Goal: Information Seeking & Learning: Learn about a topic

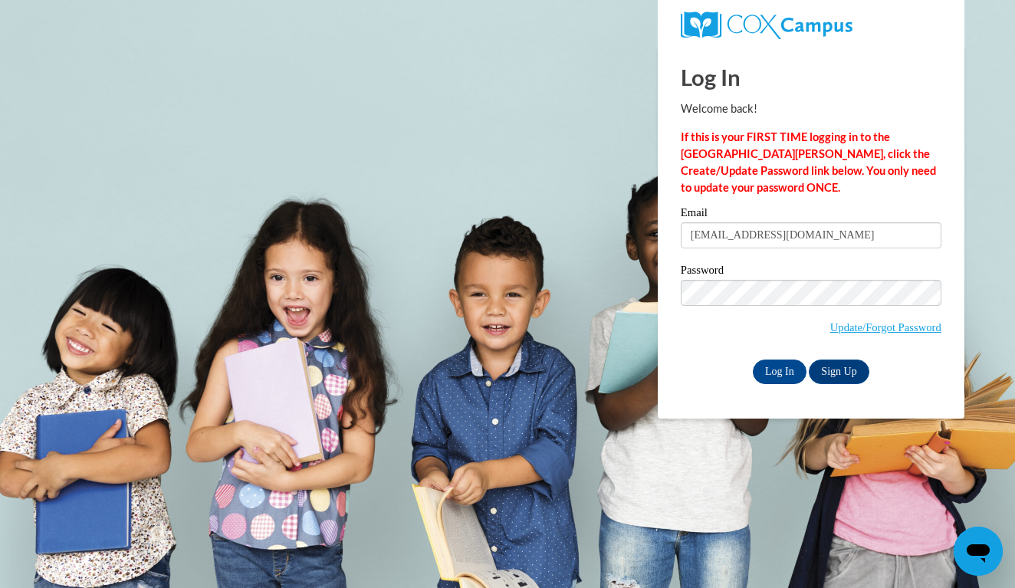
type input "hannahrolfsen120918@icloud.com"
click at [588, 388] on body "Log In Welcome back! If this is your FIRST TIME logging in to the NEW Cox Campu…" at bounding box center [507, 294] width 1015 height 588
click at [778, 369] on input "Log In" at bounding box center [780, 372] width 54 height 25
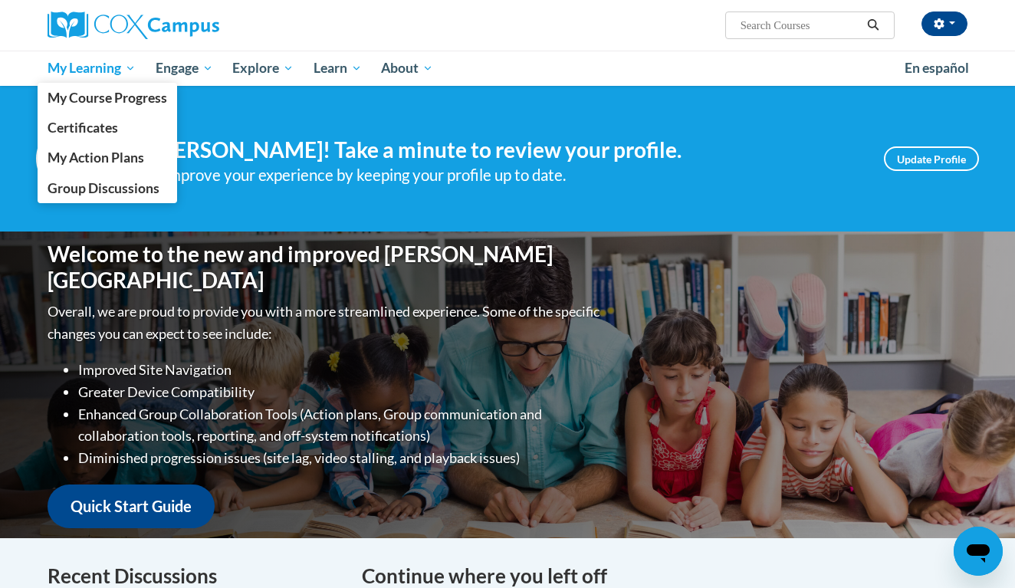
click at [86, 77] on link "My Learning" at bounding box center [92, 68] width 108 height 35
click at [81, 100] on span "My Course Progress" at bounding box center [108, 98] width 120 height 16
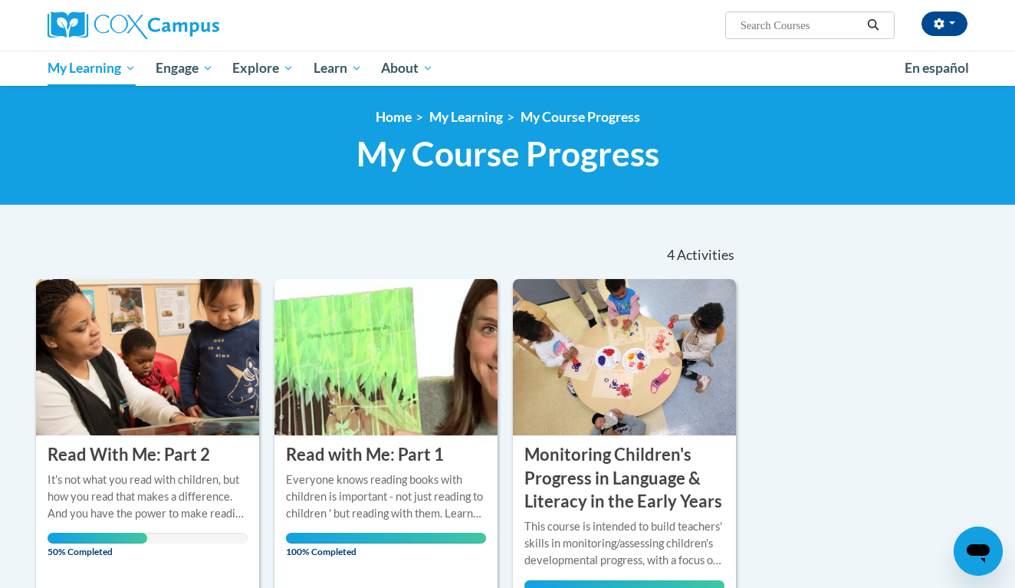
click at [857, 312] on div "Sort Date Enrolled Title (A-Z) «« « 1-4 » »» 4 Activities CEUs COURSE Read With…" at bounding box center [508, 575] width 966 height 689
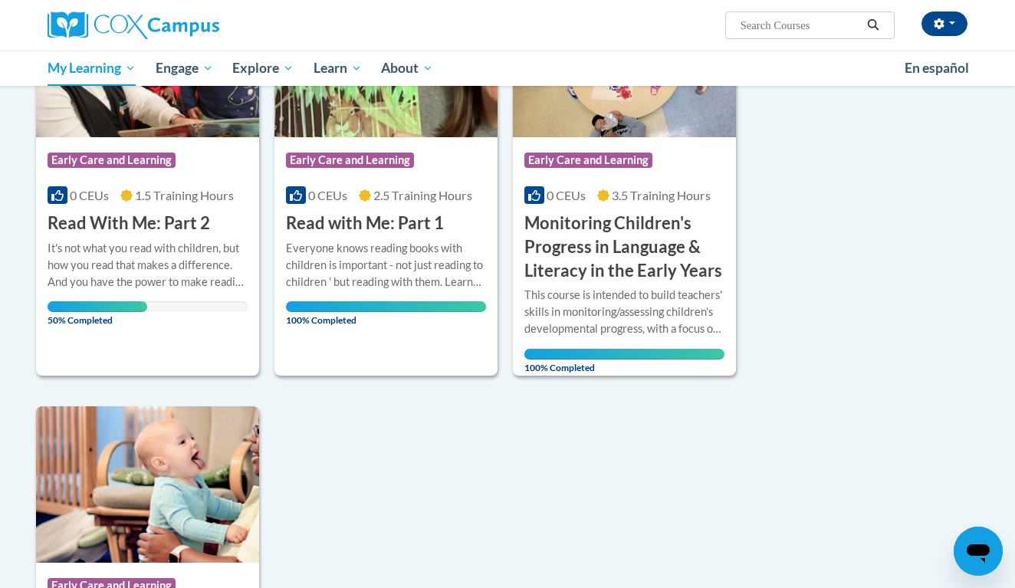
scroll to position [294, 0]
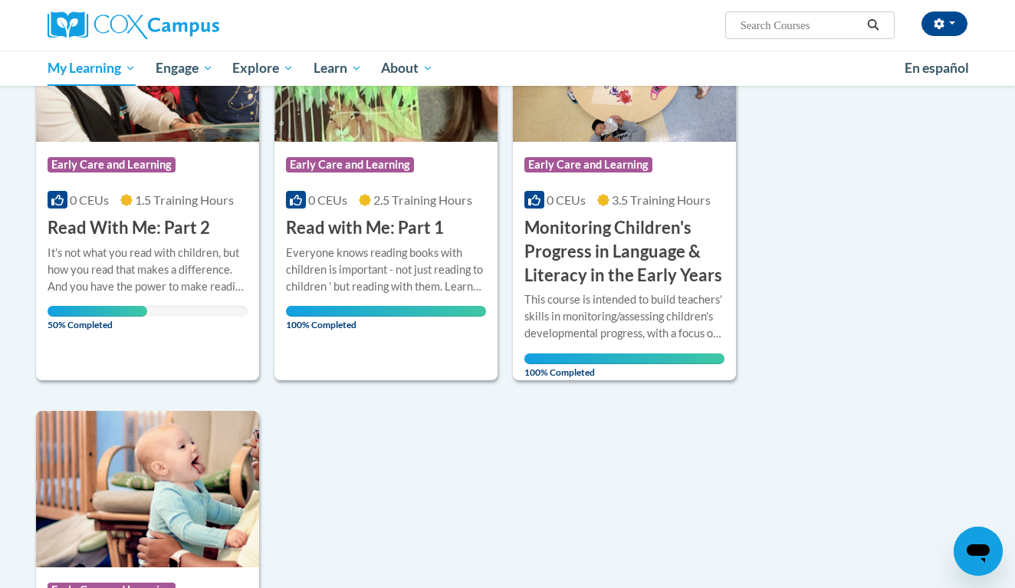
click at [196, 110] on img at bounding box center [147, 63] width 223 height 156
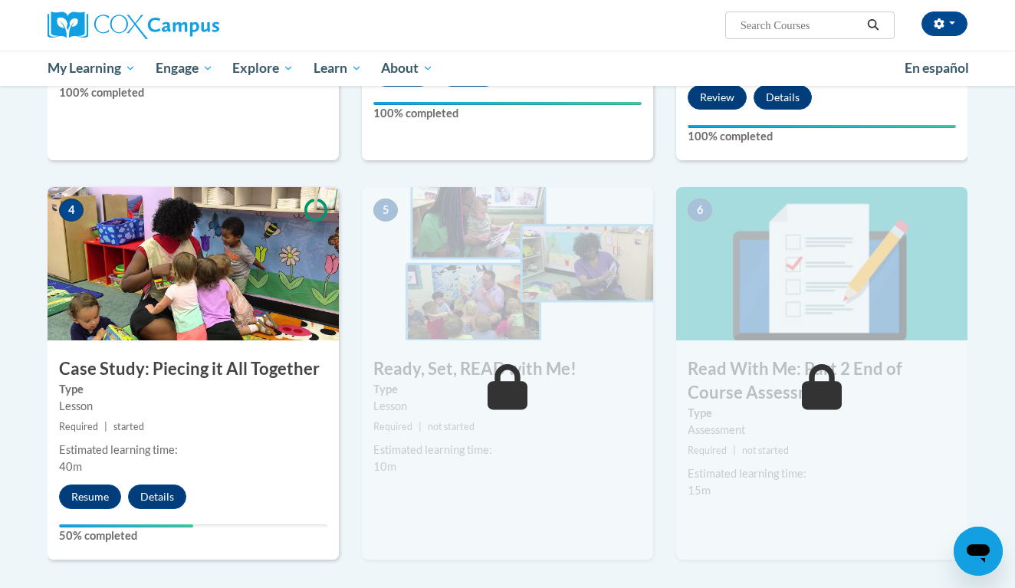
scroll to position [659, 0]
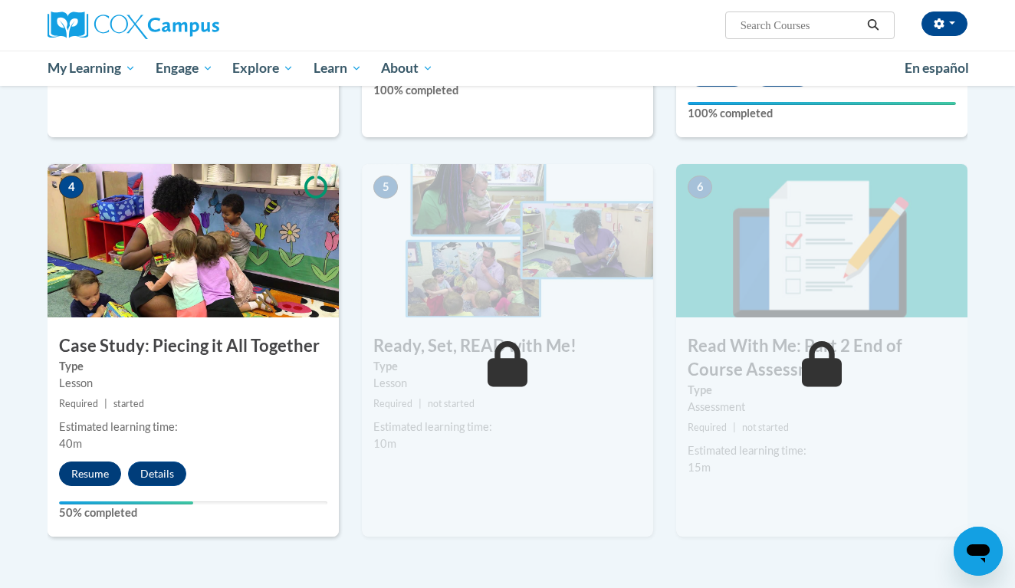
click at [87, 478] on button "Resume" at bounding box center [90, 474] width 62 height 25
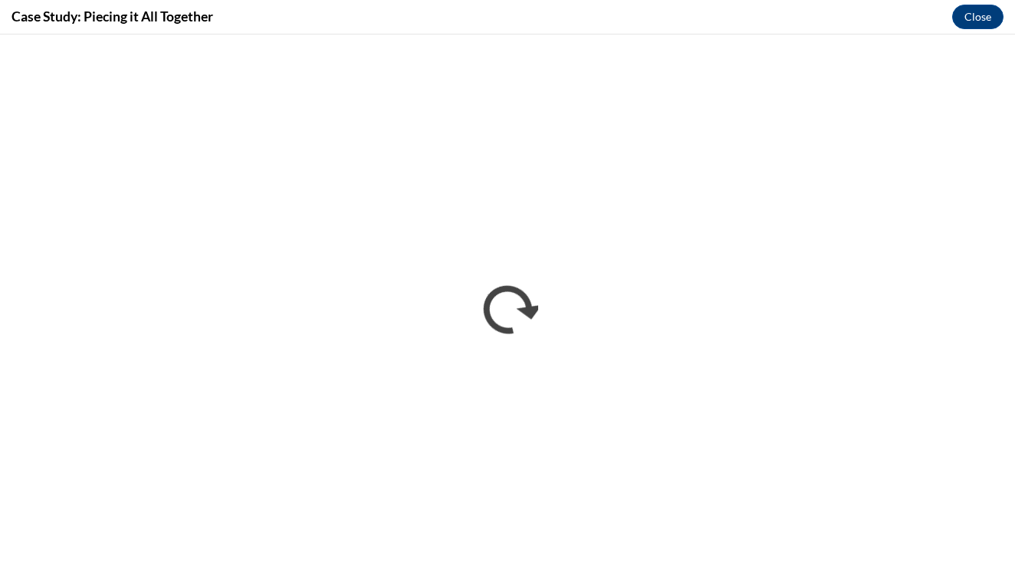
scroll to position [0, 0]
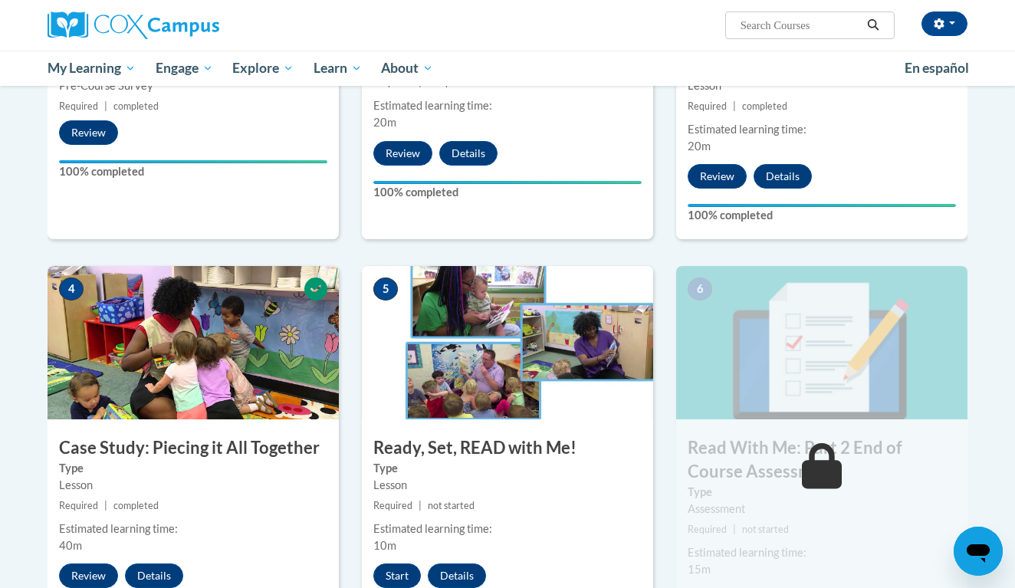
scroll to position [999, 0]
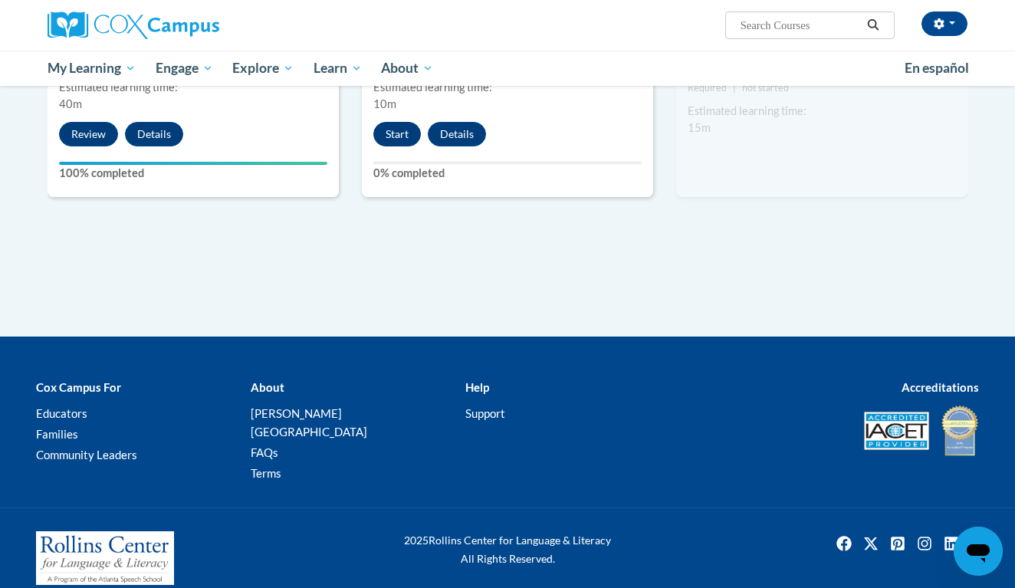
click at [409, 136] on button "Start" at bounding box center [397, 134] width 48 height 25
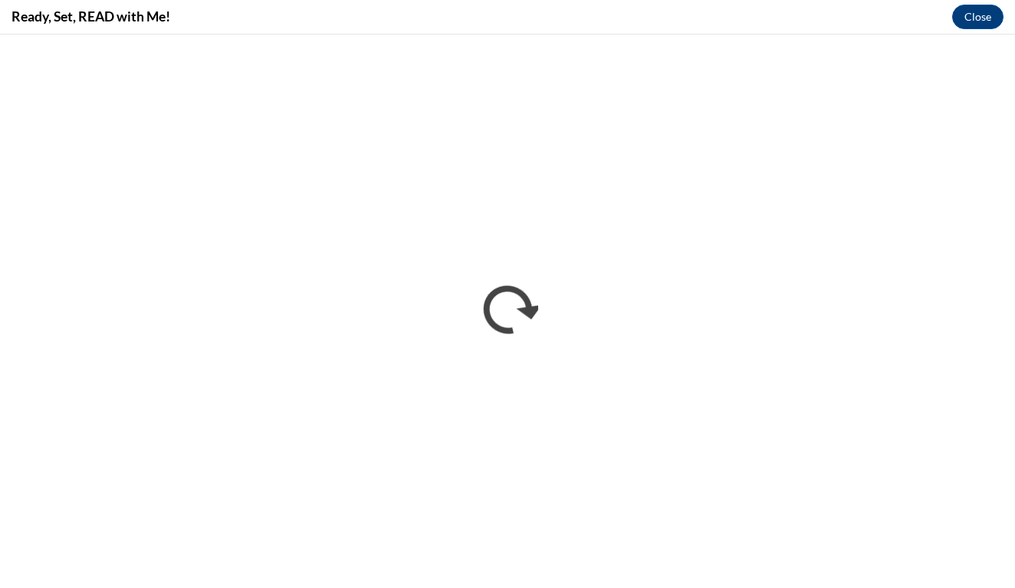
scroll to position [0, 0]
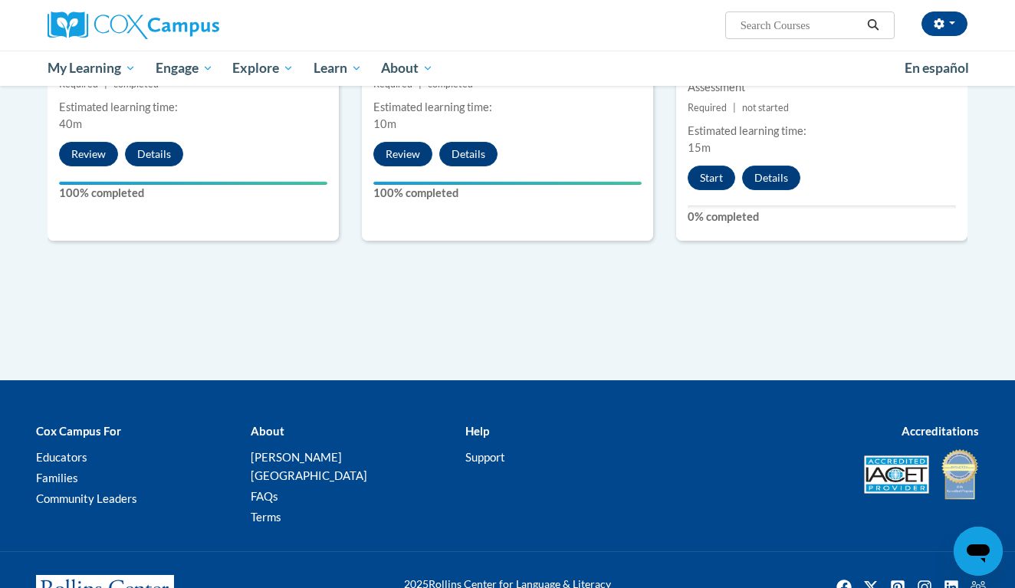
scroll to position [1022, 0]
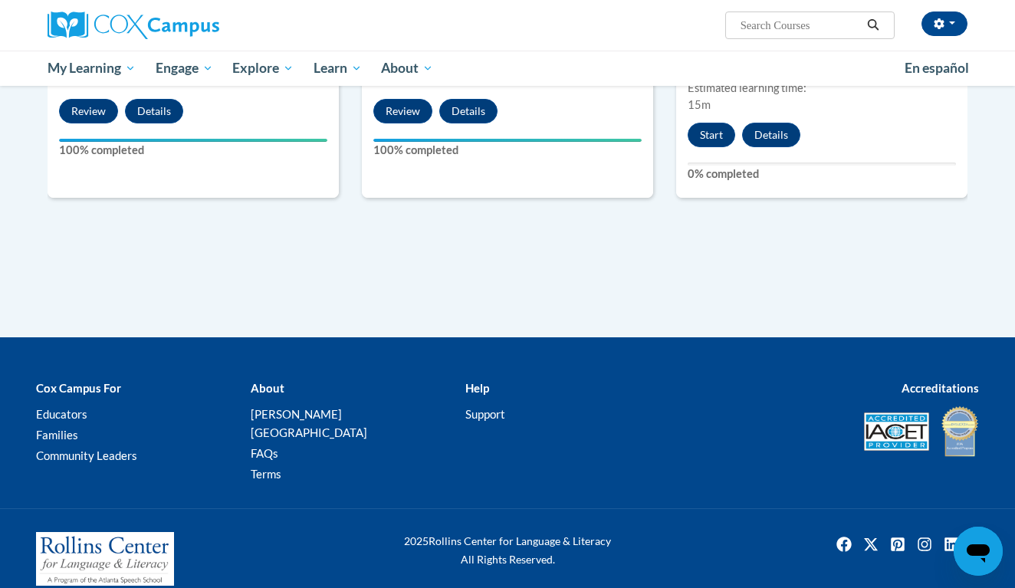
click at [712, 117] on div "6 Read With Me: Part 2 End of Course Assessment Type Assessment Required | not …" at bounding box center [821, -1] width 291 height 396
click at [702, 127] on button "Start" at bounding box center [712, 135] width 48 height 25
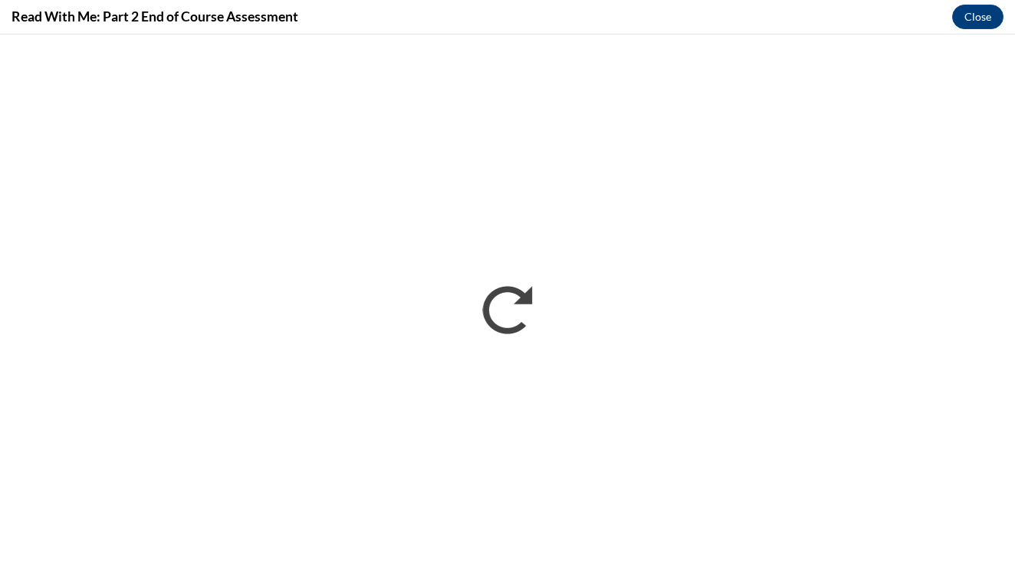
scroll to position [0, 0]
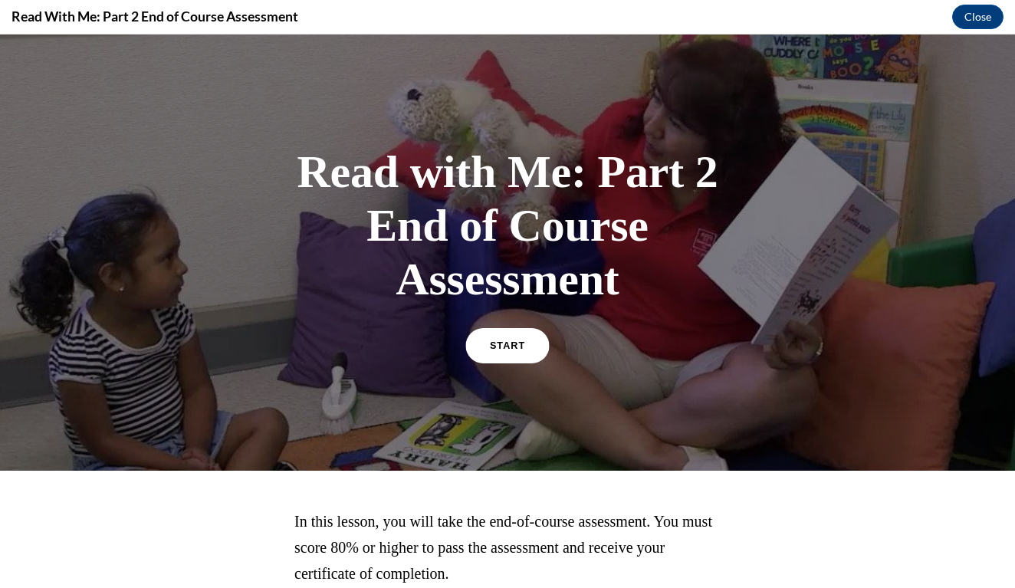
click at [498, 353] on link "START" at bounding box center [507, 345] width 84 height 35
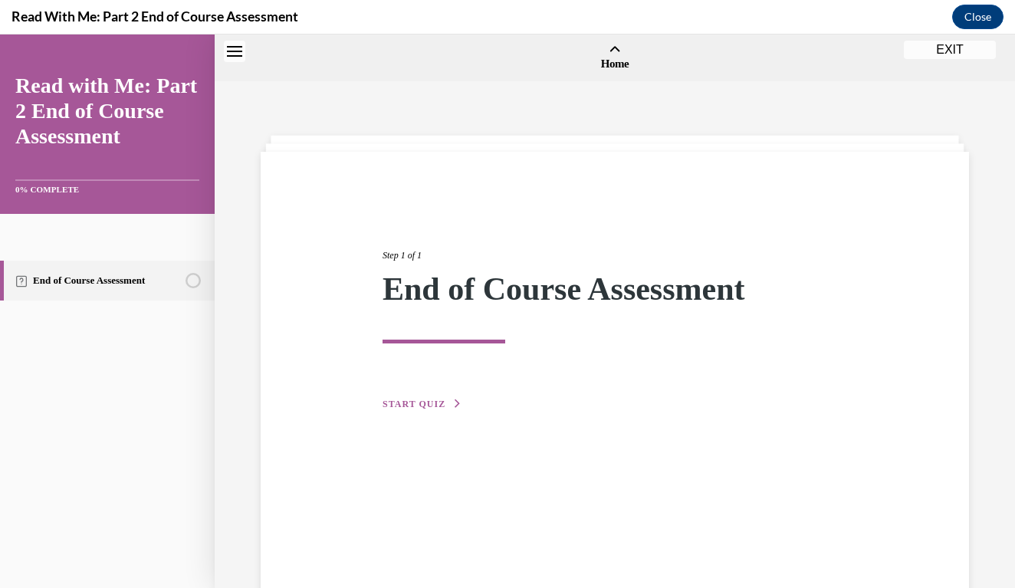
scroll to position [48, 0]
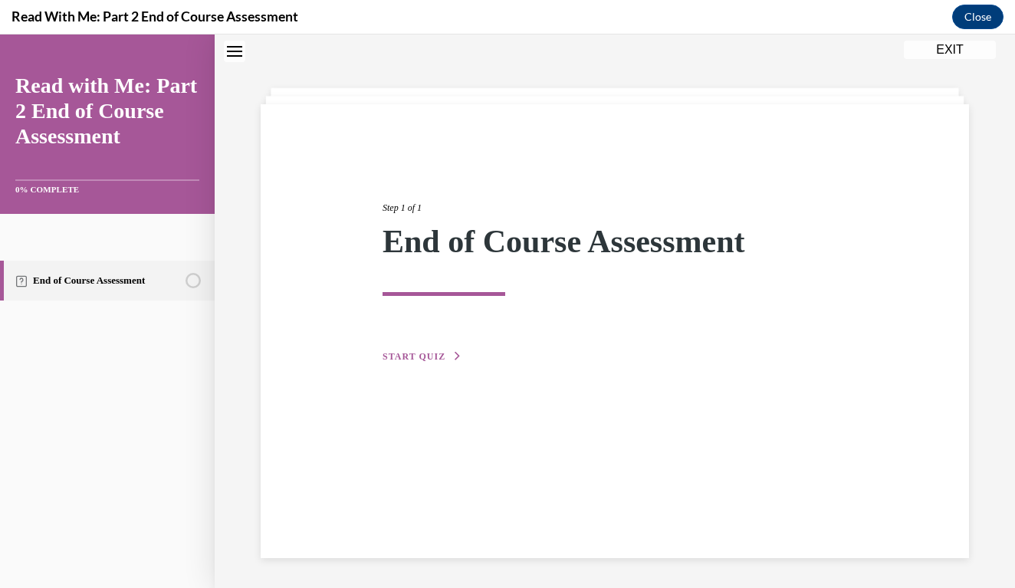
click at [414, 359] on span "START QUIZ" at bounding box center [414, 356] width 63 height 11
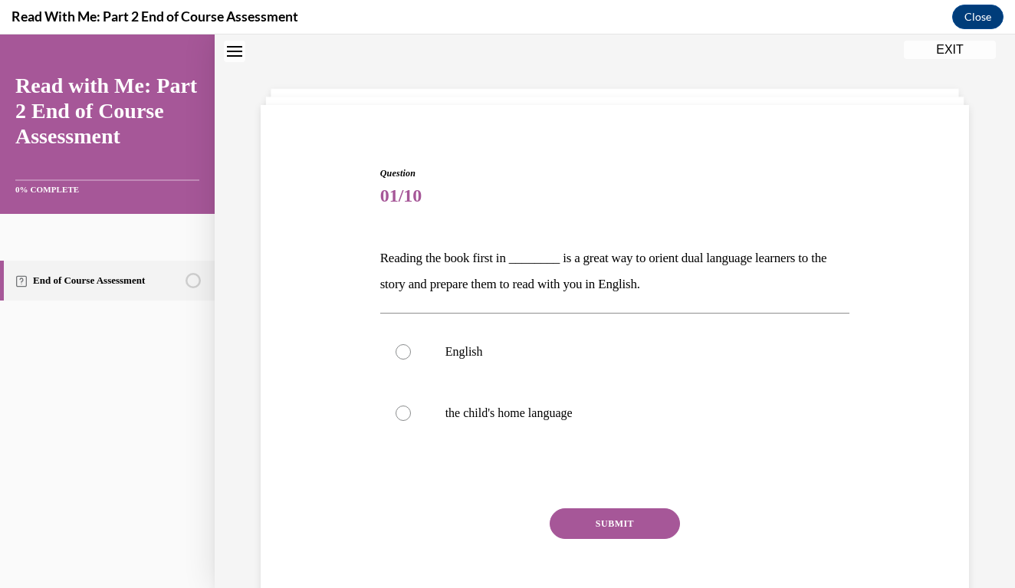
click at [891, 279] on div "Question 01/10 Reading the book first in ________ is a great way to orient dual…" at bounding box center [615, 377] width 716 height 514
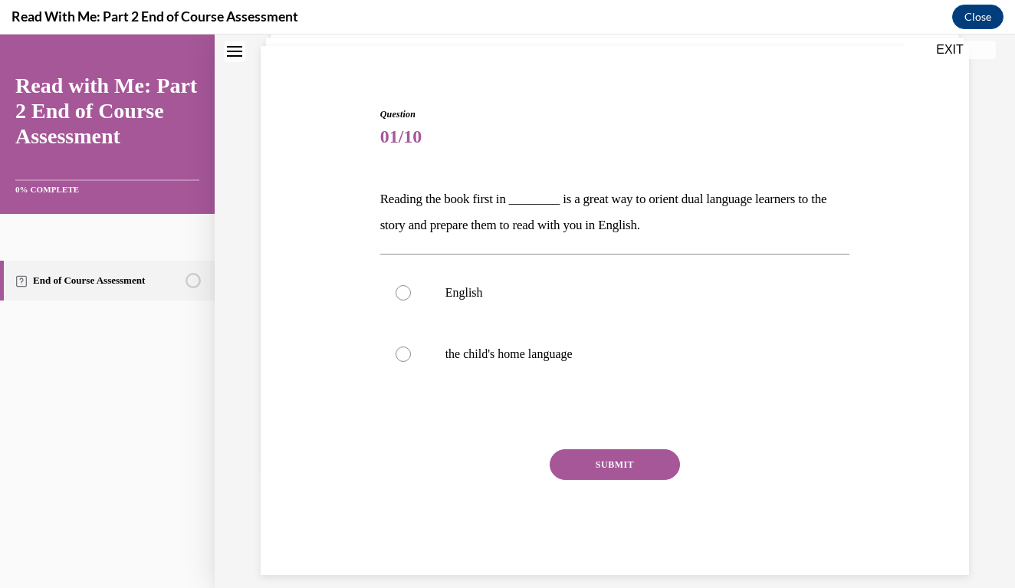
scroll to position [105, 0]
click at [398, 291] on div at bounding box center [403, 293] width 15 height 15
click at [398, 291] on input "English" at bounding box center [403, 293] width 15 height 15
radio input "true"
click at [638, 465] on button "SUBMIT" at bounding box center [615, 465] width 130 height 31
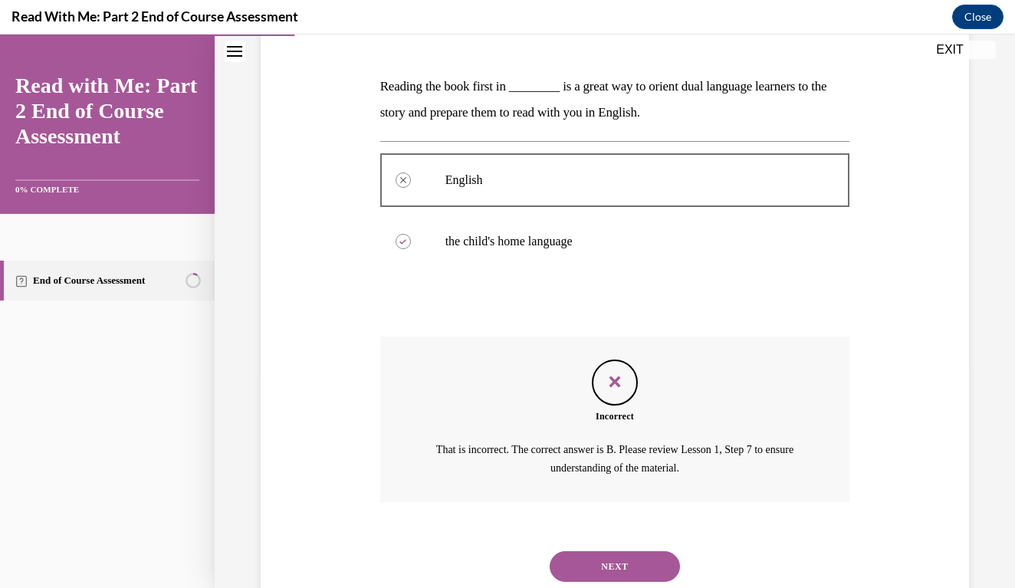
scroll to position [246, 0]
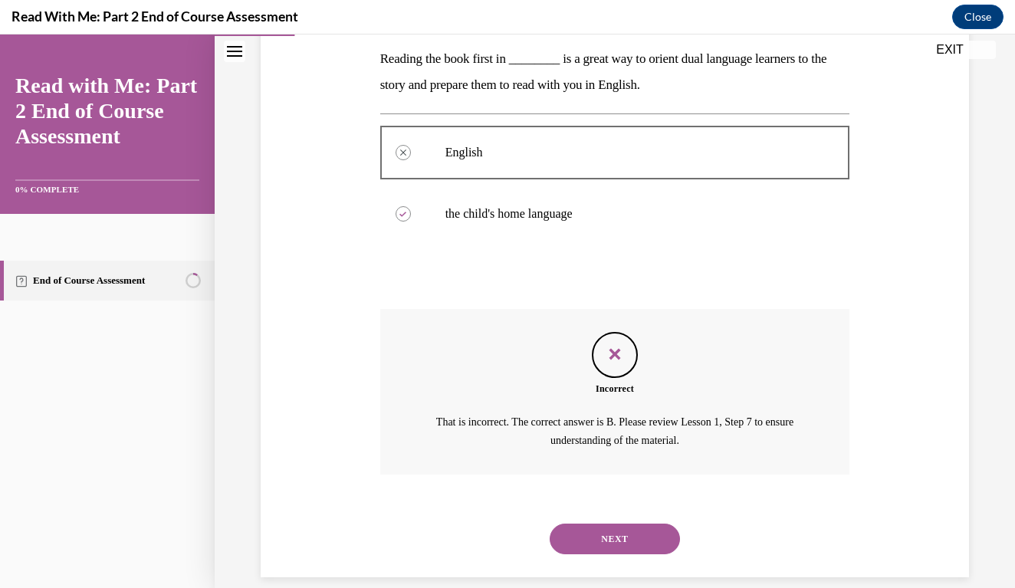
click at [613, 524] on button "NEXT" at bounding box center [615, 539] width 130 height 31
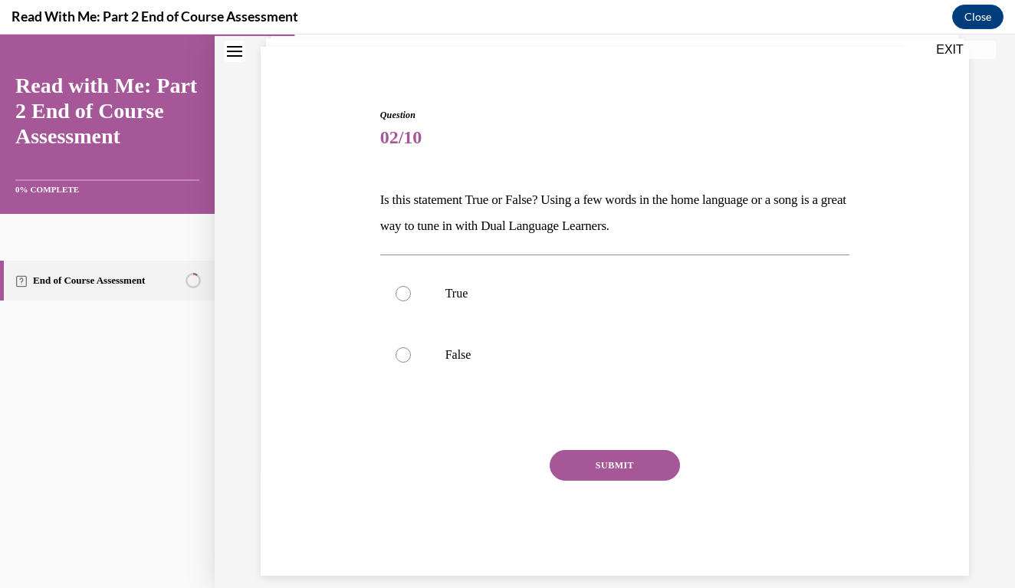
click at [407, 150] on span "02/10" at bounding box center [615, 137] width 470 height 31
click at [396, 152] on span "02/10" at bounding box center [615, 137] width 470 height 31
click at [402, 156] on div "Question 02/10 Is this statement True or False? Using a few words in the home l…" at bounding box center [615, 342] width 470 height 468
click at [401, 156] on div "Question 02/10 Is this statement True or False? Using a few words in the home l…" at bounding box center [615, 342] width 470 height 468
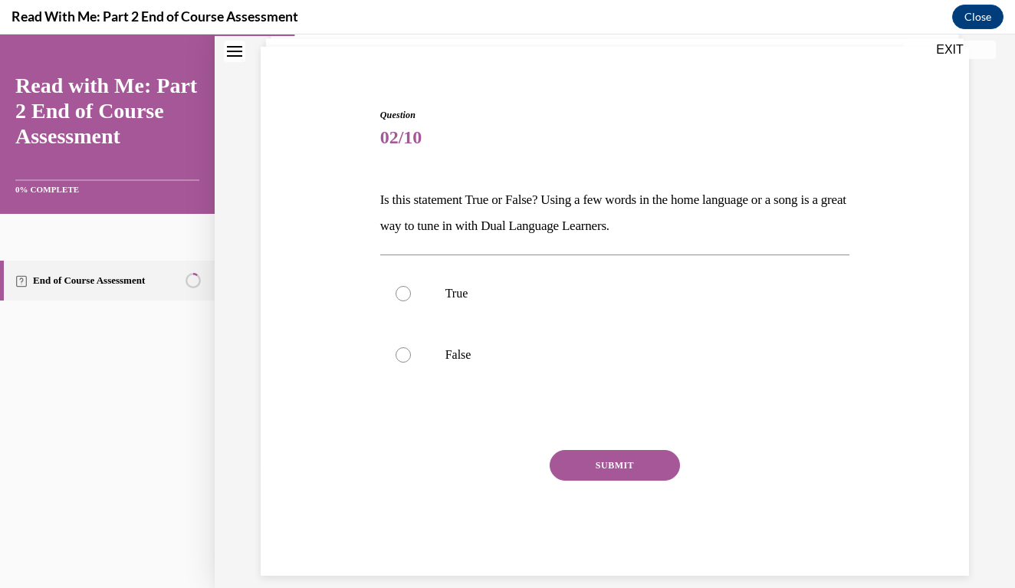
click at [397, 125] on span "02/10" at bounding box center [615, 137] width 470 height 31
click at [376, 137] on div "Question 02/10 Is this statement True or False? Using a few words in the home l…" at bounding box center [615, 330] width 478 height 491
click at [399, 144] on span "02/10" at bounding box center [615, 137] width 470 height 31
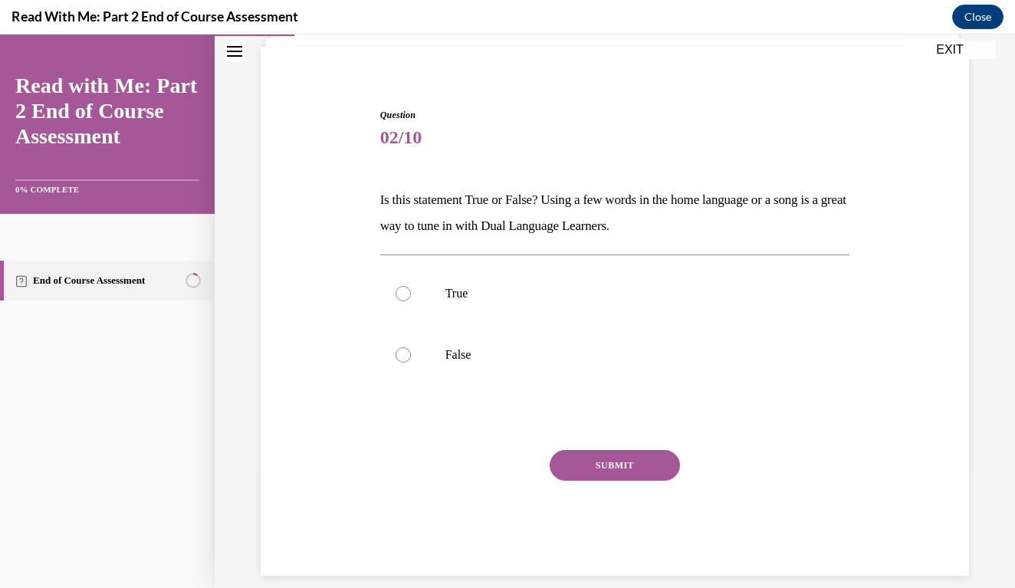
click at [402, 153] on div "Question 02/10 Is this statement True or False? Using a few words in the home l…" at bounding box center [615, 342] width 470 height 468
click at [421, 179] on div "Question 02/10 Is this statement True or False? Using a few words in the home l…" at bounding box center [615, 342] width 470 height 468
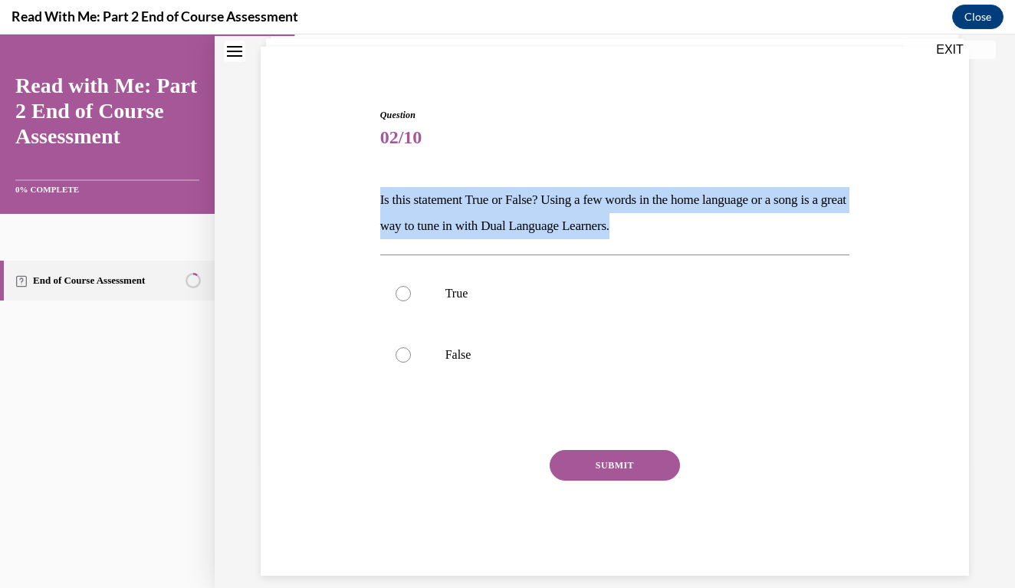
click at [421, 179] on div "Question 02/10 Is this statement True or False? Using a few words in the home l…" at bounding box center [615, 342] width 470 height 468
click at [408, 216] on p "Is this statement True or False? Using a few words in the home language or a so…" at bounding box center [615, 213] width 470 height 52
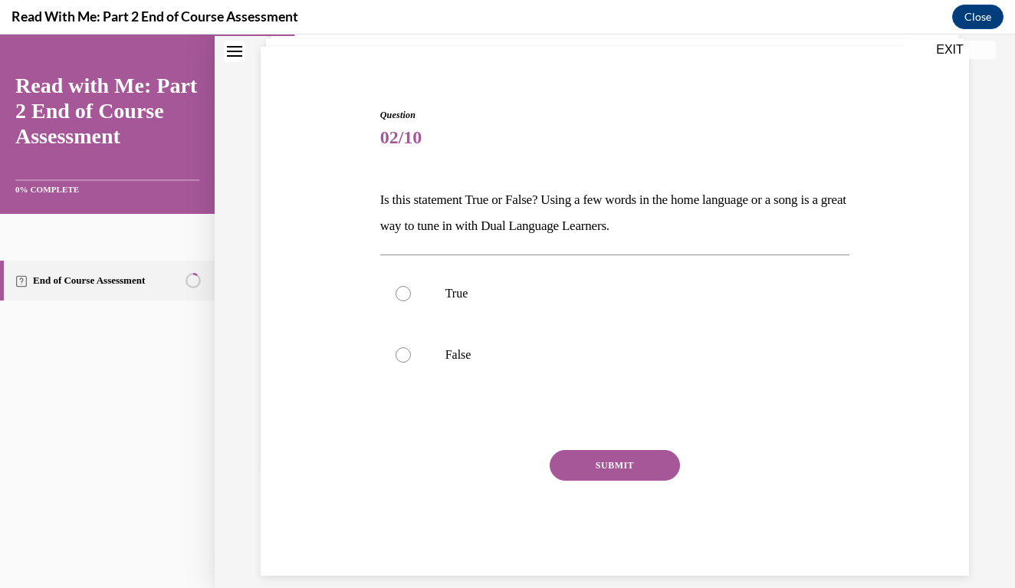
click at [399, 138] on span "02/10" at bounding box center [615, 137] width 470 height 31
click at [403, 153] on div "Question 02/10 Is this statement True or False? Using a few words in the home l…" at bounding box center [615, 342] width 470 height 468
click at [403, 222] on p "Is this statement True or False? Using a few words in the home language or a so…" at bounding box center [615, 213] width 470 height 52
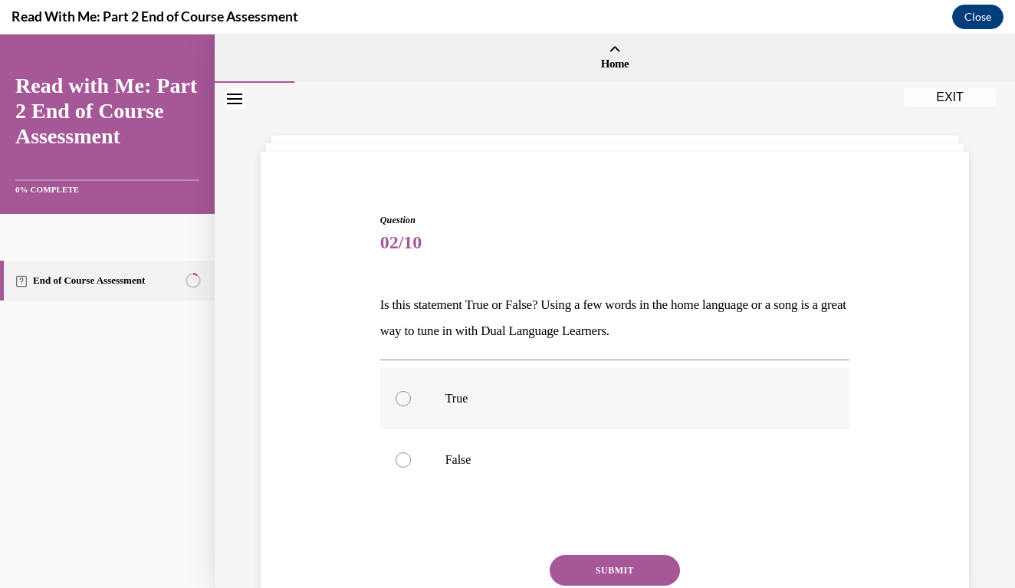
scroll to position [0, 0]
click at [399, 397] on div at bounding box center [403, 398] width 15 height 15
click at [399, 397] on input "True" at bounding box center [403, 398] width 15 height 15
radio input "true"
click at [573, 574] on button "SUBMIT" at bounding box center [615, 570] width 130 height 31
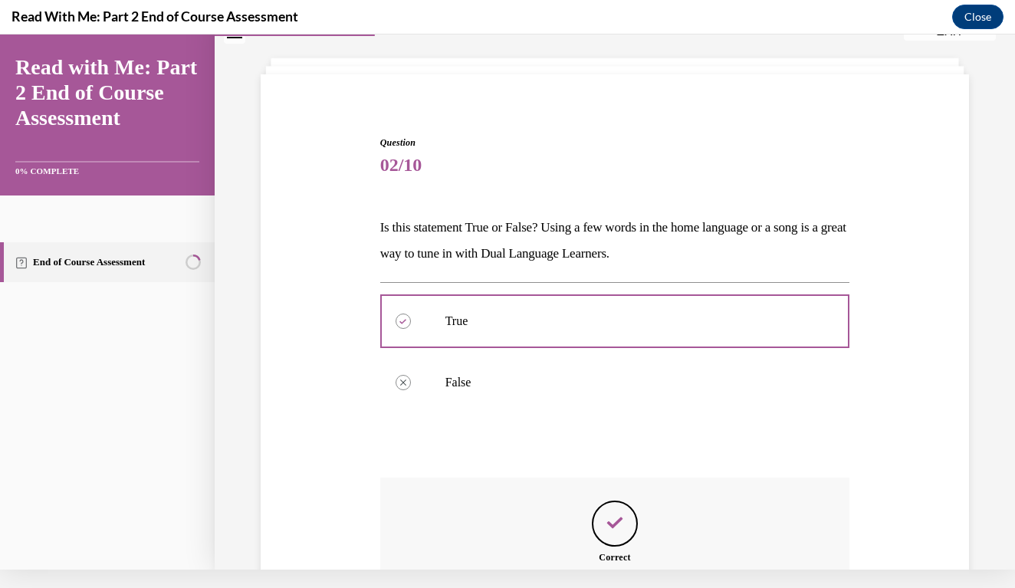
scroll to position [228, 0]
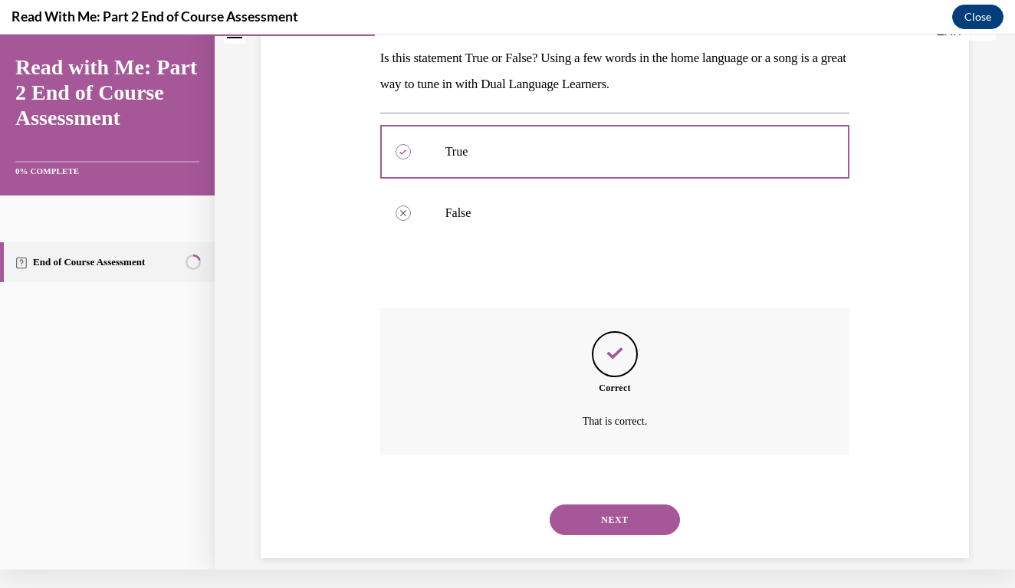
click at [611, 515] on button "NEXT" at bounding box center [615, 519] width 130 height 31
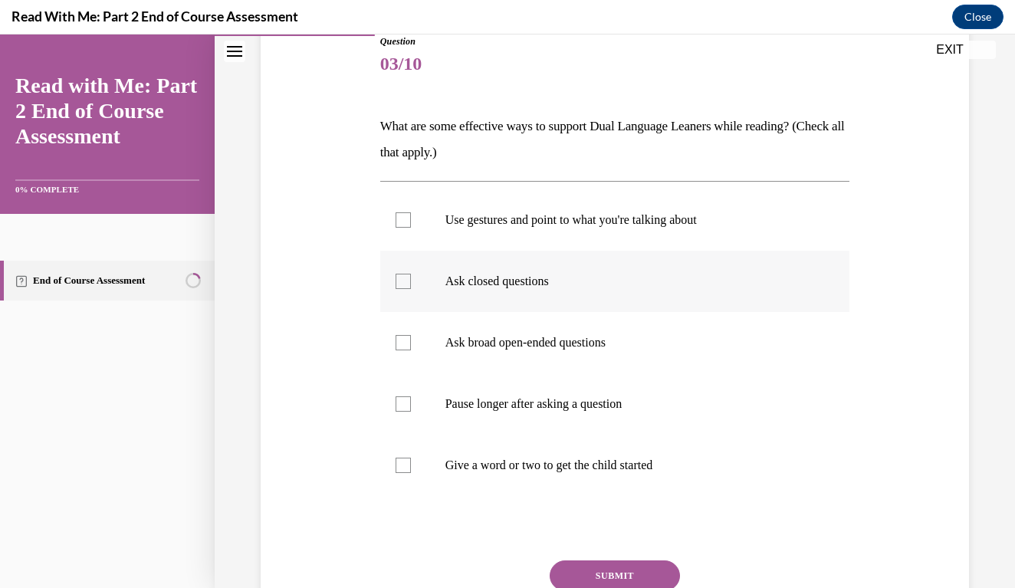
scroll to position [180, 0]
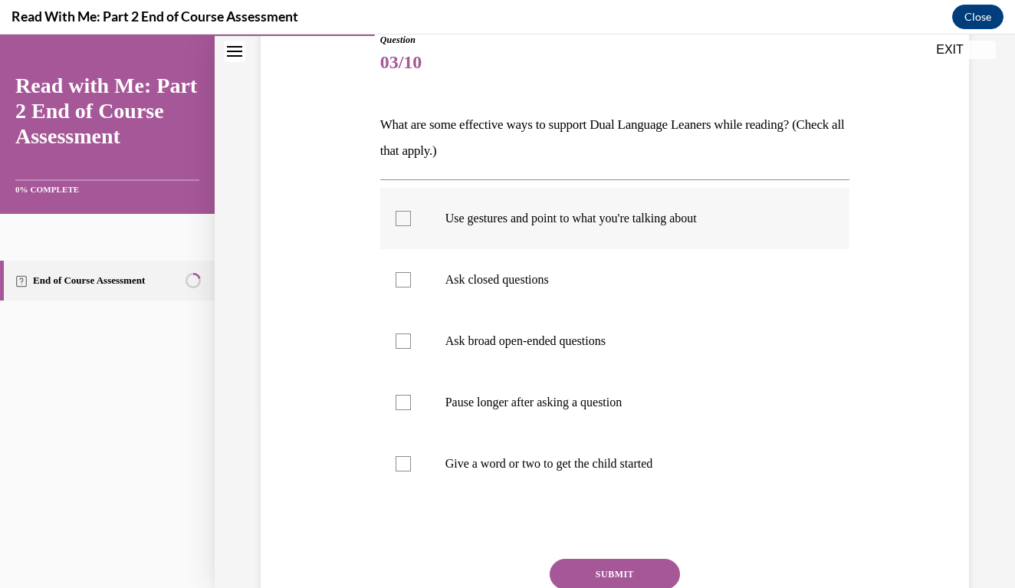
click at [411, 217] on label "Use gestures and point to what you're talking about" at bounding box center [615, 218] width 470 height 61
click at [411, 217] on input "Use gestures and point to what you're talking about" at bounding box center [403, 218] width 15 height 15
checkbox input "true"
click at [399, 350] on label "Ask broad open-ended questions" at bounding box center [615, 341] width 470 height 61
click at [399, 349] on input "Ask broad open-ended questions" at bounding box center [403, 341] width 15 height 15
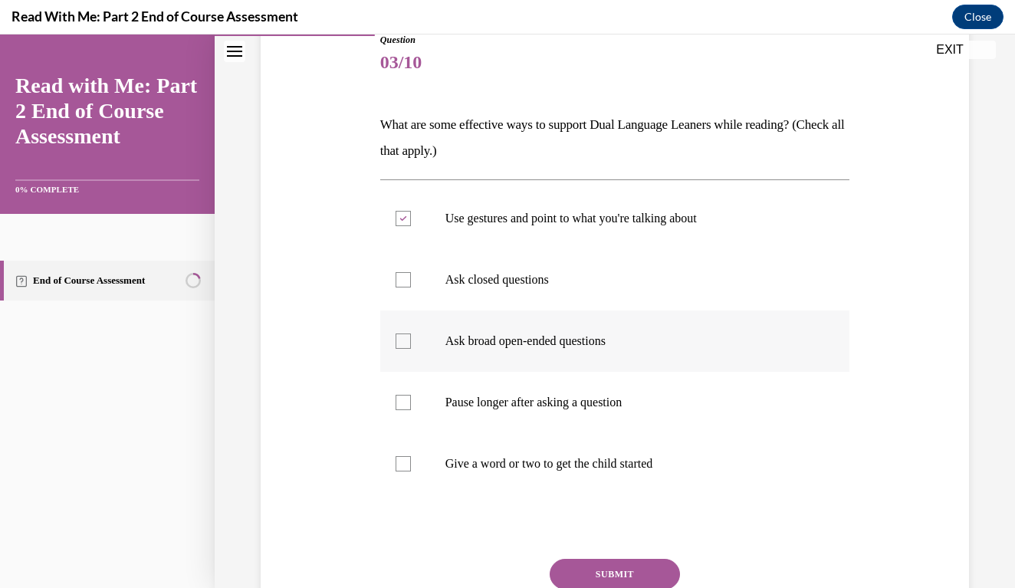
checkbox input "true"
click at [410, 413] on label "Pause longer after asking a question" at bounding box center [615, 402] width 470 height 61
click at [410, 410] on input "Pause longer after asking a question" at bounding box center [403, 402] width 15 height 15
checkbox input "true"
click at [399, 453] on label "Give a word or two to get the child started" at bounding box center [615, 463] width 470 height 61
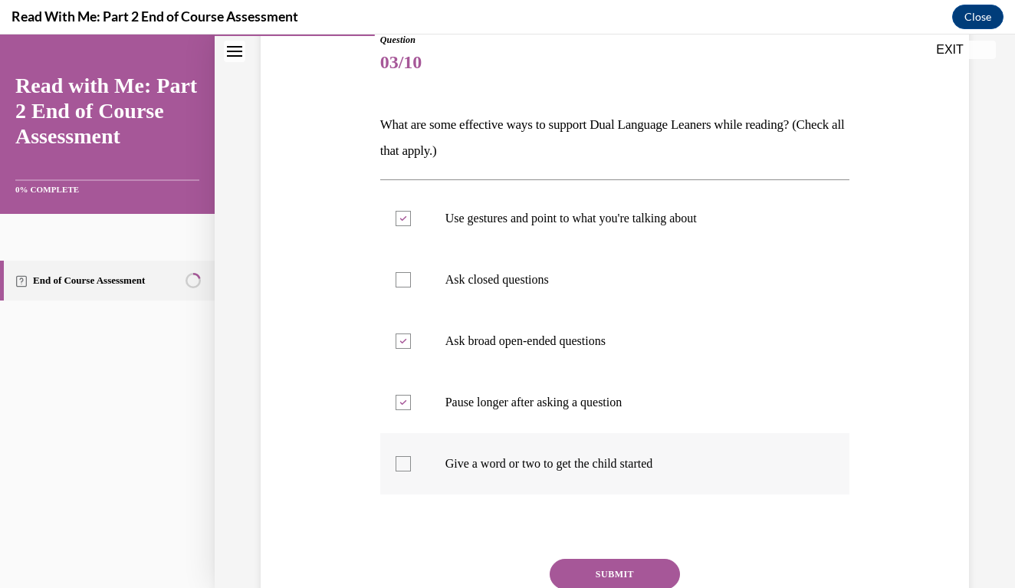
click at [399, 456] on input "Give a word or two to get the child started" at bounding box center [403, 463] width 15 height 15
checkbox input "true"
click at [633, 571] on button "SUBMIT" at bounding box center [615, 574] width 130 height 31
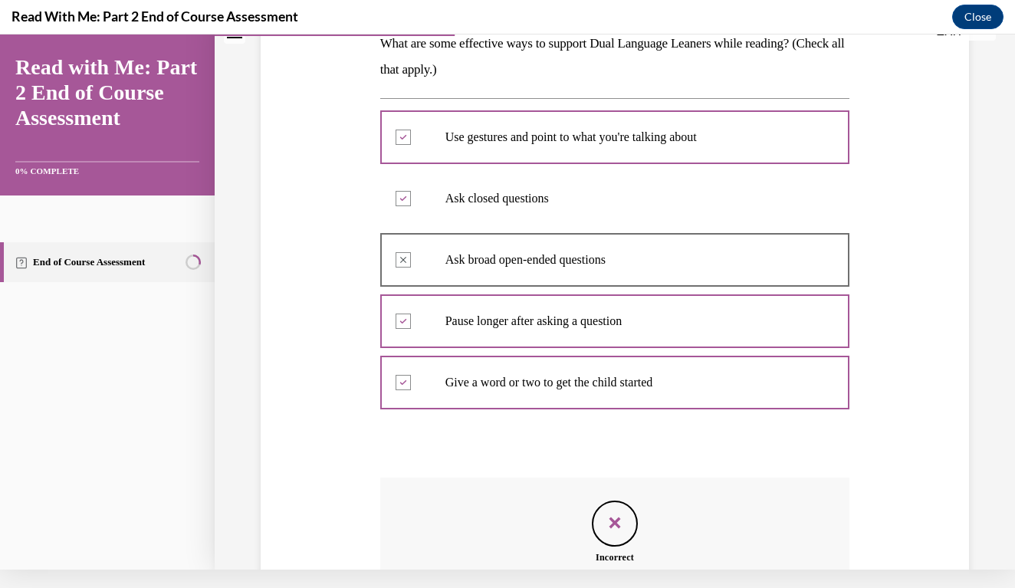
scroll to position [430, 0]
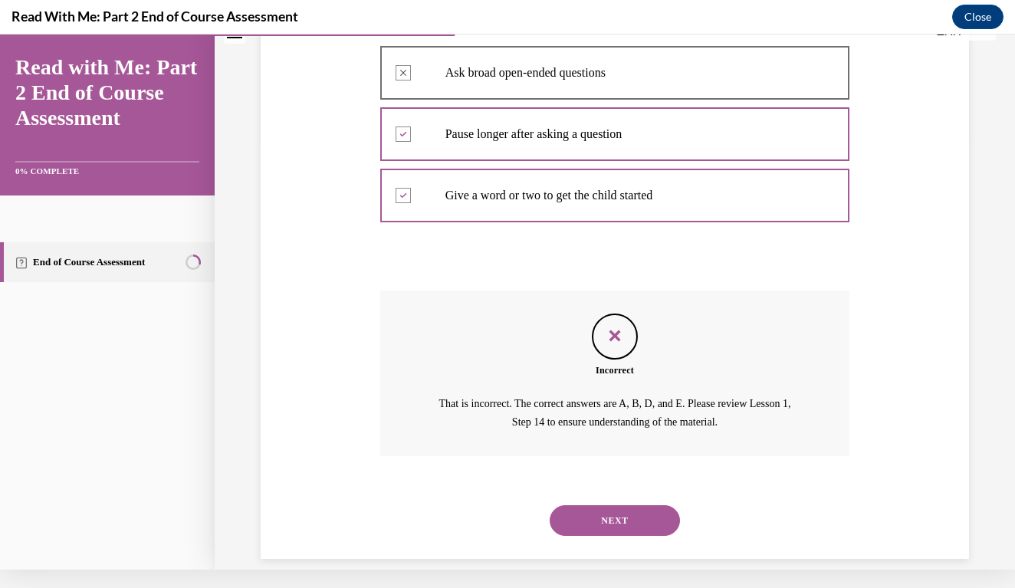
click at [909, 411] on div "Question 03/10 What are some effective ways to support Dual Language Leaners wh…" at bounding box center [615, 139] width 716 height 840
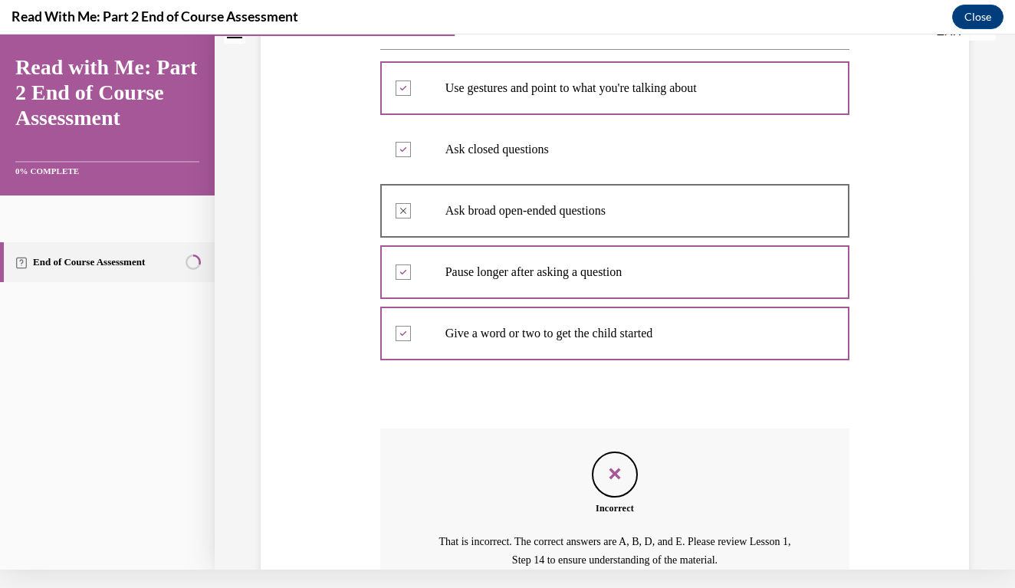
scroll to position [284, 0]
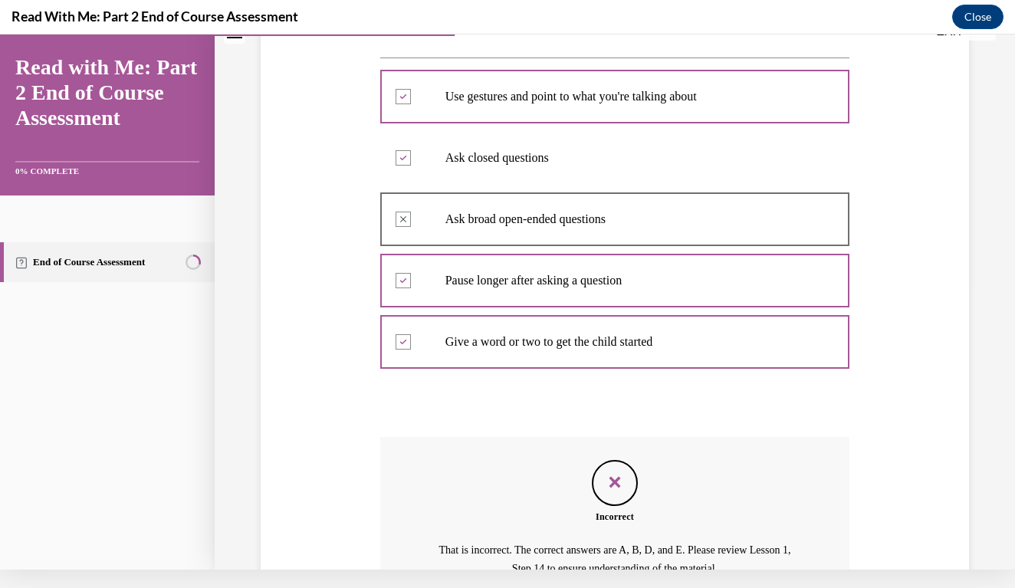
click at [932, 424] on div "Question 03/10 What are some effective ways to support Dual Language Leaners wh…" at bounding box center [615, 285] width 716 height 840
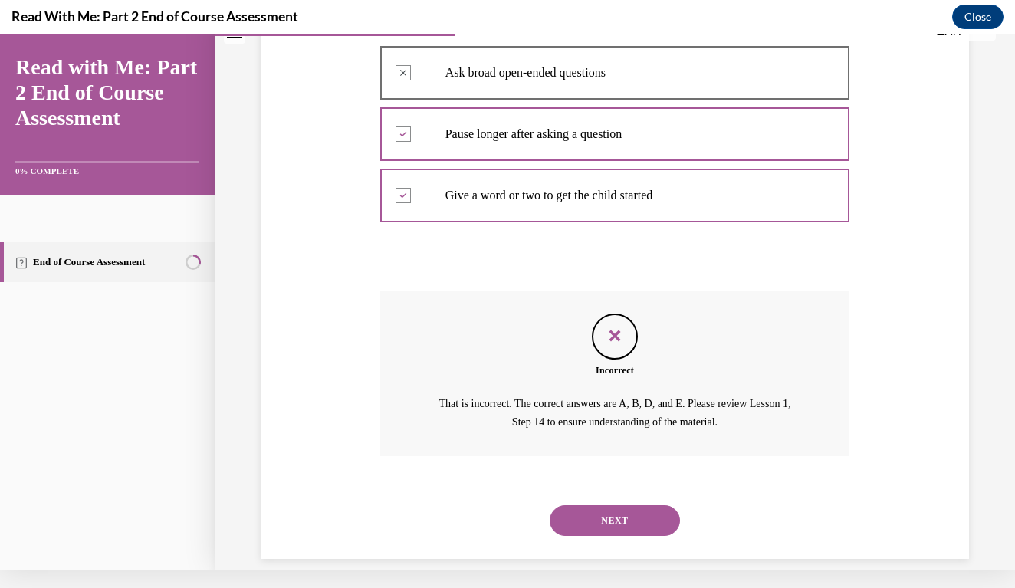
click at [662, 505] on button "NEXT" at bounding box center [615, 520] width 130 height 31
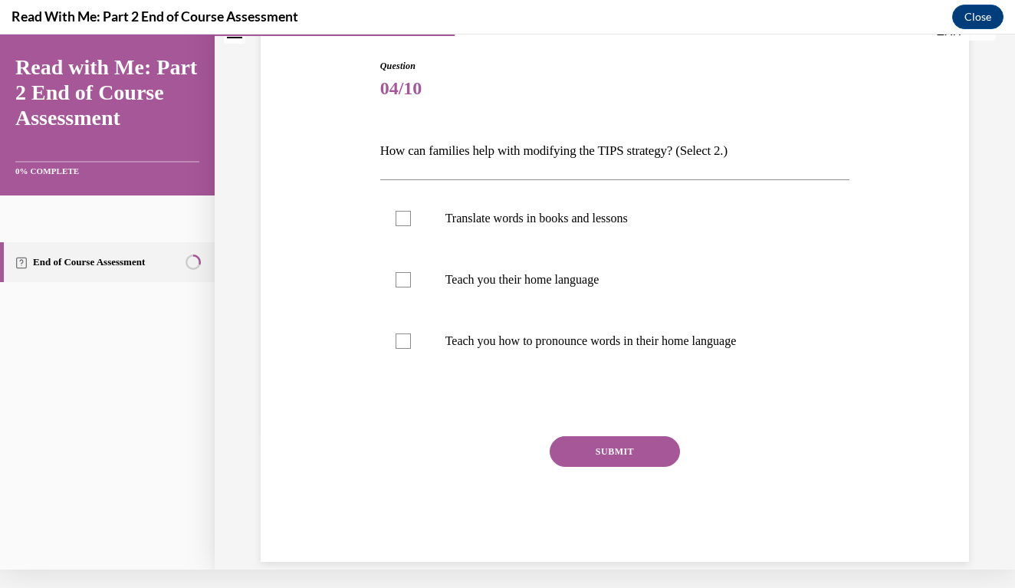
click at [662, 496] on div "SUBMIT" at bounding box center [615, 474] width 470 height 77
click at [478, 326] on label "Teach you how to pronounce words in their home language" at bounding box center [615, 341] width 470 height 61
click at [411, 334] on input "Teach you how to pronounce words in their home language" at bounding box center [403, 341] width 15 height 15
checkbox input "true"
click at [431, 282] on label "Teach you their home language" at bounding box center [615, 279] width 470 height 61
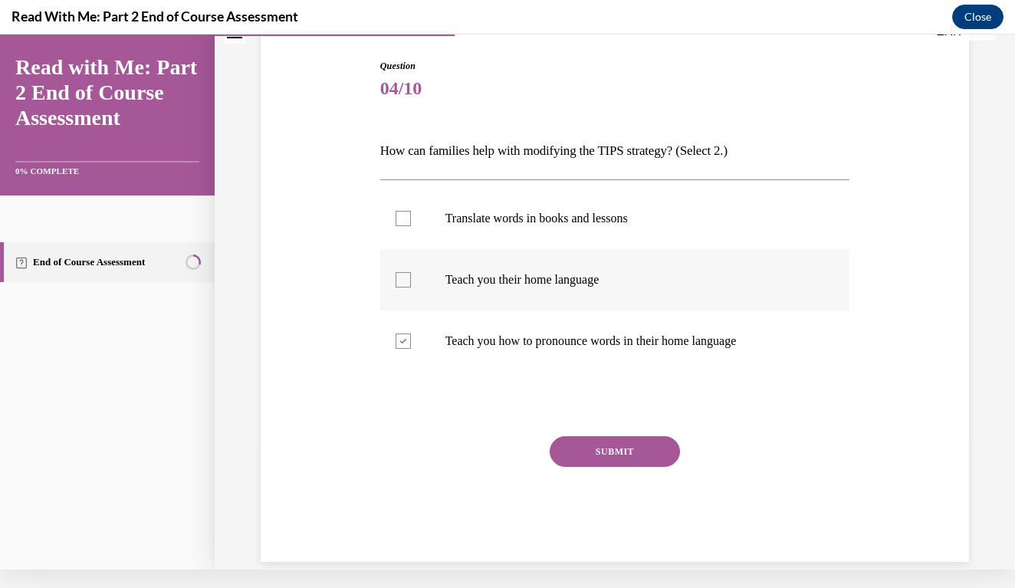
click at [411, 282] on input "Teach you their home language" at bounding box center [403, 279] width 15 height 15
checkbox input "true"
click at [439, 217] on label "Translate words in books and lessons" at bounding box center [615, 218] width 470 height 61
click at [411, 217] on input "Translate words in books and lessons" at bounding box center [403, 218] width 15 height 15
checkbox input "true"
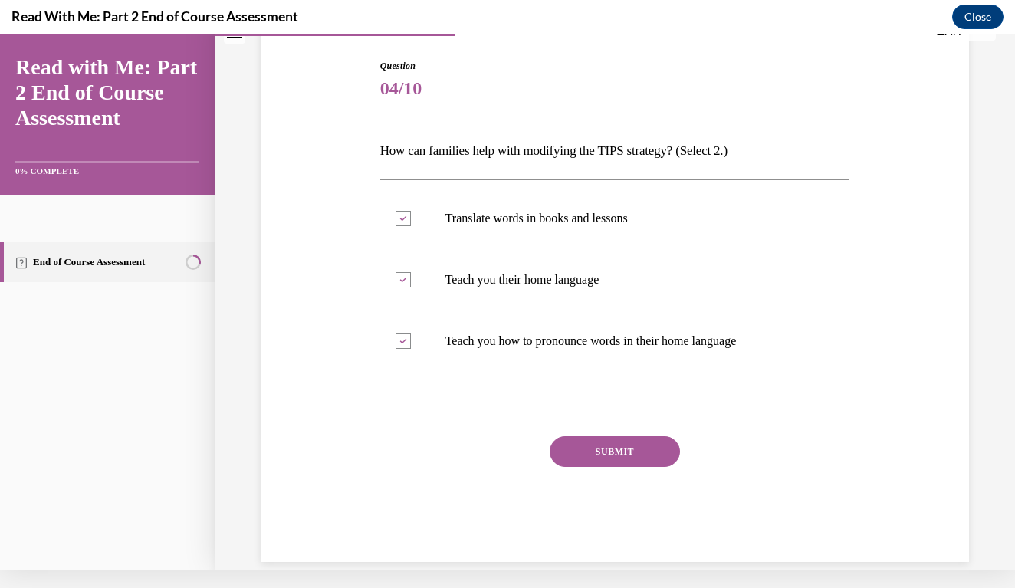
click at [588, 450] on button "SUBMIT" at bounding box center [615, 451] width 130 height 31
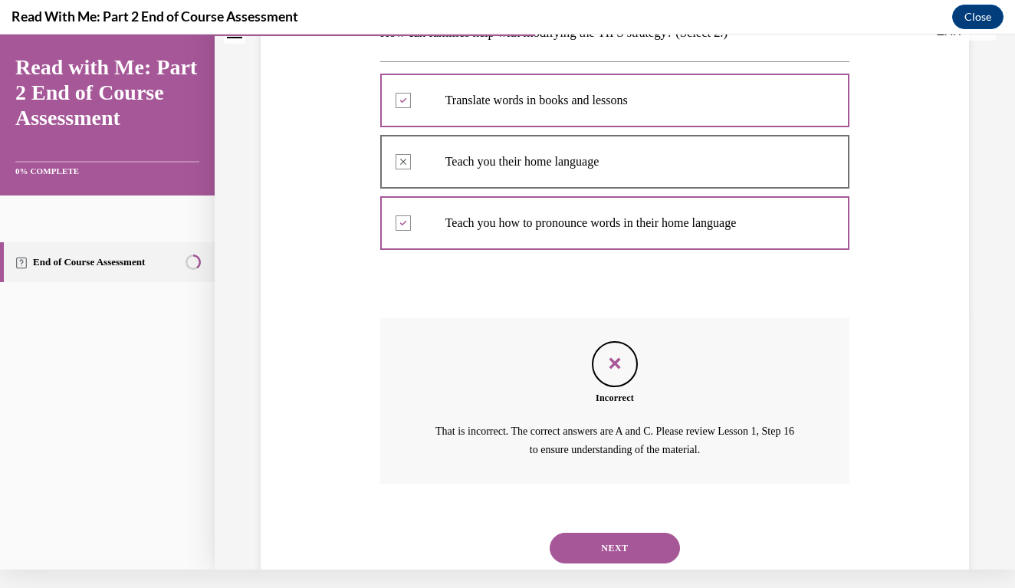
scroll to position [281, 0]
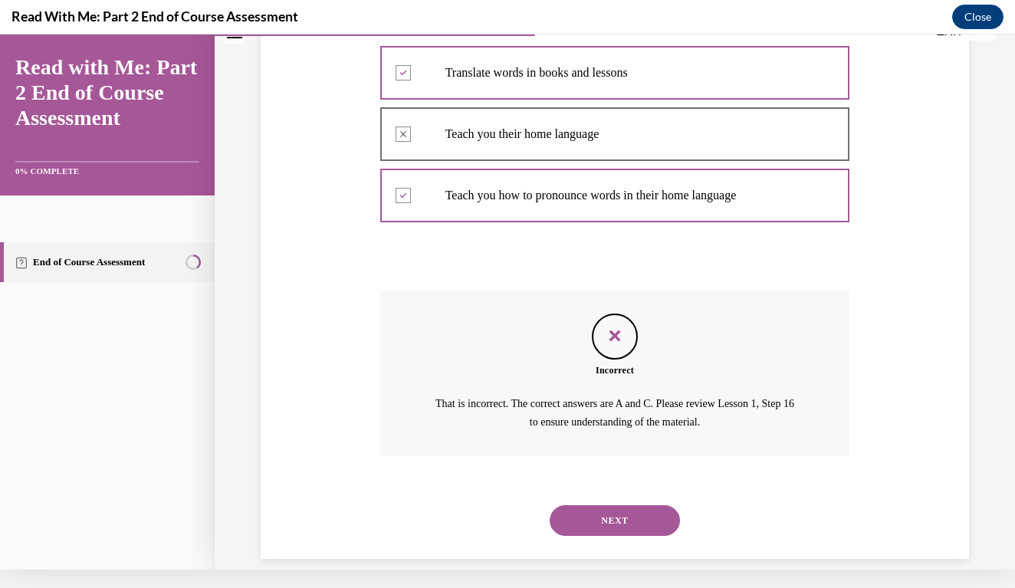
click at [595, 505] on button "NEXT" at bounding box center [615, 520] width 130 height 31
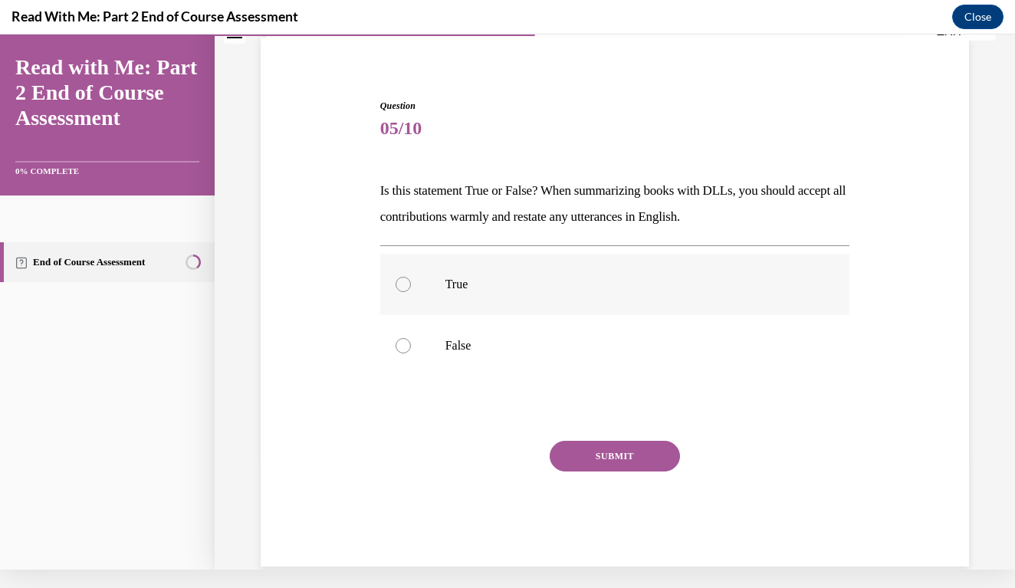
click at [442, 288] on label "True" at bounding box center [615, 284] width 470 height 61
click at [411, 288] on input "True" at bounding box center [403, 284] width 15 height 15
radio input "true"
click at [586, 455] on button "SUBMIT" at bounding box center [615, 456] width 130 height 31
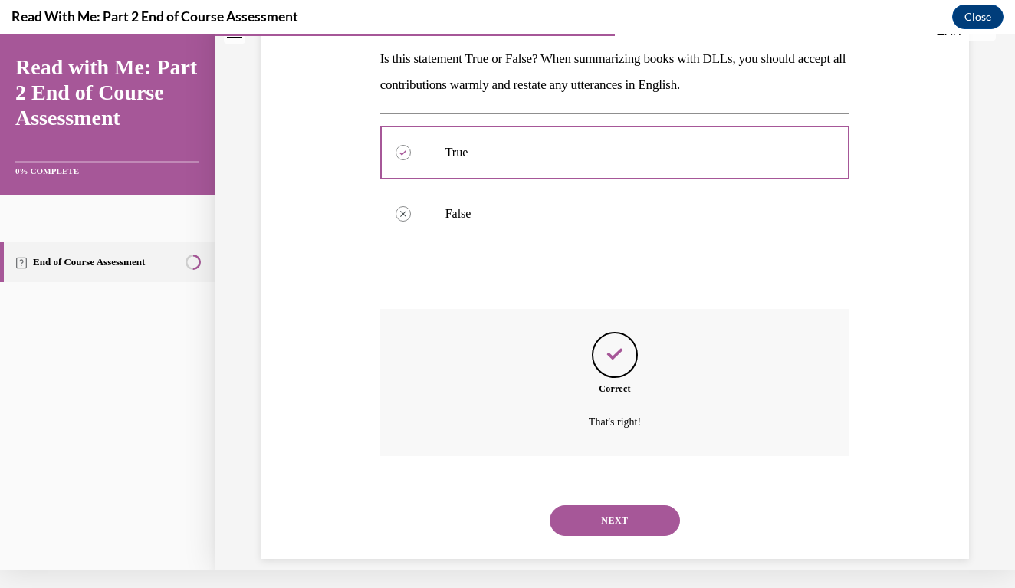
scroll to position [228, 0]
click at [600, 504] on button "NEXT" at bounding box center [615, 519] width 130 height 31
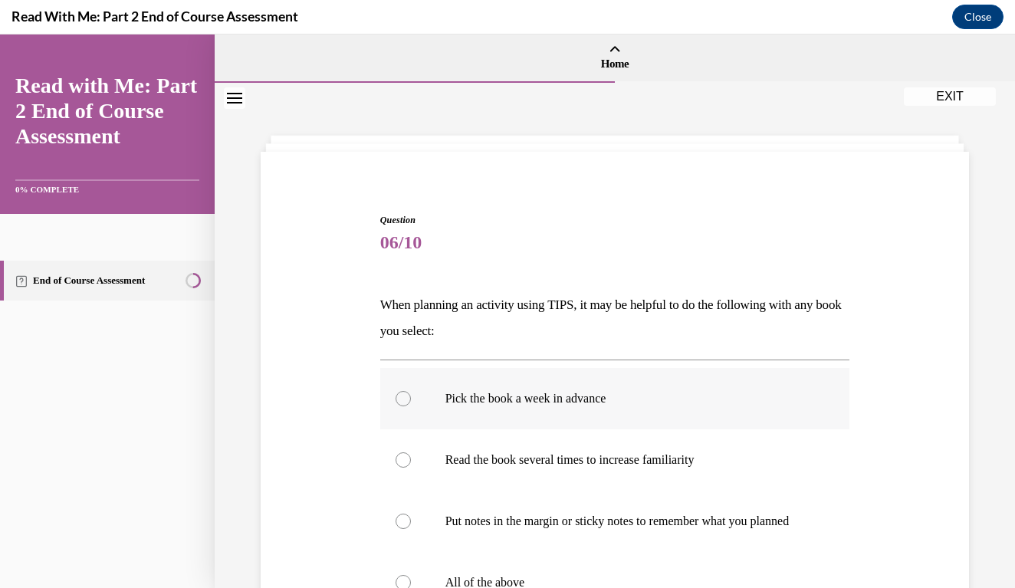
click at [534, 395] on p "Pick the book a week in advance" at bounding box center [628, 398] width 366 height 15
click at [411, 395] on input "Pick the book a week in advance" at bounding box center [403, 398] width 15 height 15
radio input "true"
click at [856, 454] on div "Question 06/10 When planning an activity using TIPS, it may be helpful to do th…" at bounding box center [615, 485] width 716 height 636
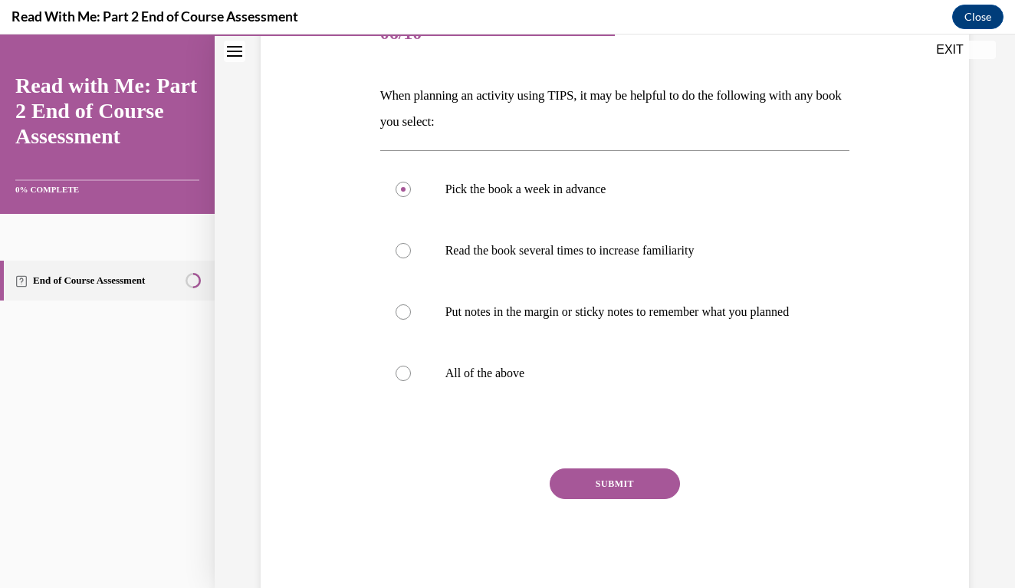
scroll to position [243, 0]
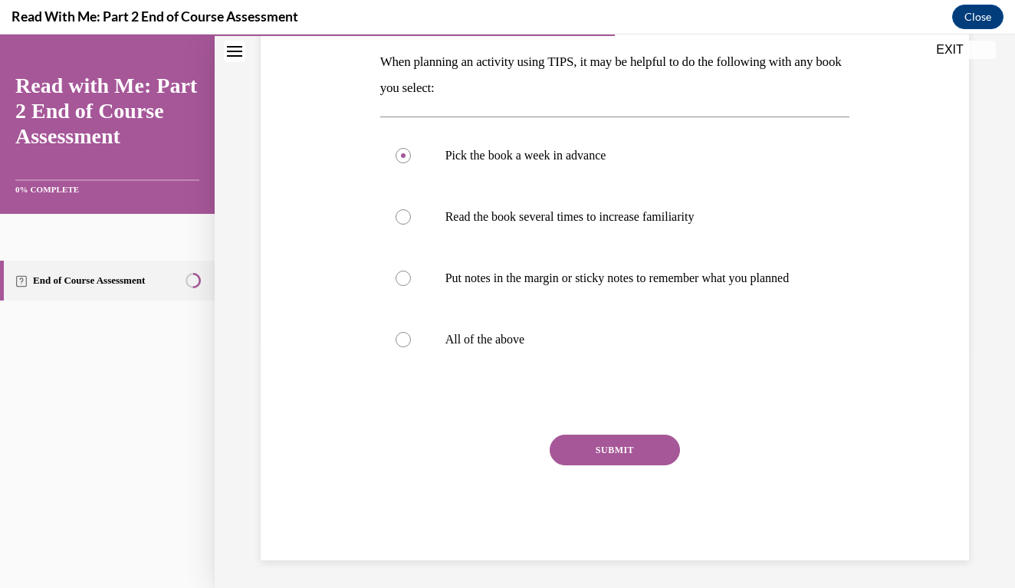
click at [648, 465] on button "SUBMIT" at bounding box center [615, 450] width 130 height 31
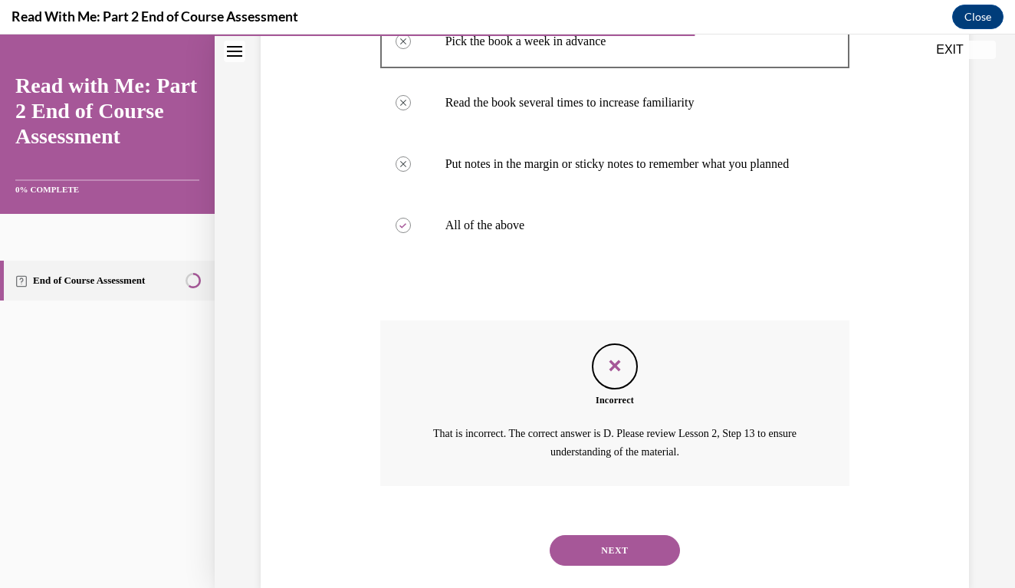
scroll to position [384, 0]
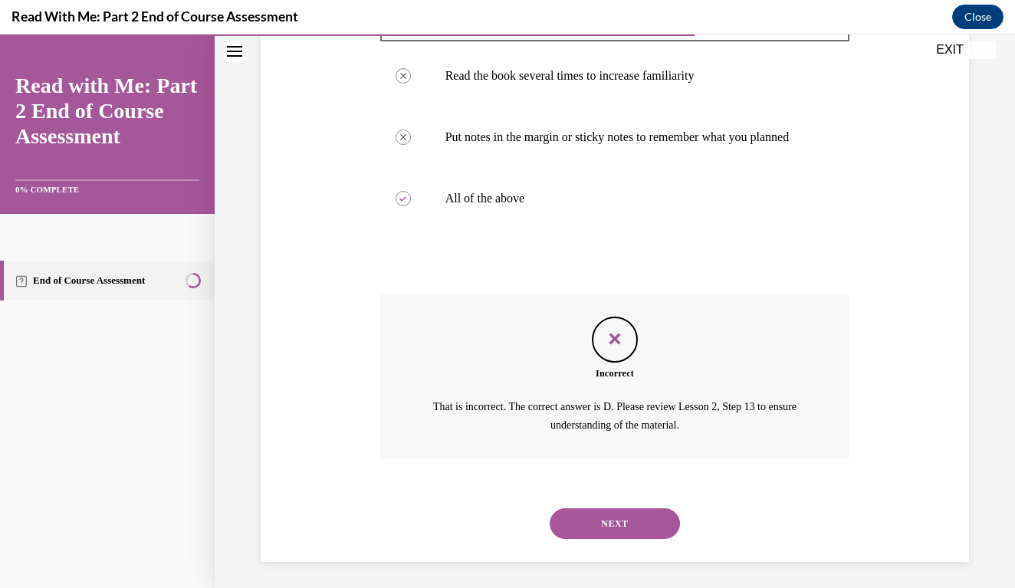
click at [597, 525] on button "NEXT" at bounding box center [615, 523] width 130 height 31
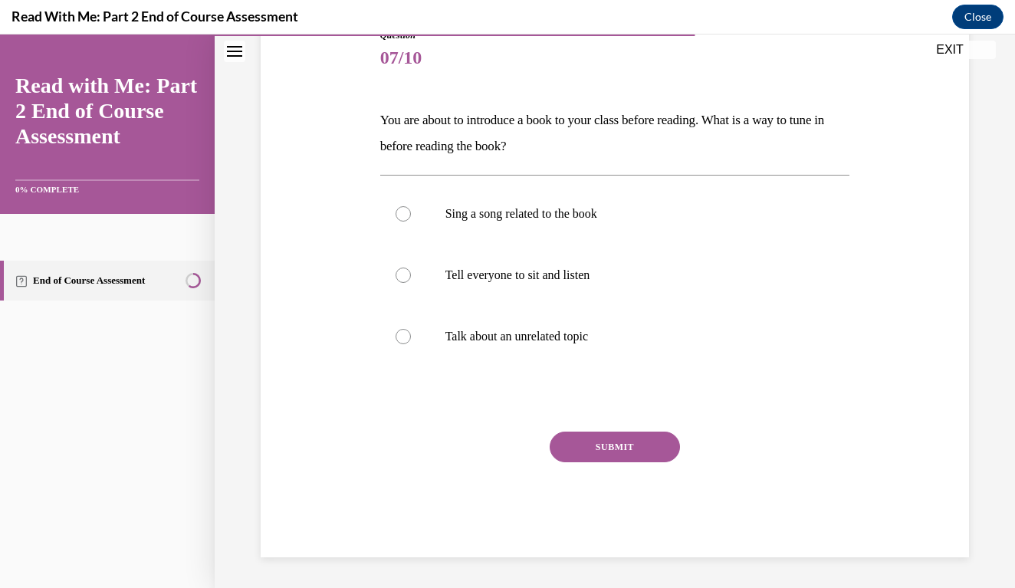
scroll to position [159, 0]
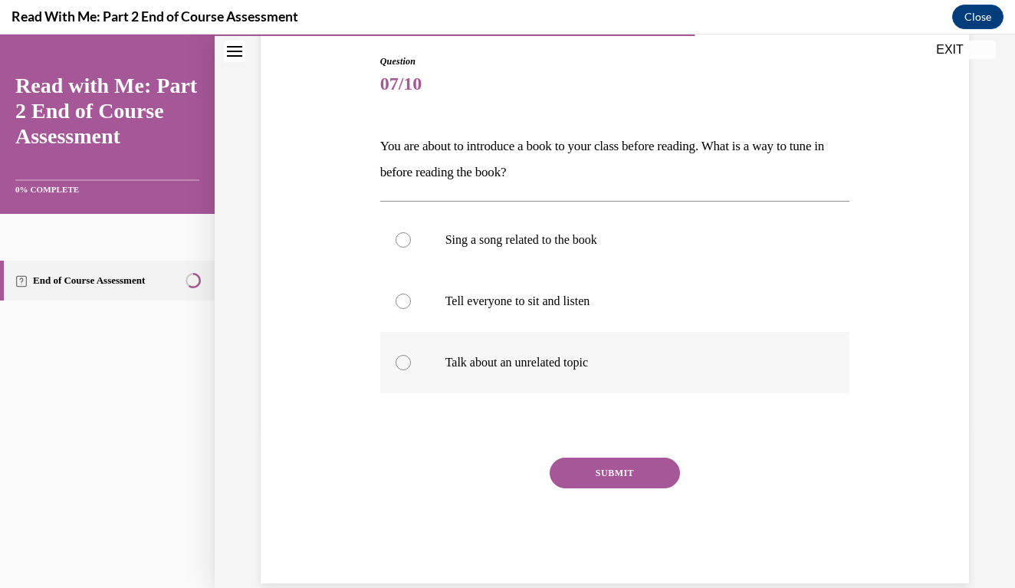
click at [573, 368] on p "Talk about an unrelated topic" at bounding box center [628, 362] width 366 height 15
click at [411, 368] on input "Talk about an unrelated topic" at bounding box center [403, 362] width 15 height 15
radio input "true"
click at [578, 468] on button "SUBMIT" at bounding box center [615, 473] width 130 height 31
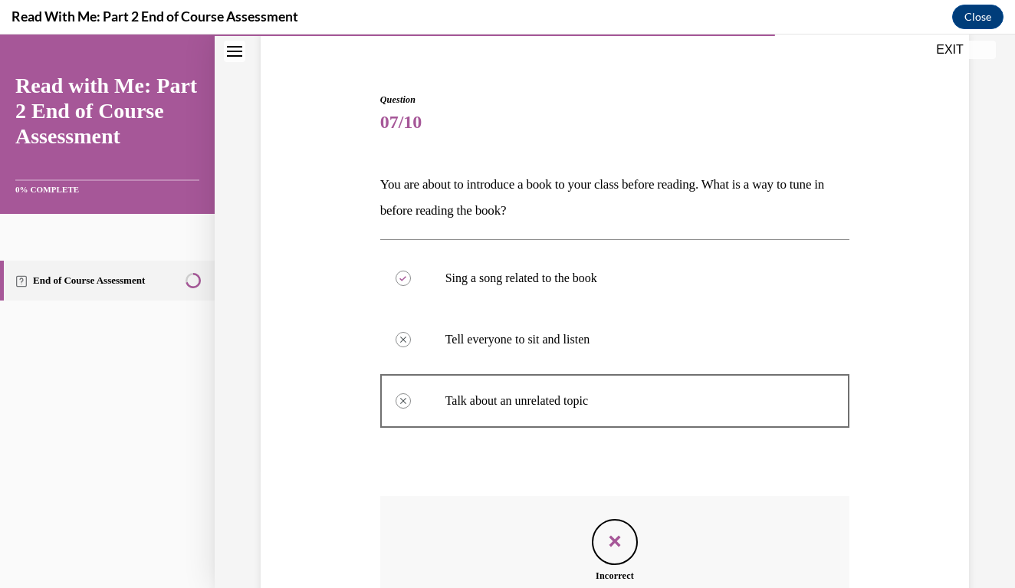
scroll to position [307, 0]
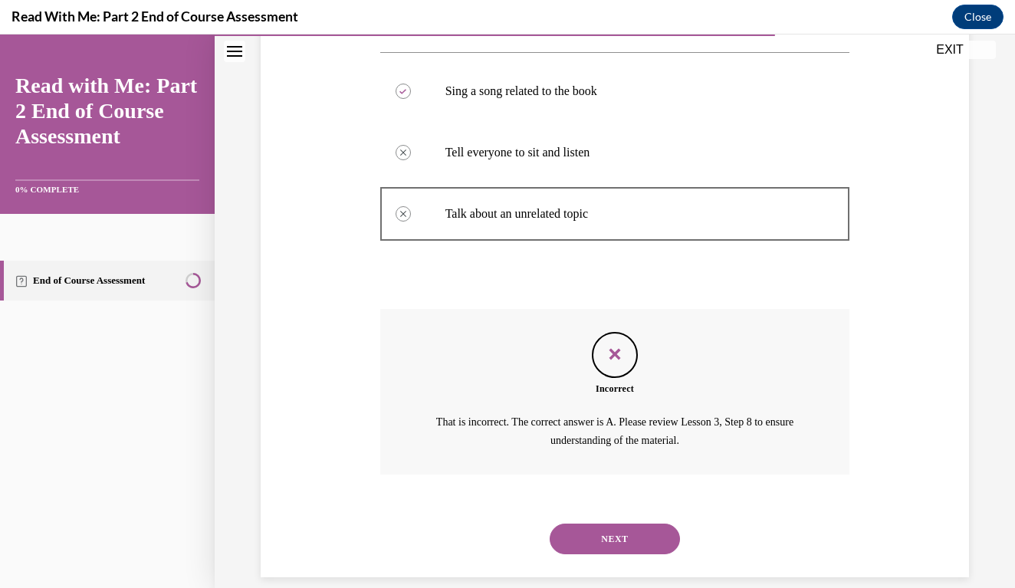
click at [622, 524] on button "NEXT" at bounding box center [615, 539] width 130 height 31
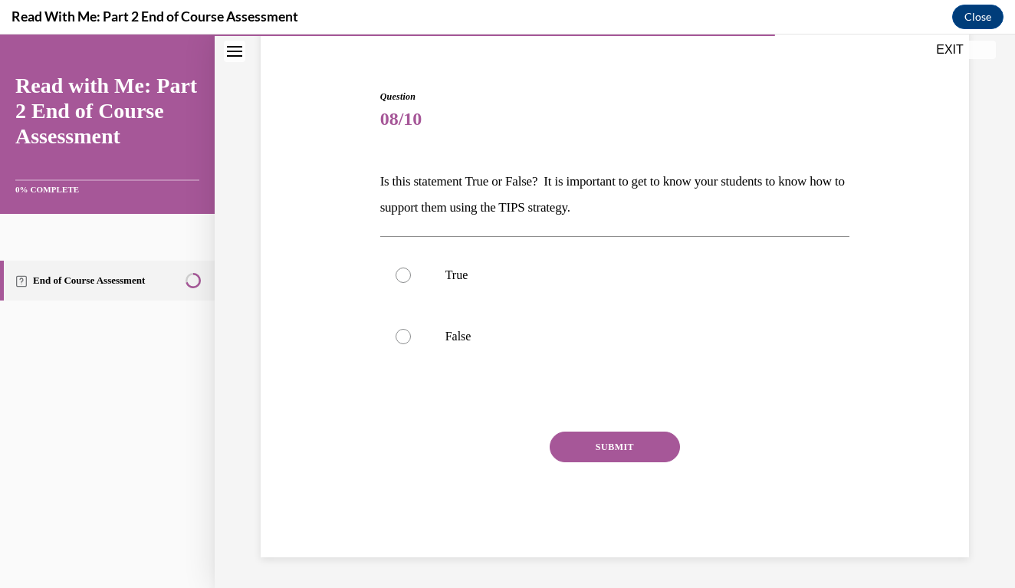
scroll to position [105, 0]
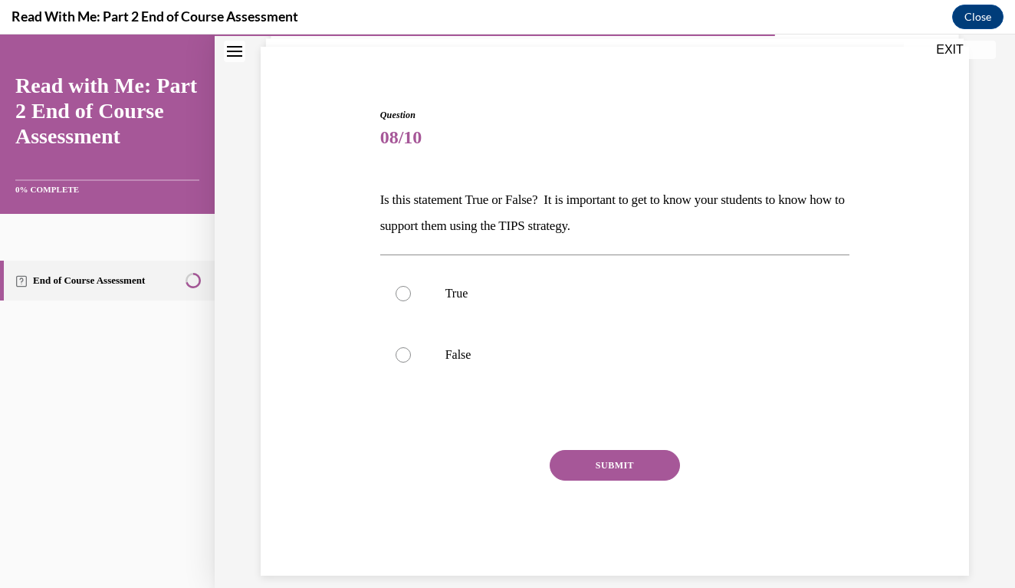
click at [409, 140] on span "08/10" at bounding box center [615, 137] width 470 height 31
click at [403, 151] on span "08/10" at bounding box center [615, 137] width 470 height 31
click at [406, 89] on div "Question 08/10 Is this statement True or False? It is important to get to know …" at bounding box center [615, 330] width 478 height 491
drag, startPoint x: 465, startPoint y: 104, endPoint x: 472, endPoint y: 136, distance: 32.9
click at [465, 107] on div "Question 08/10 Is this statement True or False? It is important to get to know …" at bounding box center [615, 330] width 478 height 491
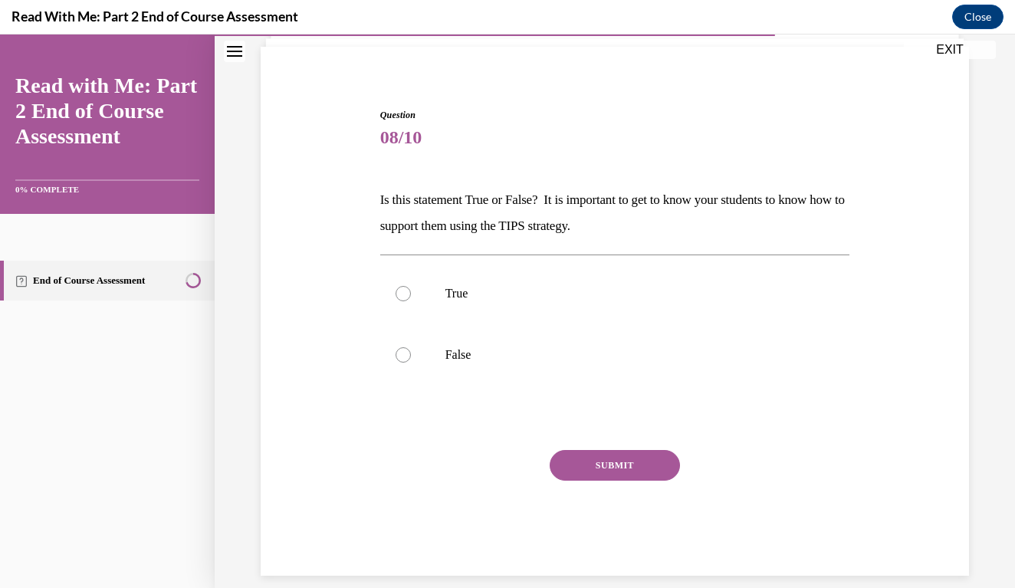
click at [472, 136] on span "08/10" at bounding box center [615, 137] width 470 height 31
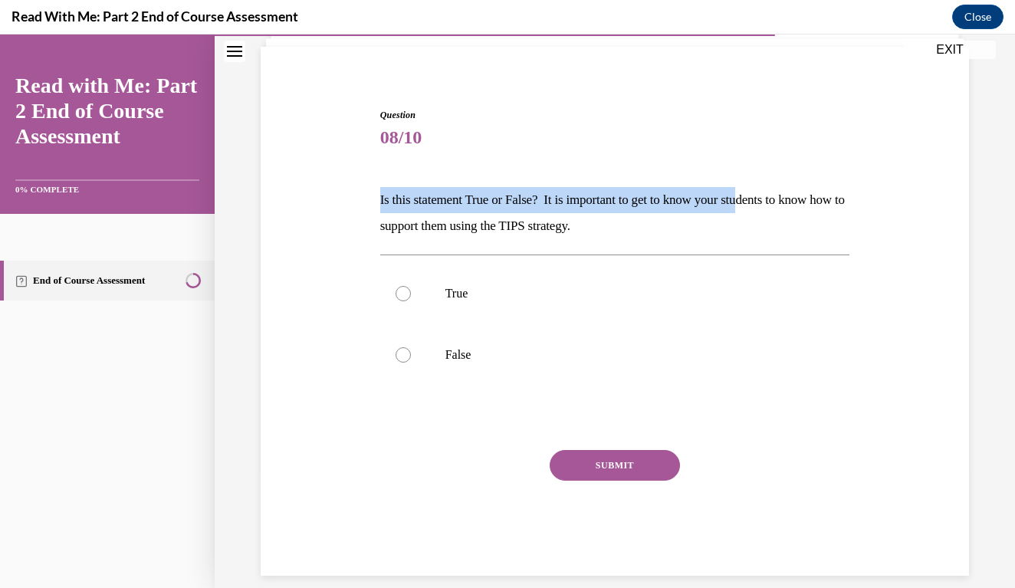
drag, startPoint x: 409, startPoint y: 155, endPoint x: 820, endPoint y: 215, distance: 416.0
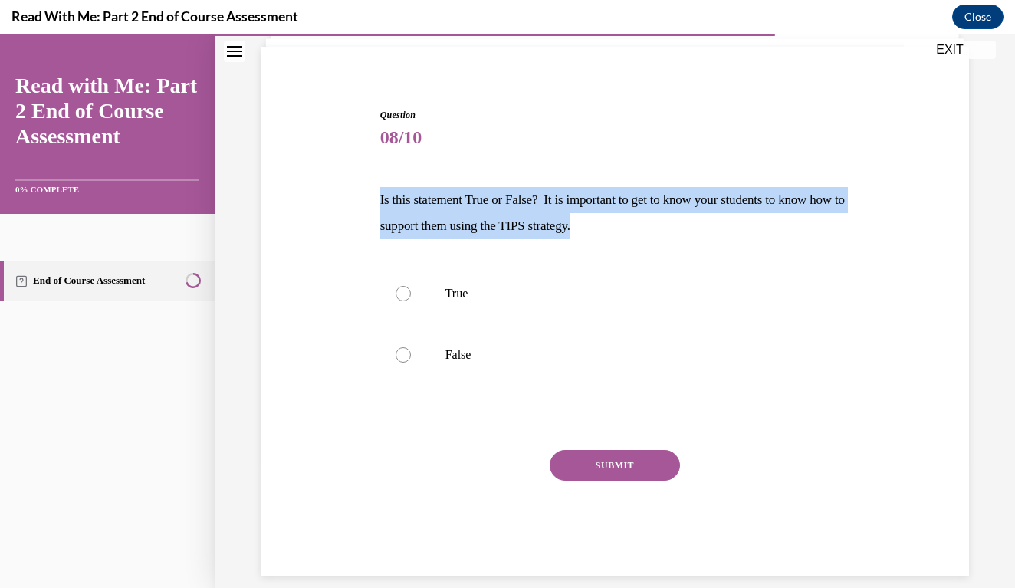
click at [820, 215] on div "Question 08/10 Is this statement True or False? It is important to get to know …" at bounding box center [615, 342] width 470 height 468
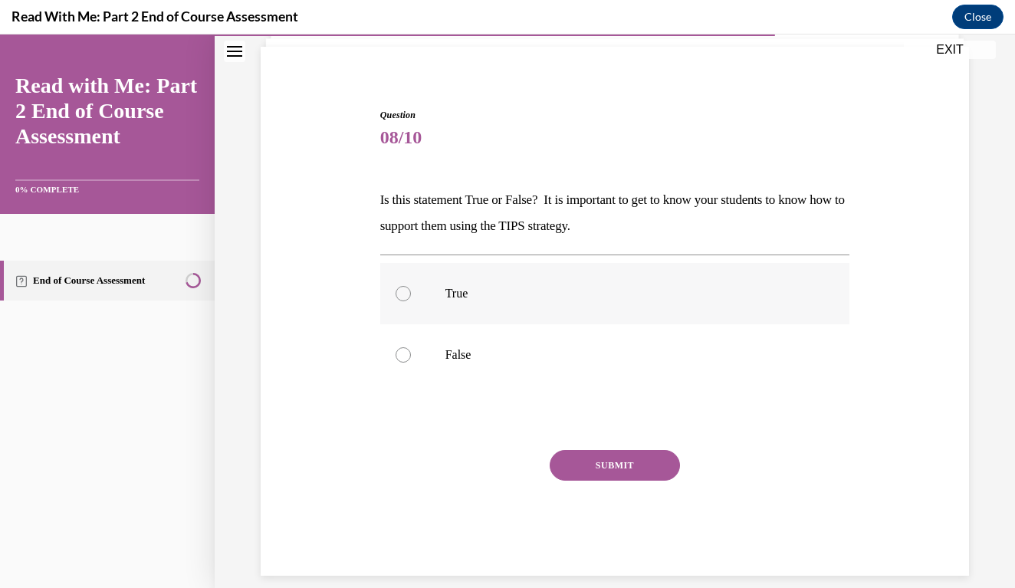
click at [416, 301] on label "True" at bounding box center [615, 293] width 470 height 61
click at [411, 301] on input "True" at bounding box center [403, 293] width 15 height 15
radio input "true"
click at [625, 454] on button "SUBMIT" at bounding box center [615, 465] width 130 height 31
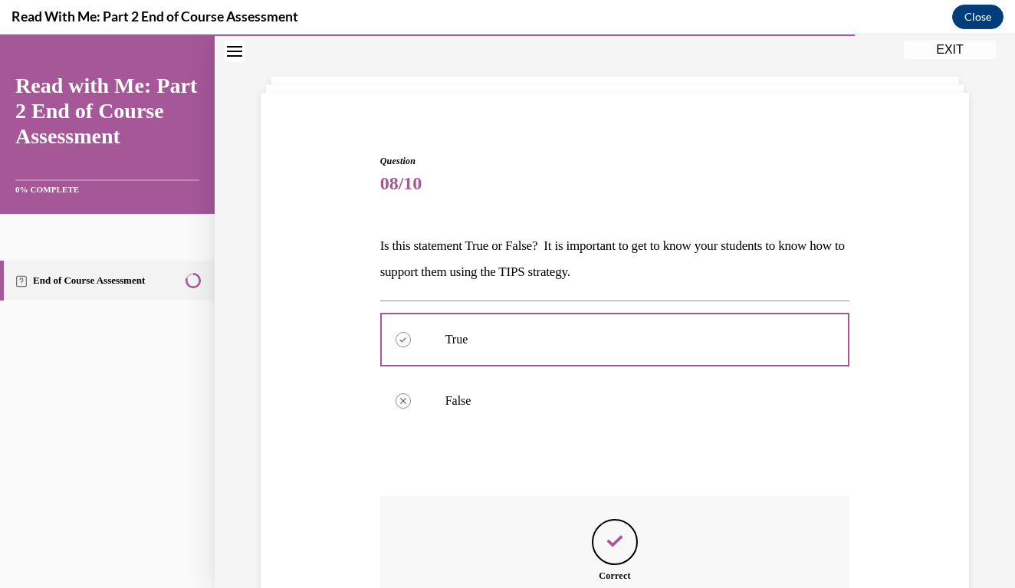
scroll to position [228, 0]
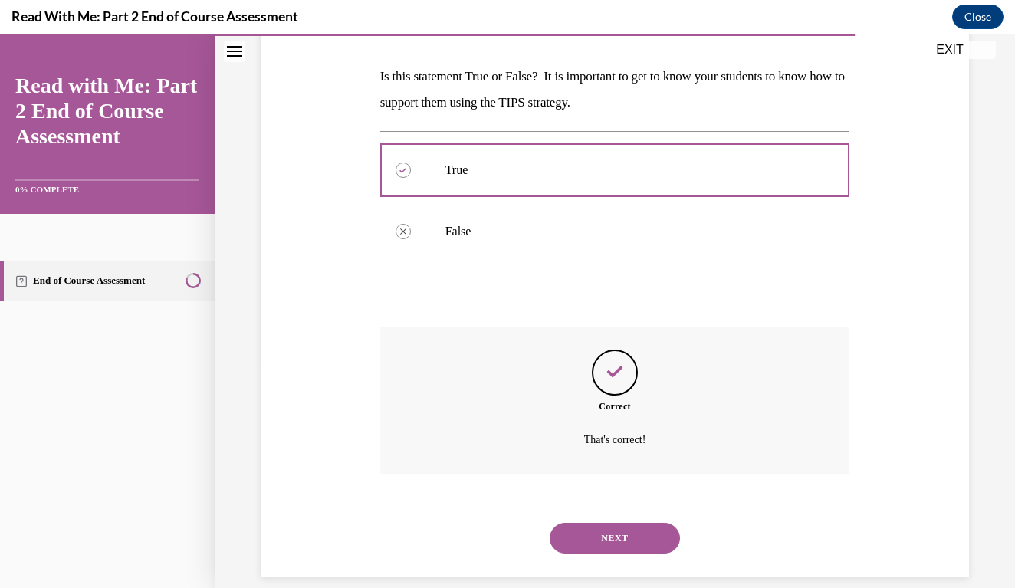
click at [616, 523] on button "NEXT" at bounding box center [615, 538] width 130 height 31
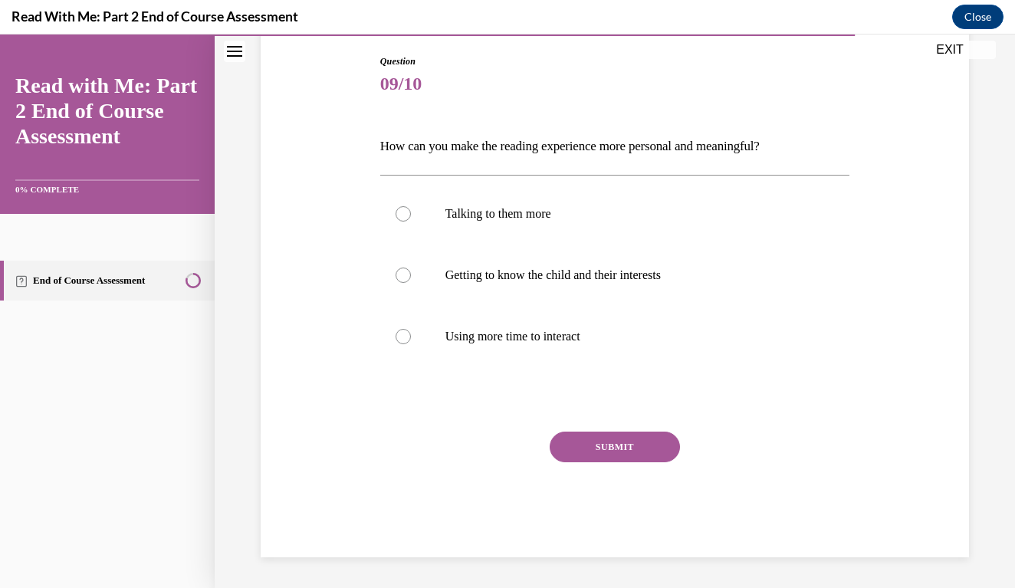
scroll to position [140, 0]
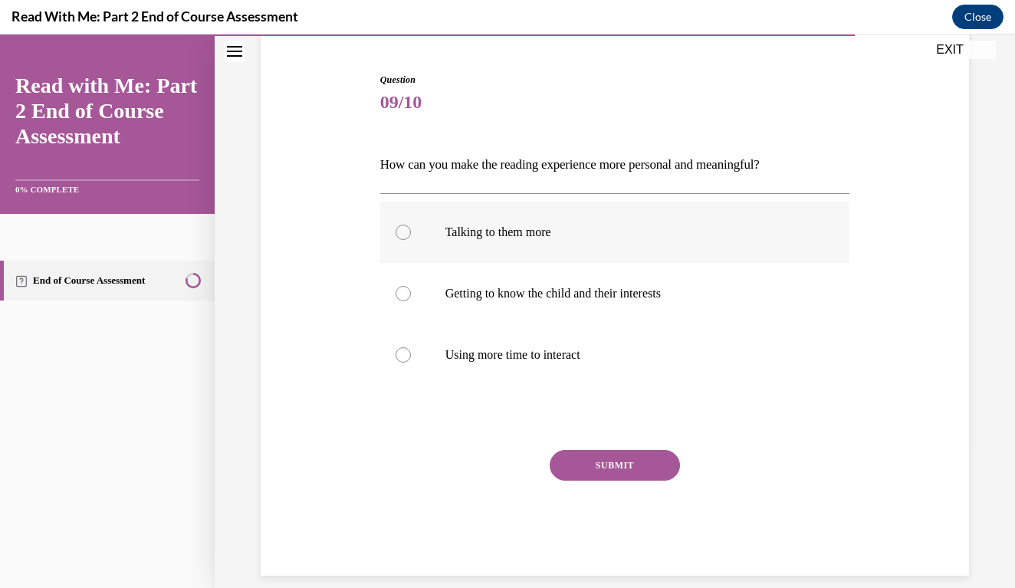
click at [396, 232] on div at bounding box center [403, 232] width 15 height 15
click at [396, 232] on input "Talking to them more" at bounding box center [403, 232] width 15 height 15
radio input "true"
click at [597, 376] on label "Using more time to interact" at bounding box center [615, 354] width 470 height 61
click at [411, 363] on input "Using more time to interact" at bounding box center [403, 354] width 15 height 15
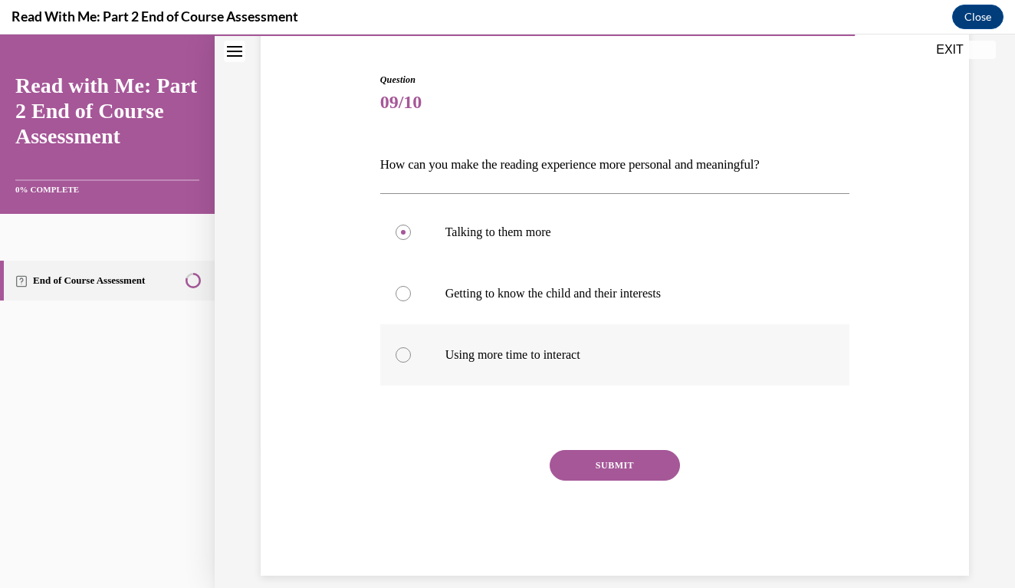
radio input "true"
click at [597, 376] on label "Using more time to interact" at bounding box center [615, 354] width 470 height 61
click at [411, 363] on input "Using more time to interact" at bounding box center [403, 354] width 15 height 15
click at [597, 376] on label "Using more time to interact" at bounding box center [615, 354] width 470 height 61
click at [411, 363] on input "Using more time to interact" at bounding box center [403, 354] width 15 height 15
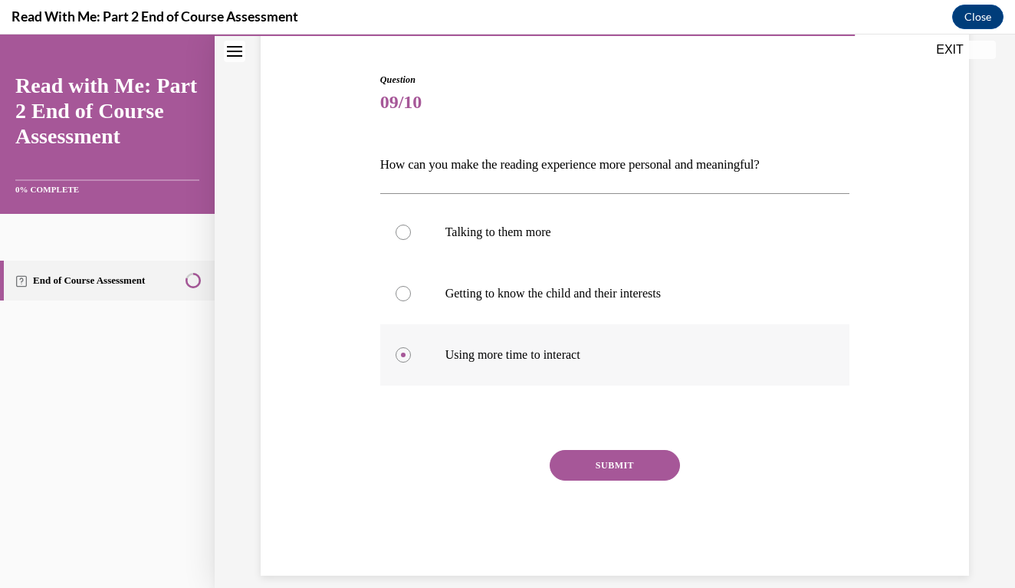
click at [797, 379] on label "Using more time to interact" at bounding box center [615, 354] width 470 height 61
click at [411, 363] on input "Using more time to interact" at bounding box center [403, 354] width 15 height 15
click at [403, 294] on input "Getting to know the child and their interests" at bounding box center [403, 293] width 15 height 15
radio input "true"
click at [403, 232] on input "Talking to them more" at bounding box center [403, 232] width 15 height 15
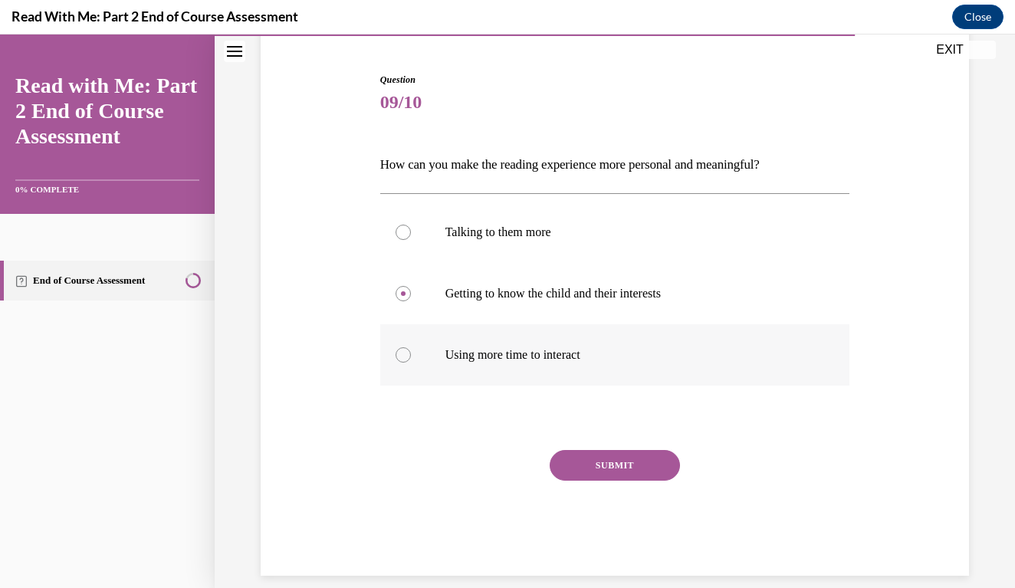
radio input "true"
click at [626, 380] on label "Using more time to interact" at bounding box center [615, 354] width 470 height 61
click at [411, 363] on input "Using more time to interact" at bounding box center [403, 354] width 15 height 15
radio input "true"
click at [403, 294] on input "Getting to know the child and their interests" at bounding box center [403, 293] width 15 height 15
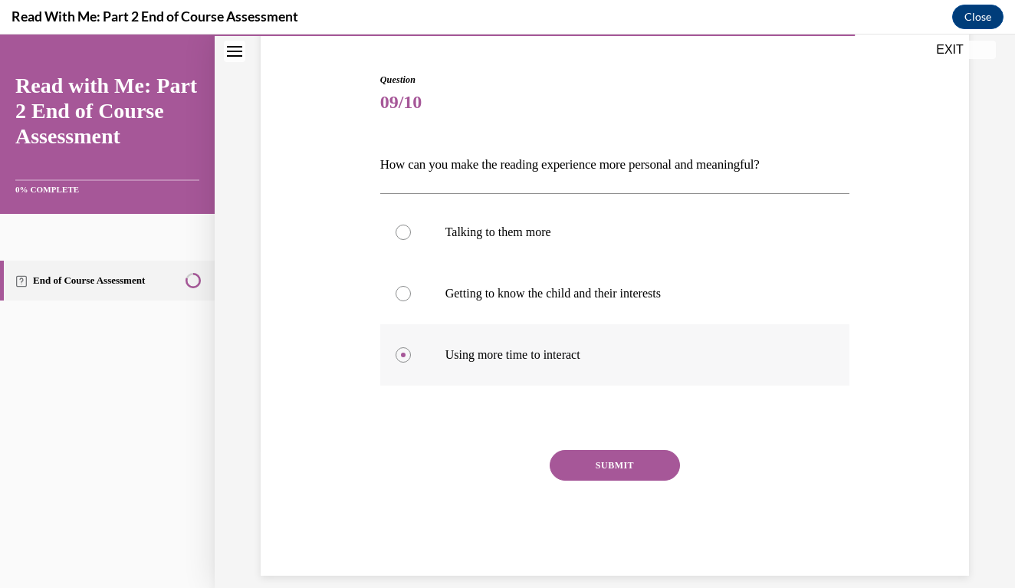
radio input "true"
click at [628, 380] on label "Using more time to interact" at bounding box center [615, 354] width 470 height 61
click at [411, 363] on input "Using more time to interact" at bounding box center [403, 354] width 15 height 15
radio input "true"
click at [628, 380] on label "Using more time to interact" at bounding box center [615, 354] width 470 height 61
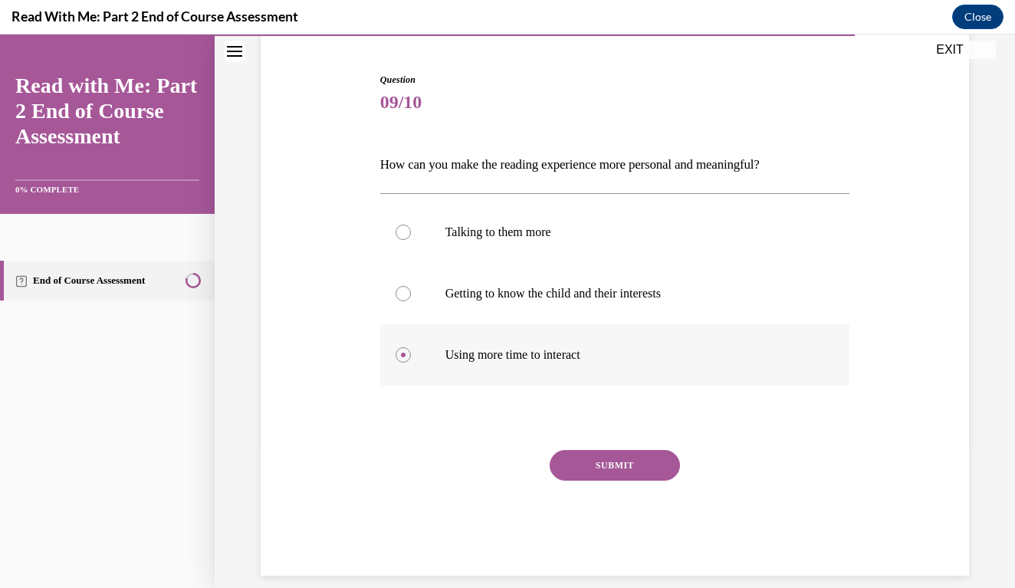
click at [411, 363] on input "Using more time to interact" at bounding box center [403, 354] width 15 height 15
click at [628, 380] on label "Using more time to interact" at bounding box center [615, 354] width 470 height 61
click at [411, 363] on input "Using more time to interact" at bounding box center [403, 354] width 15 height 15
click at [628, 380] on label "Using more time to interact" at bounding box center [615, 354] width 470 height 61
click at [411, 363] on input "Using more time to interact" at bounding box center [403, 354] width 15 height 15
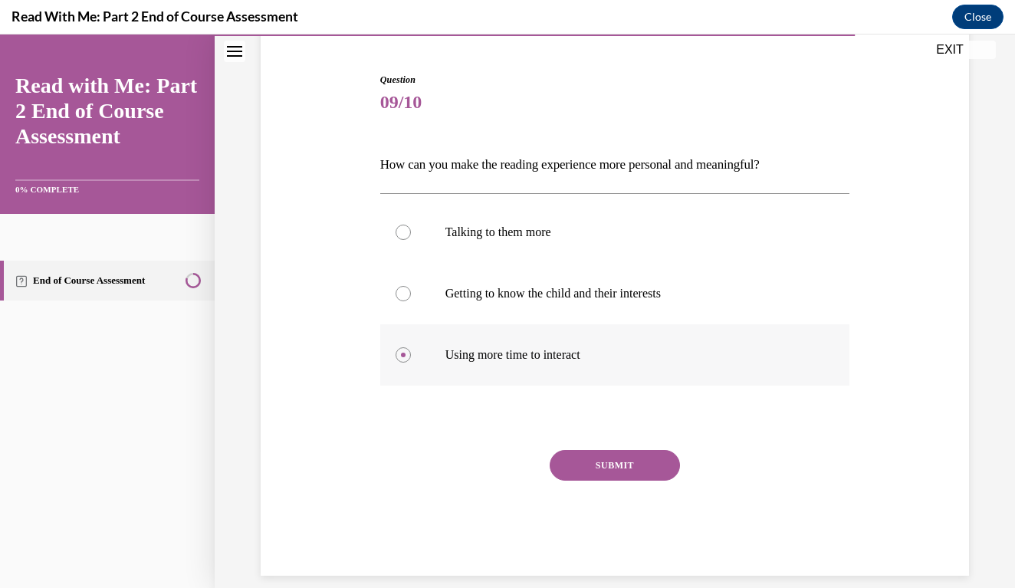
click at [417, 351] on label "Using more time to interact" at bounding box center [615, 354] width 470 height 61
click at [411, 351] on input "Using more time to interact" at bounding box center [403, 354] width 15 height 15
click at [412, 307] on label "Getting to know the child and their interests" at bounding box center [615, 293] width 470 height 61
click at [411, 301] on input "Getting to know the child and their interests" at bounding box center [403, 293] width 15 height 15
radio input "true"
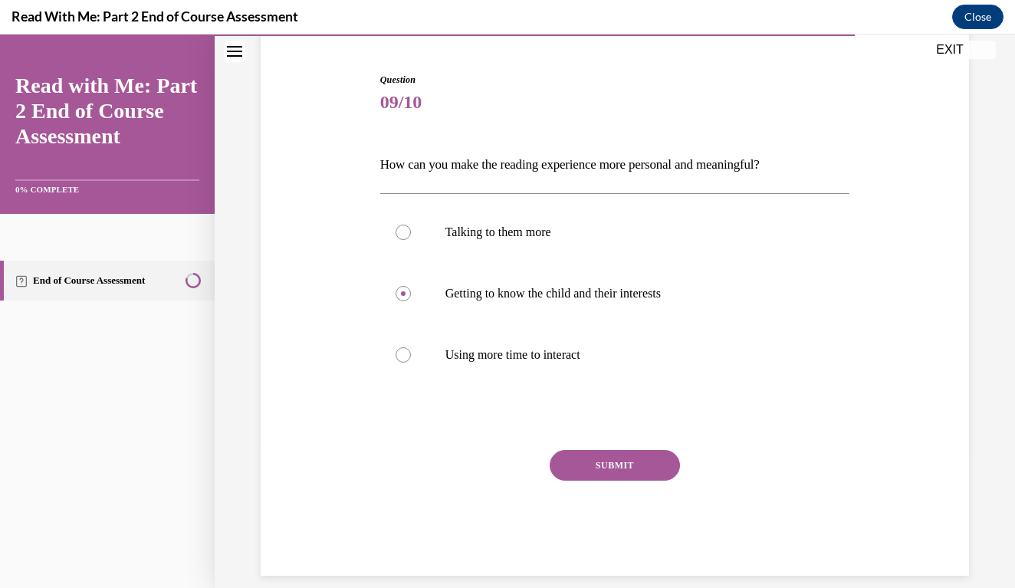
click at [567, 457] on button "SUBMIT" at bounding box center [615, 465] width 130 height 31
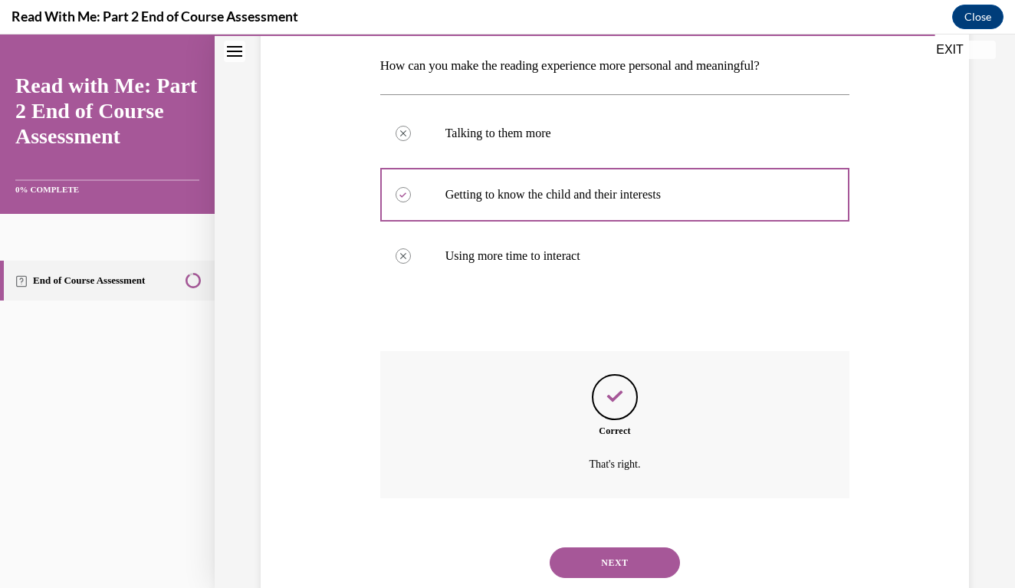
scroll to position [264, 0]
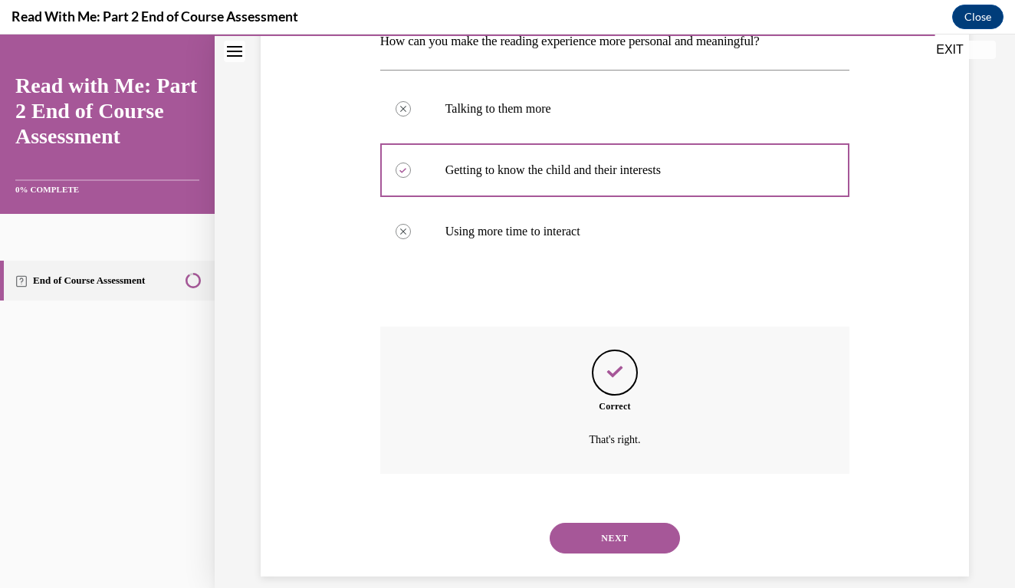
click at [639, 534] on div "NEXT" at bounding box center [615, 538] width 470 height 61
click at [630, 523] on button "NEXT" at bounding box center [615, 538] width 130 height 31
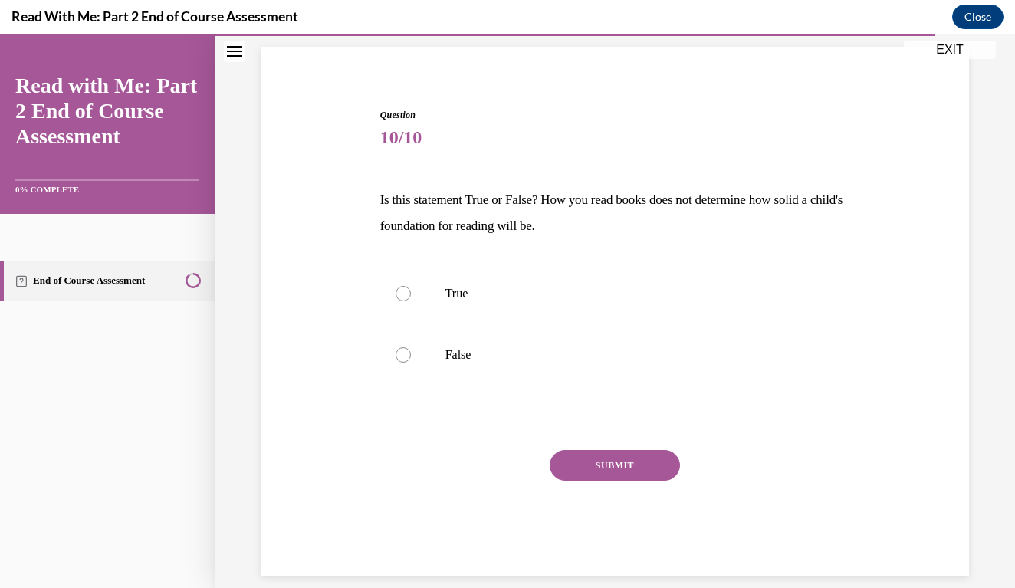
click at [409, 132] on span "10/10" at bounding box center [615, 137] width 470 height 31
click at [409, 199] on p "Is this statement True or False? How you read books does not determine how soli…" at bounding box center [615, 213] width 470 height 52
click at [441, 122] on span "10/10" at bounding box center [615, 137] width 470 height 31
drag, startPoint x: 446, startPoint y: 144, endPoint x: 468, endPoint y: 157, distance: 25.1
click at [468, 157] on div "Question 10/10 Is this statement True or False? How you read books does not det…" at bounding box center [615, 342] width 470 height 468
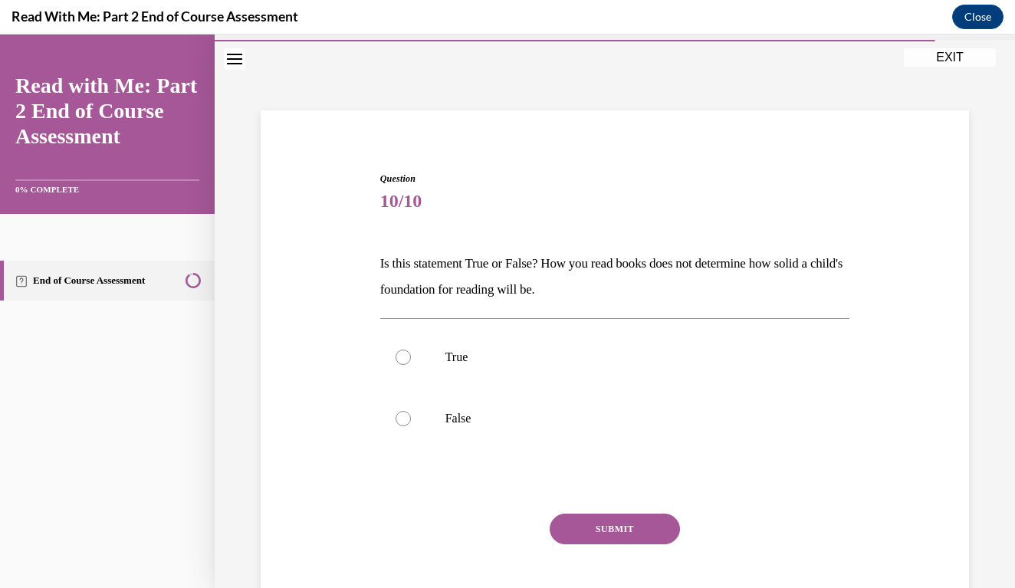
scroll to position [39, 0]
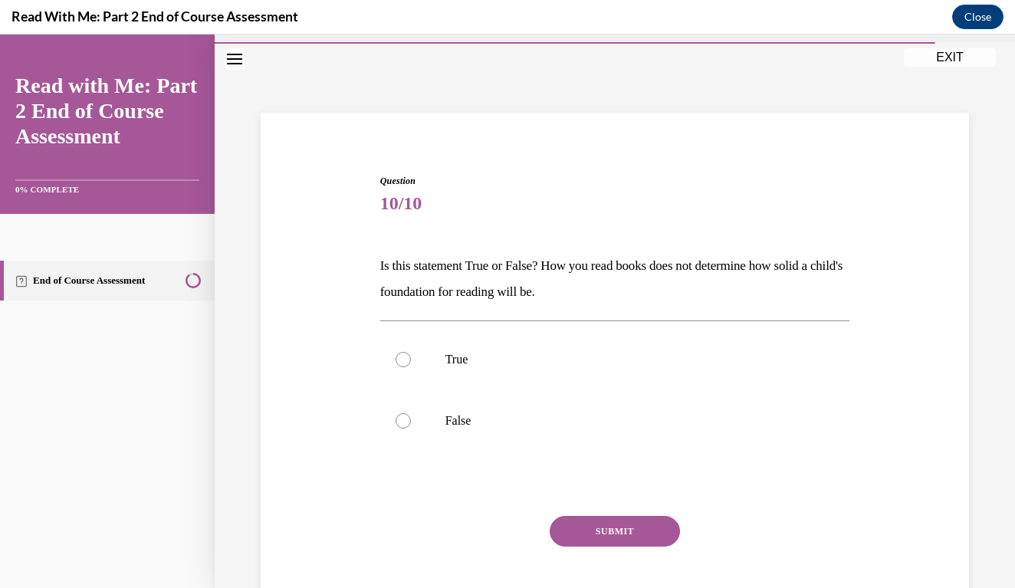
click at [375, 301] on div "Question 10/10 Is this statement True or False? How you read books does not det…" at bounding box center [615, 385] width 716 height 514
click at [406, 358] on div at bounding box center [403, 359] width 15 height 15
click at [406, 358] on input "True" at bounding box center [403, 359] width 15 height 15
radio input "true"
click at [623, 528] on button "SUBMIT" at bounding box center [615, 531] width 130 height 31
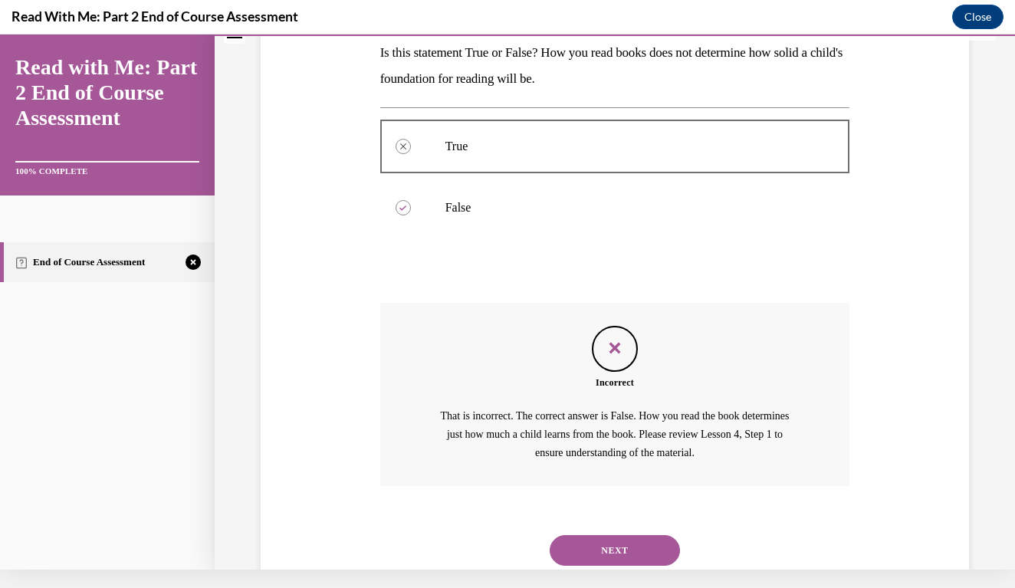
scroll to position [264, 0]
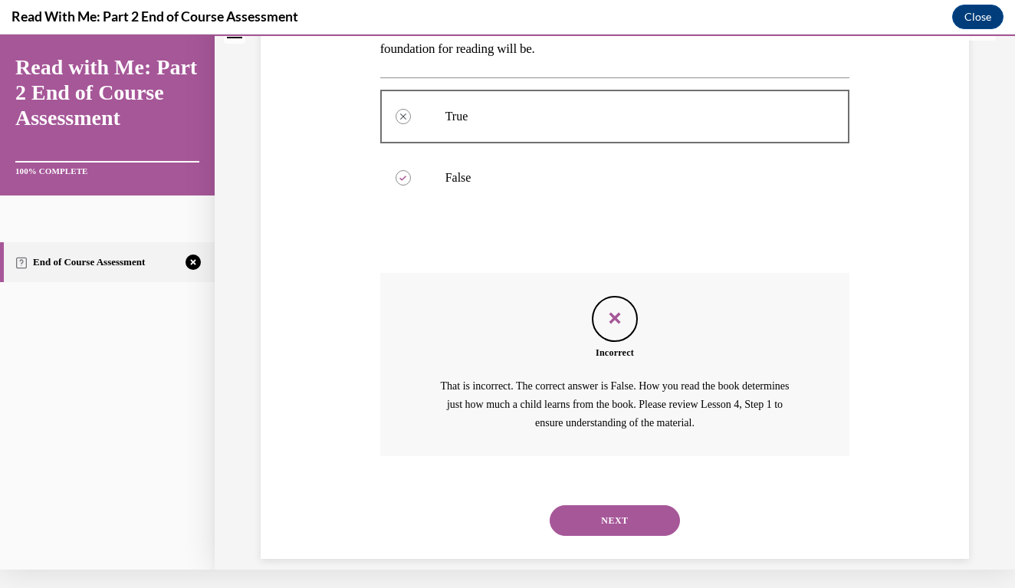
click at [626, 505] on button "NEXT" at bounding box center [615, 520] width 130 height 31
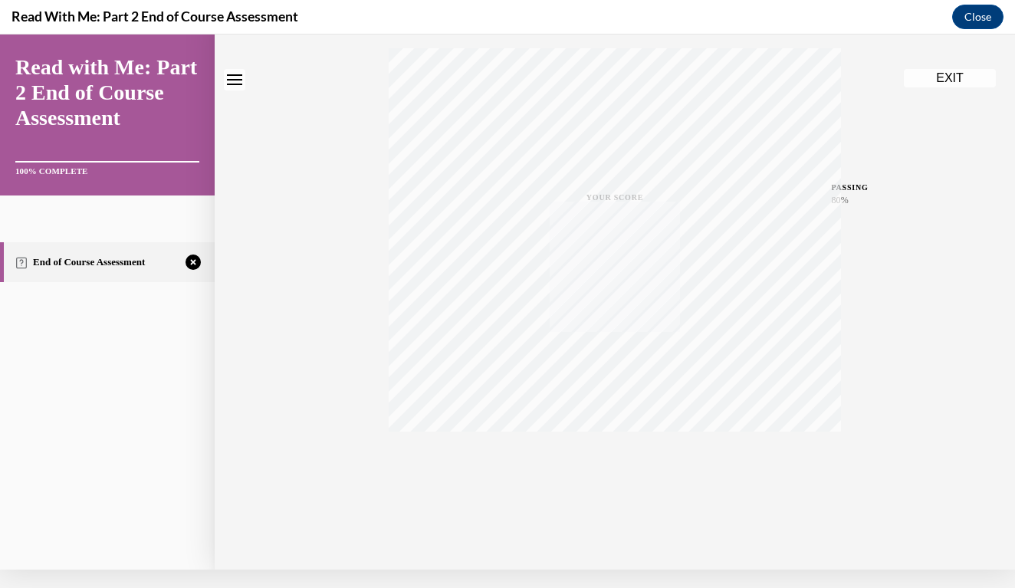
scroll to position [0, 0]
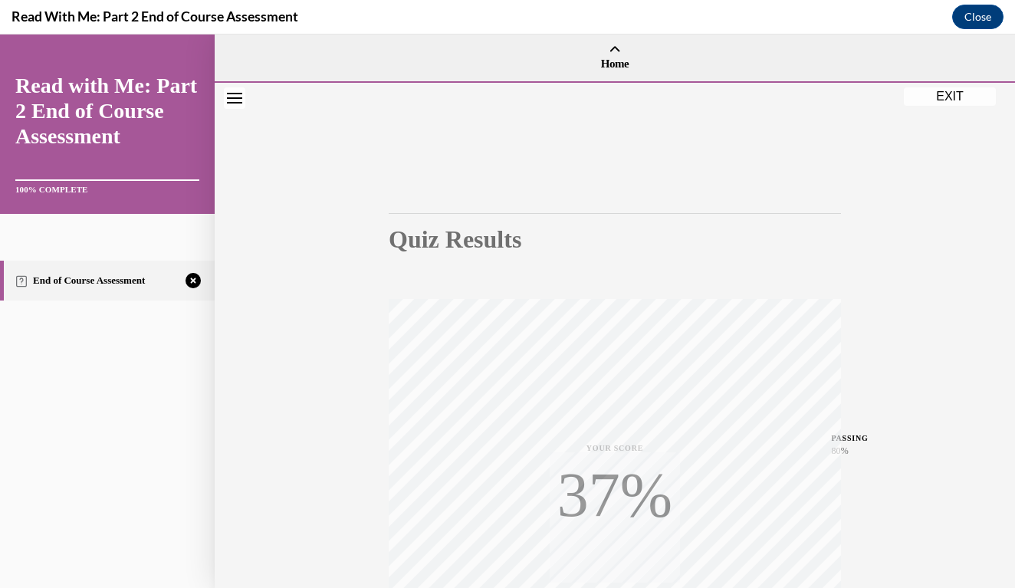
click at [950, 451] on div "Quiz Results PASSING 80% Your score 40% Failed PASSING 80% Your score Your scor…" at bounding box center [615, 452] width 800 height 738
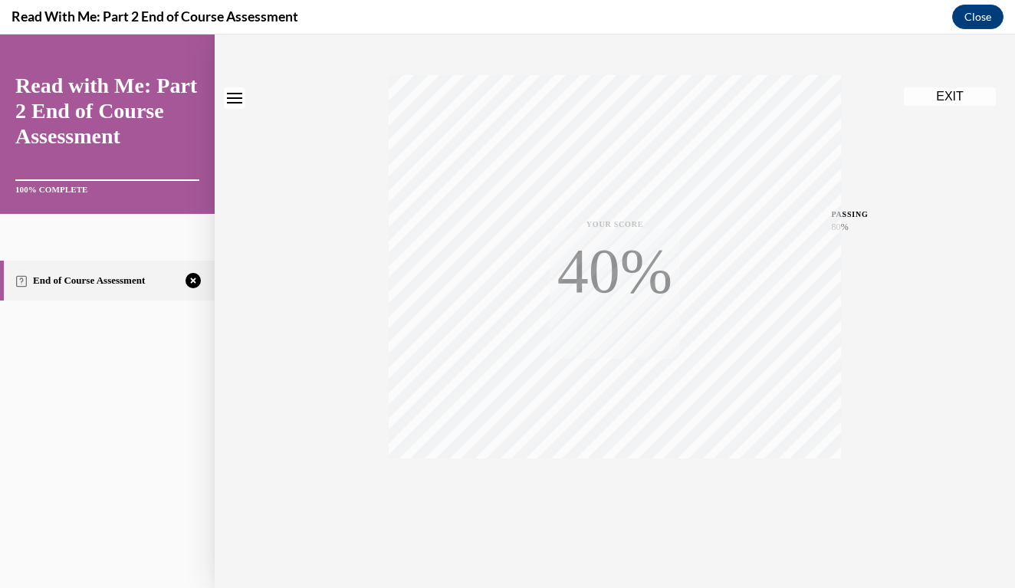
scroll to position [232, 0]
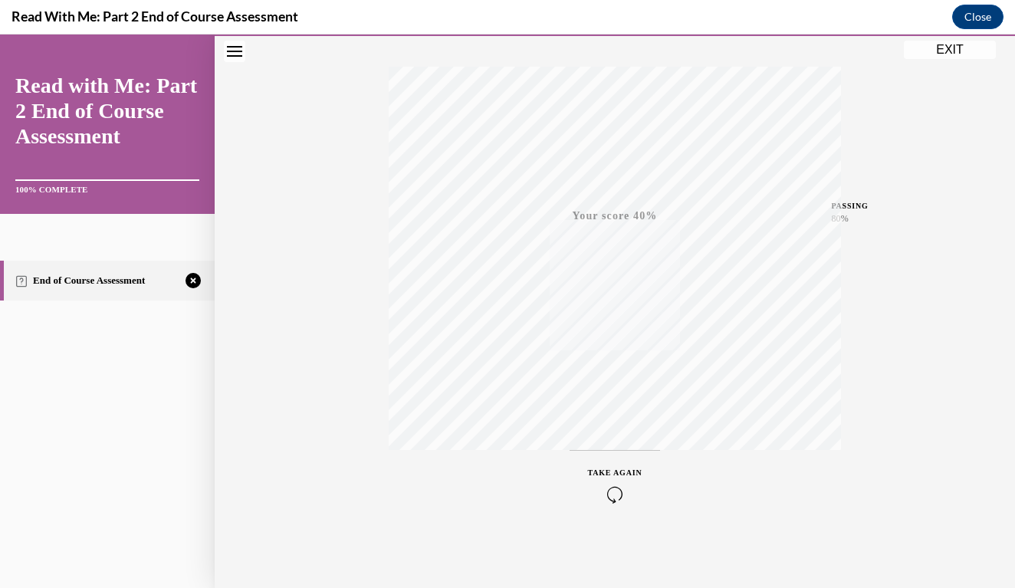
click at [608, 481] on div "TAKE AGAIN" at bounding box center [615, 485] width 54 height 36
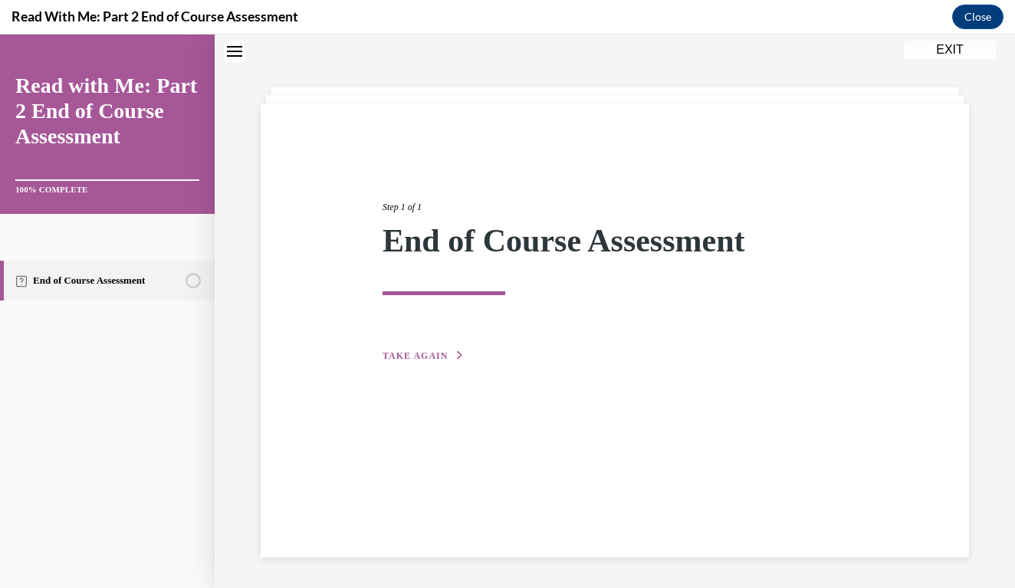
scroll to position [48, 0]
click at [406, 359] on span "TAKE AGAIN" at bounding box center [415, 355] width 65 height 11
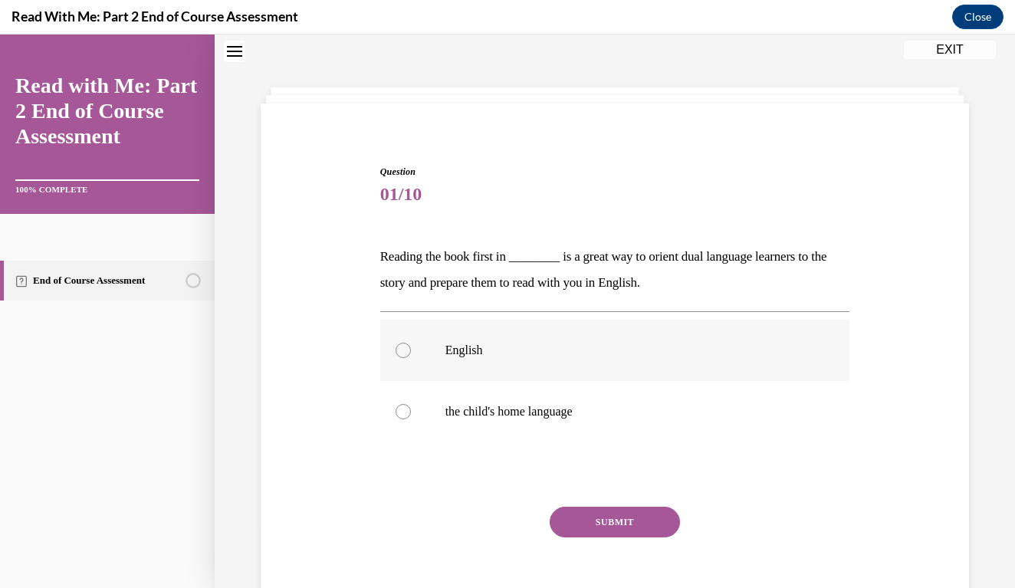
scroll to position [47, 0]
click at [411, 412] on label "the child's home language" at bounding box center [615, 413] width 470 height 61
click at [411, 412] on input "the child's home language" at bounding box center [403, 413] width 15 height 15
radio input "true"
click at [655, 515] on button "SUBMIT" at bounding box center [615, 523] width 130 height 31
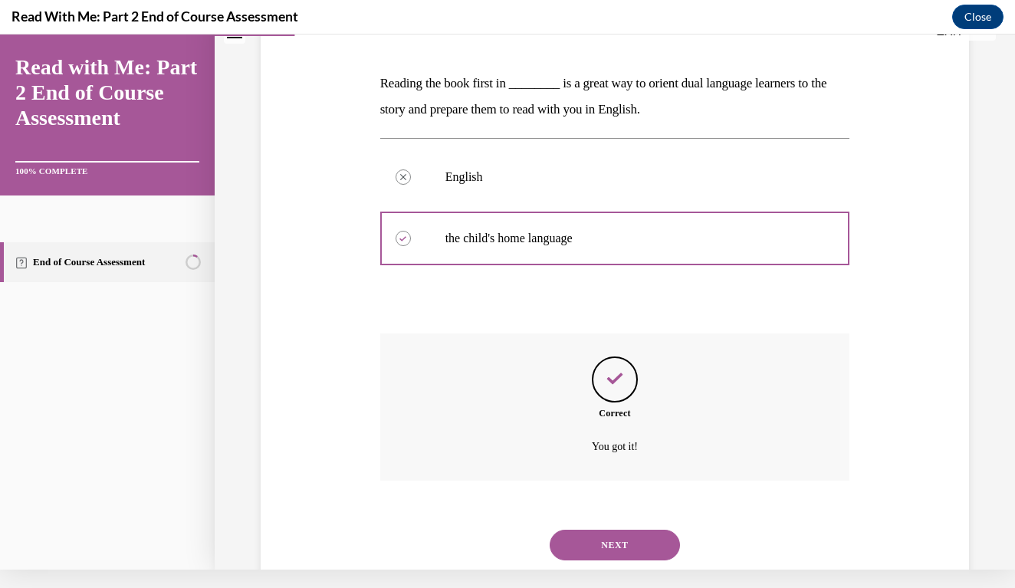
scroll to position [228, 0]
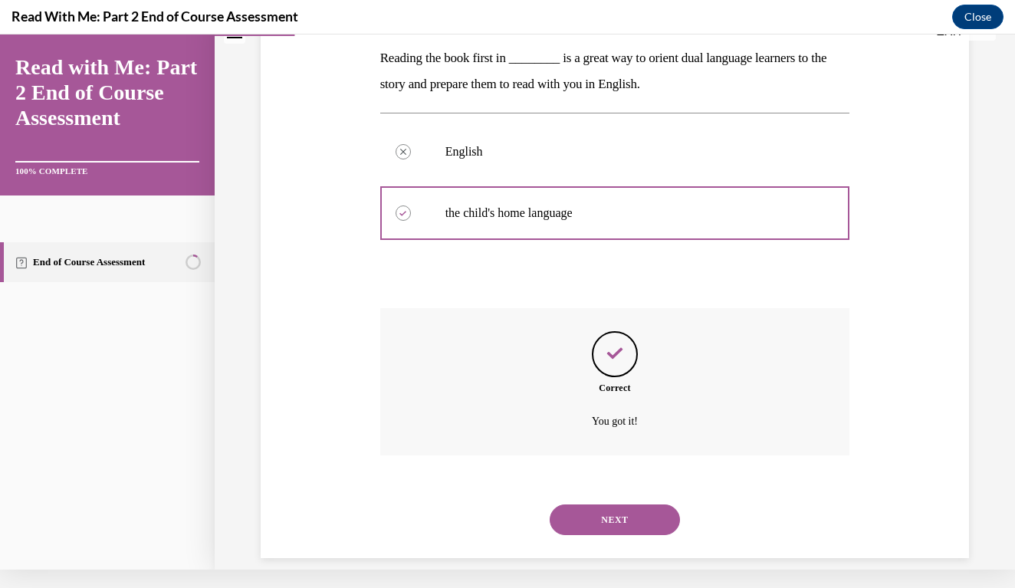
click at [633, 518] on div "NEXT" at bounding box center [615, 519] width 470 height 61
click at [630, 509] on button "NEXT" at bounding box center [615, 519] width 130 height 31
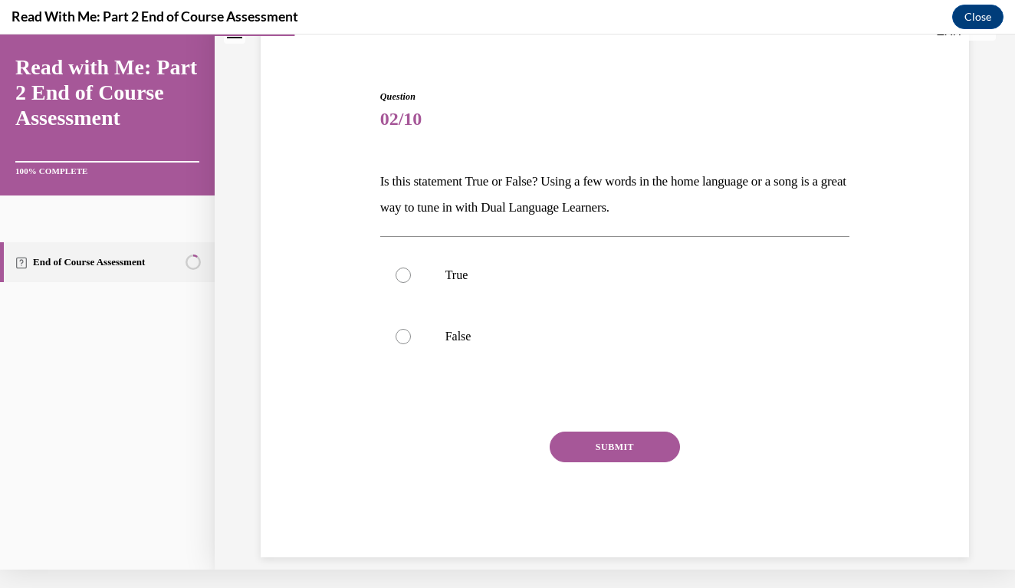
click at [850, 265] on div "Question 02/10 Is this statement True or False? Using a few words in the home l…" at bounding box center [615, 312] width 478 height 491
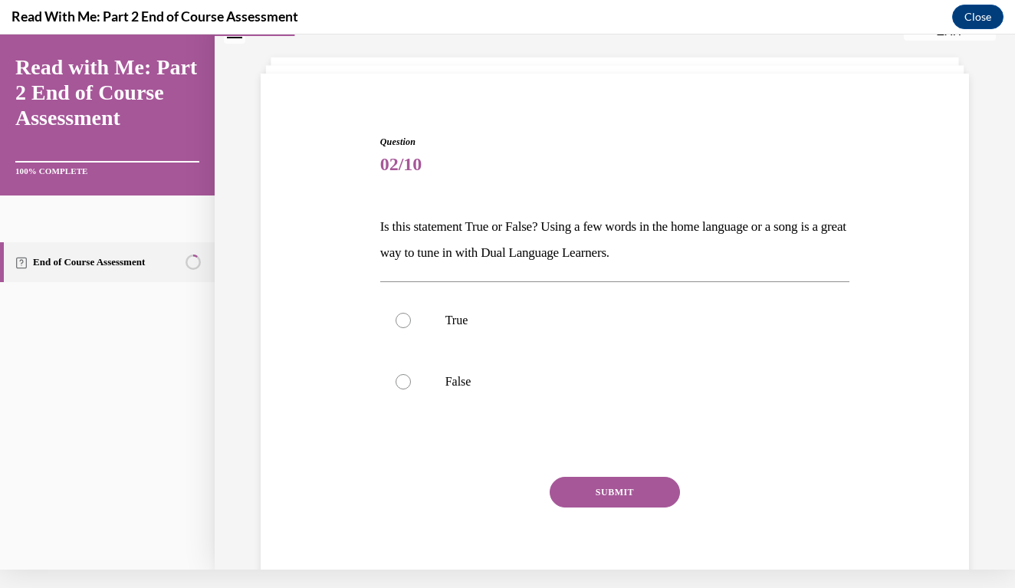
scroll to position [56, 0]
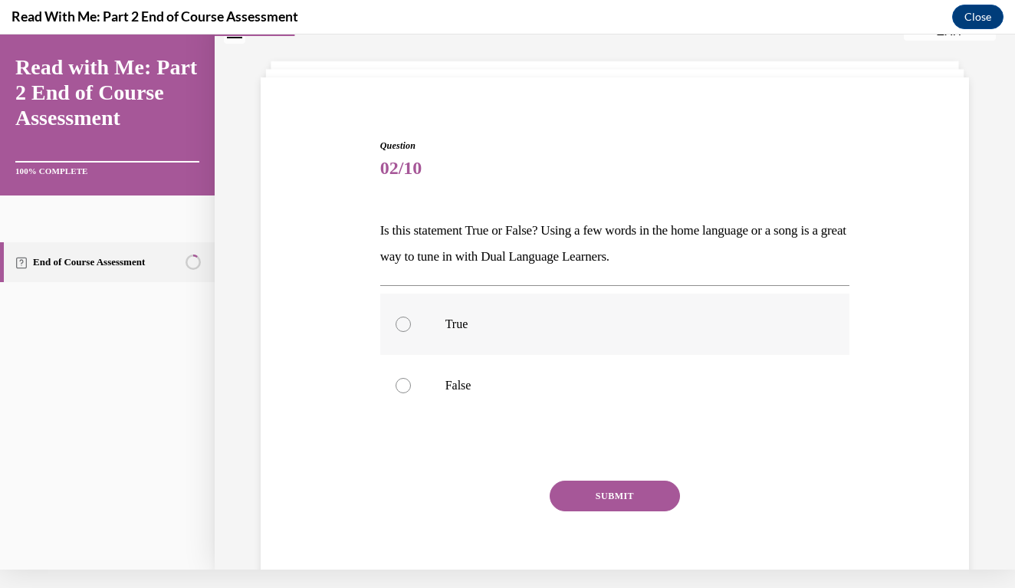
click at [405, 336] on label "True" at bounding box center [615, 324] width 470 height 61
click at [405, 332] on input "True" at bounding box center [403, 324] width 15 height 15
radio input "true"
click at [616, 484] on button "SUBMIT" at bounding box center [615, 496] width 130 height 31
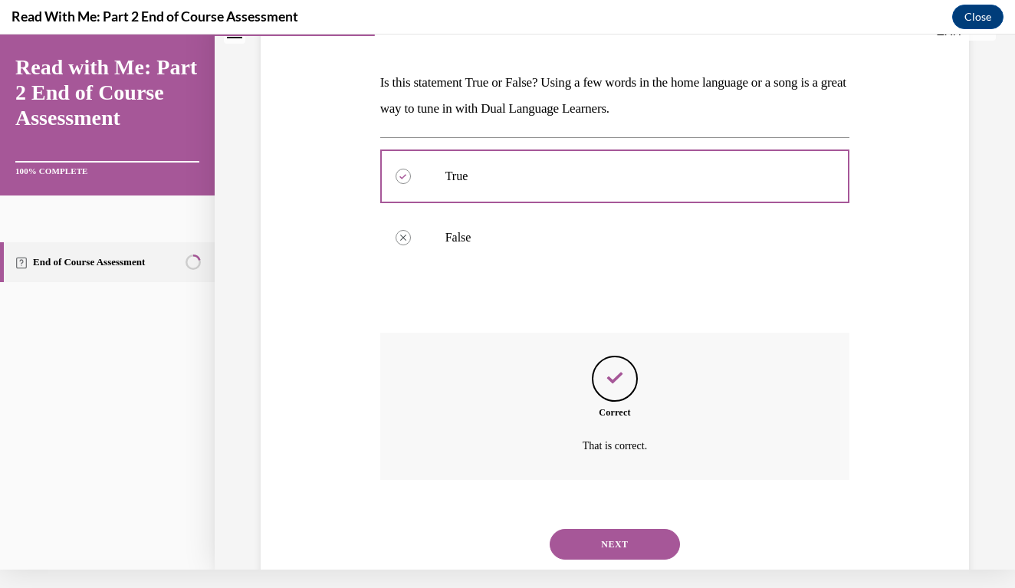
scroll to position [228, 0]
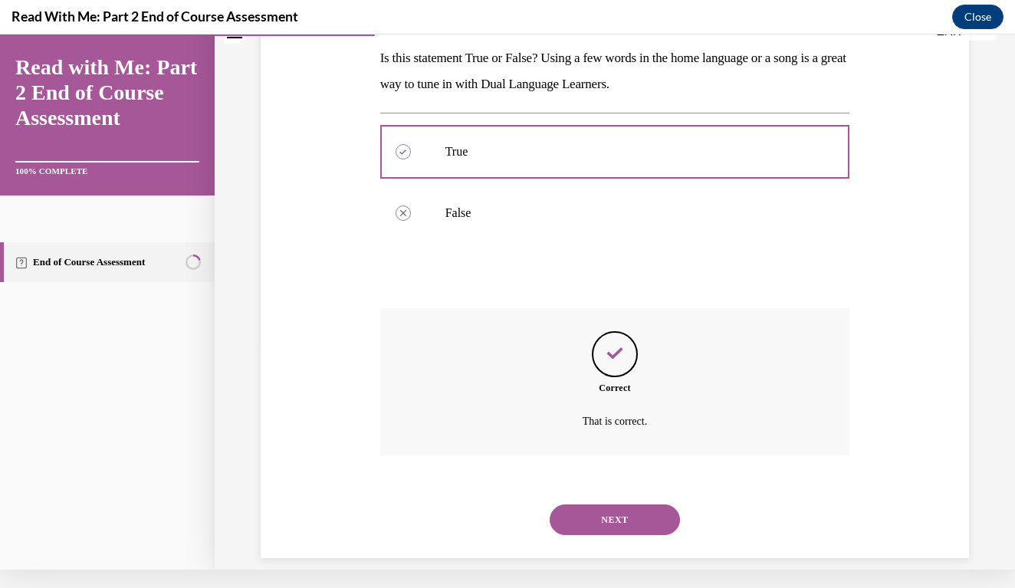
click at [615, 504] on button "NEXT" at bounding box center [615, 519] width 130 height 31
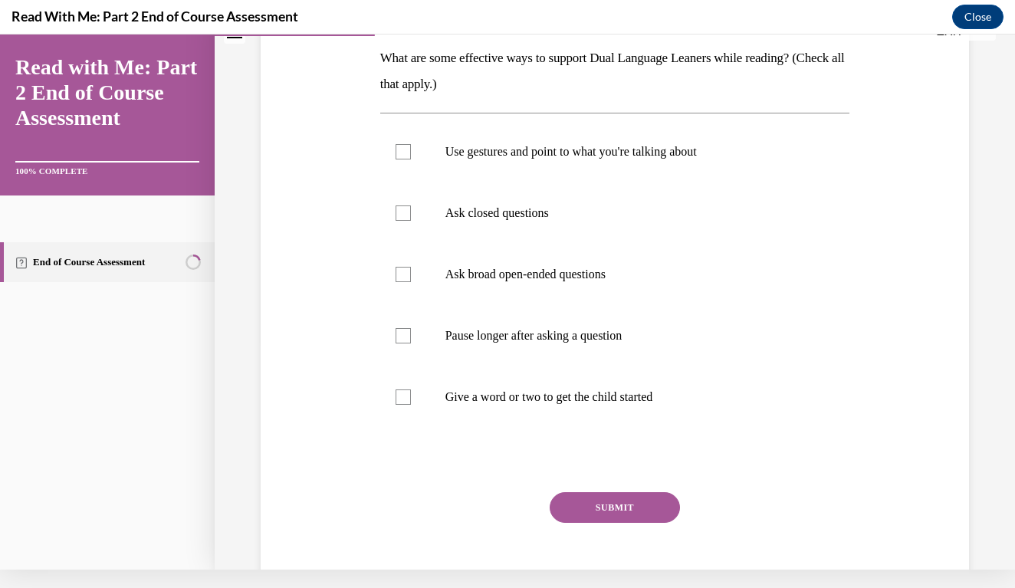
scroll to position [0, 0]
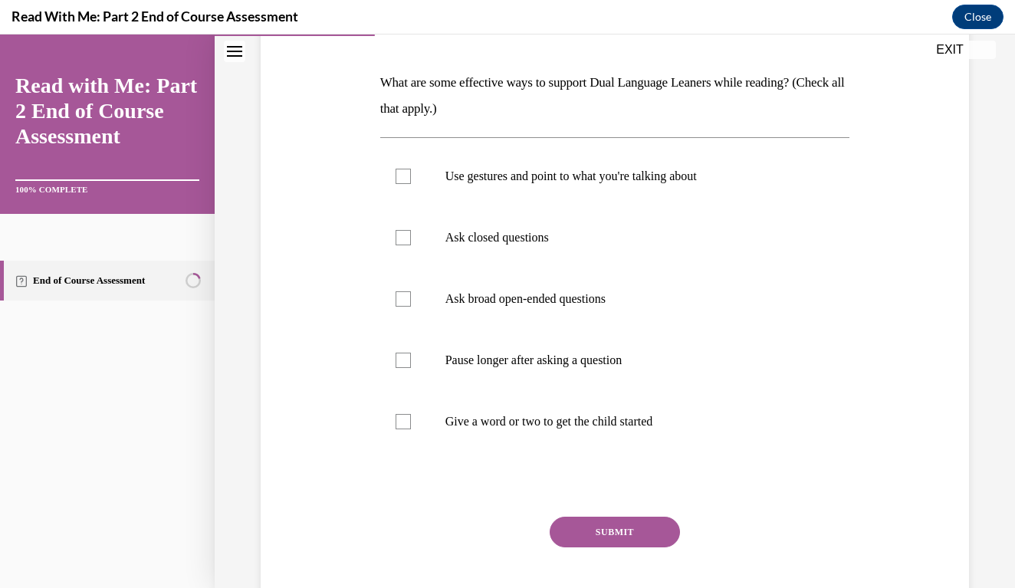
click at [935, 435] on div "Question 03/10 What are some effective ways to support Dual Language Leaners wh…" at bounding box center [615, 294] width 716 height 698
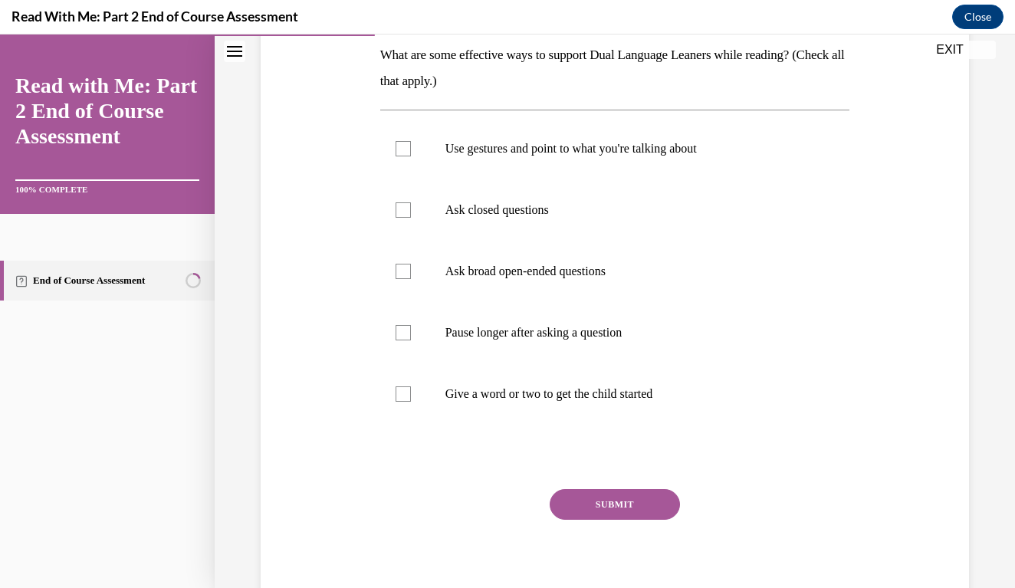
scroll to position [254, 0]
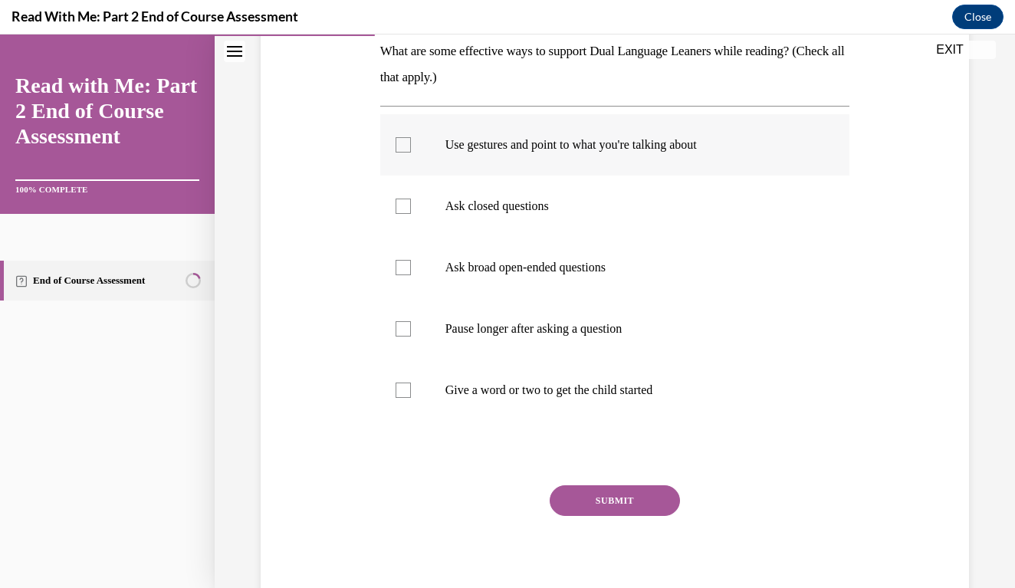
click at [409, 152] on div at bounding box center [403, 144] width 15 height 15
click at [409, 152] on input "Use gestures and point to what you're talking about" at bounding box center [403, 144] width 15 height 15
checkbox input "true"
click at [403, 203] on div at bounding box center [403, 206] width 15 height 15
click at [403, 203] on input "Ask closed questions" at bounding box center [403, 206] width 15 height 15
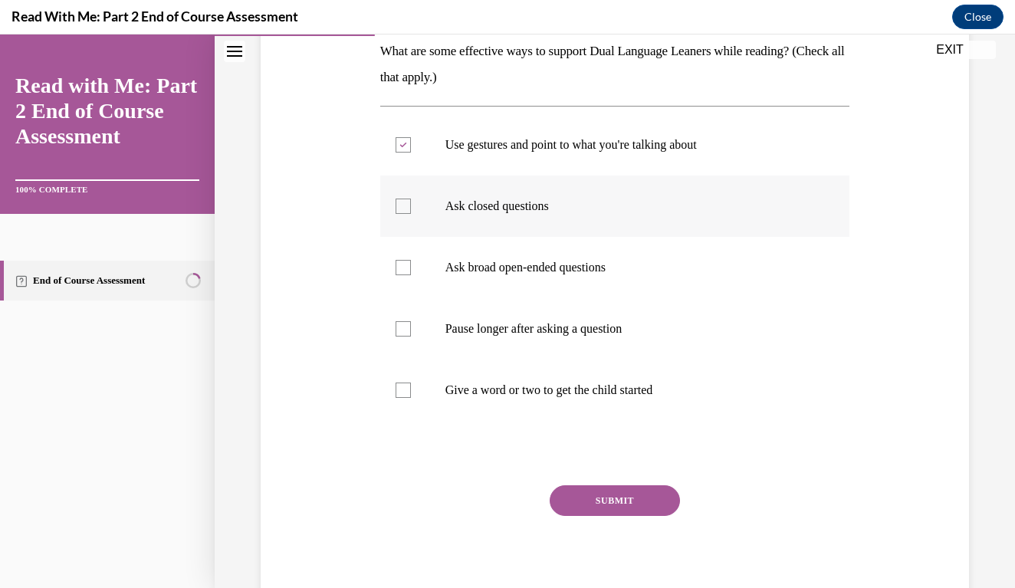
checkbox input "true"
click at [404, 323] on div at bounding box center [403, 328] width 15 height 15
click at [404, 323] on input "Pause longer after asking a question" at bounding box center [403, 328] width 15 height 15
checkbox input "true"
click at [409, 396] on div at bounding box center [403, 390] width 15 height 15
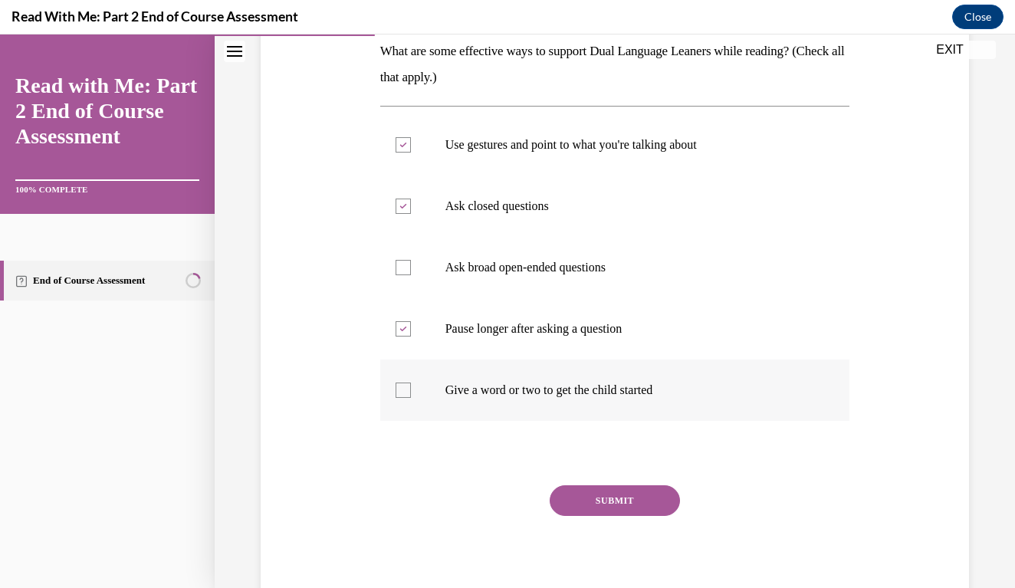
click at [409, 396] on input "Give a word or two to get the child started" at bounding box center [403, 390] width 15 height 15
checkbox input "true"
click at [646, 504] on button "SUBMIT" at bounding box center [615, 500] width 130 height 31
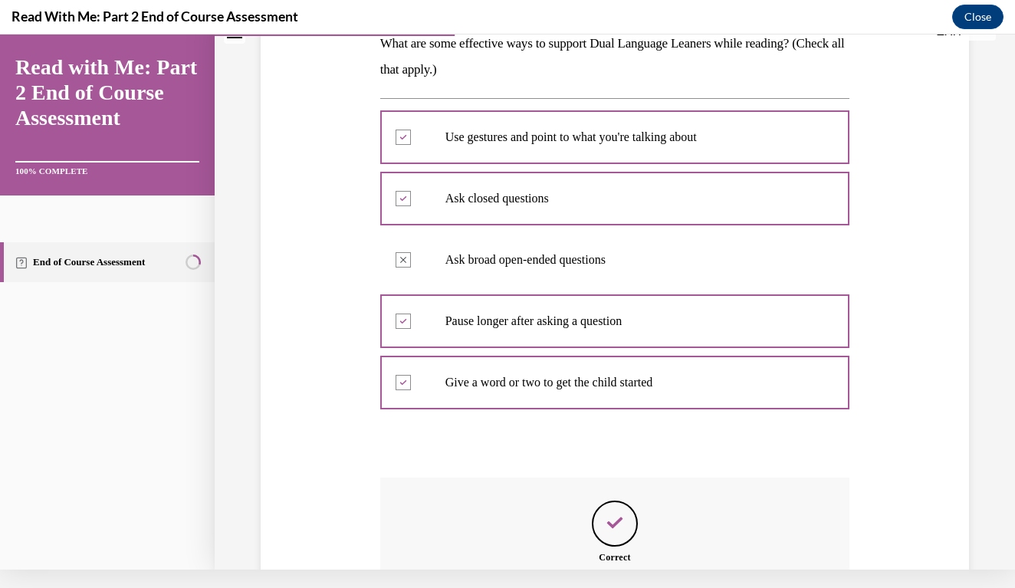
scroll to position [412, 0]
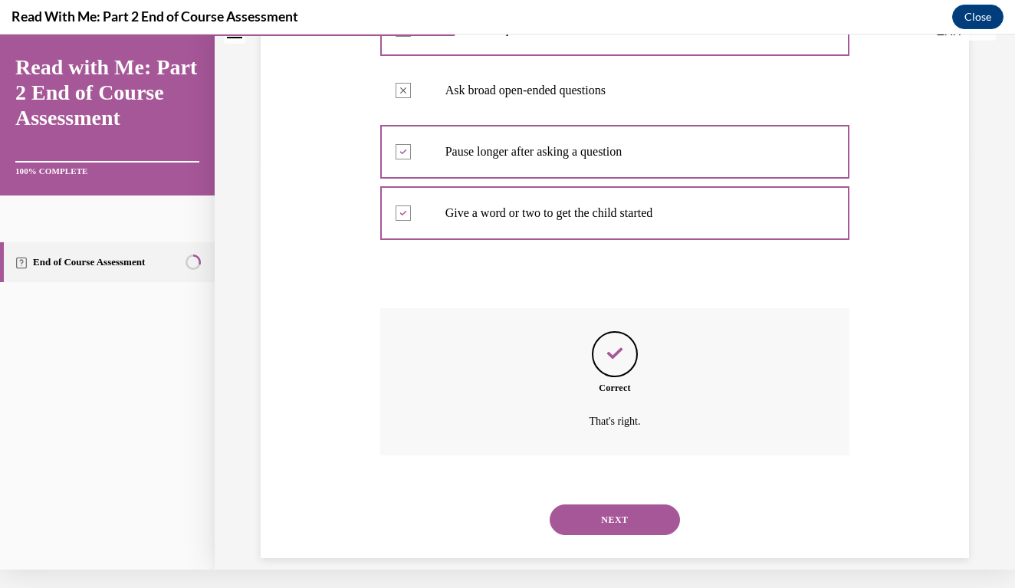
click at [611, 518] on div "NEXT" at bounding box center [615, 519] width 470 height 61
click at [615, 504] on button "NEXT" at bounding box center [615, 519] width 130 height 31
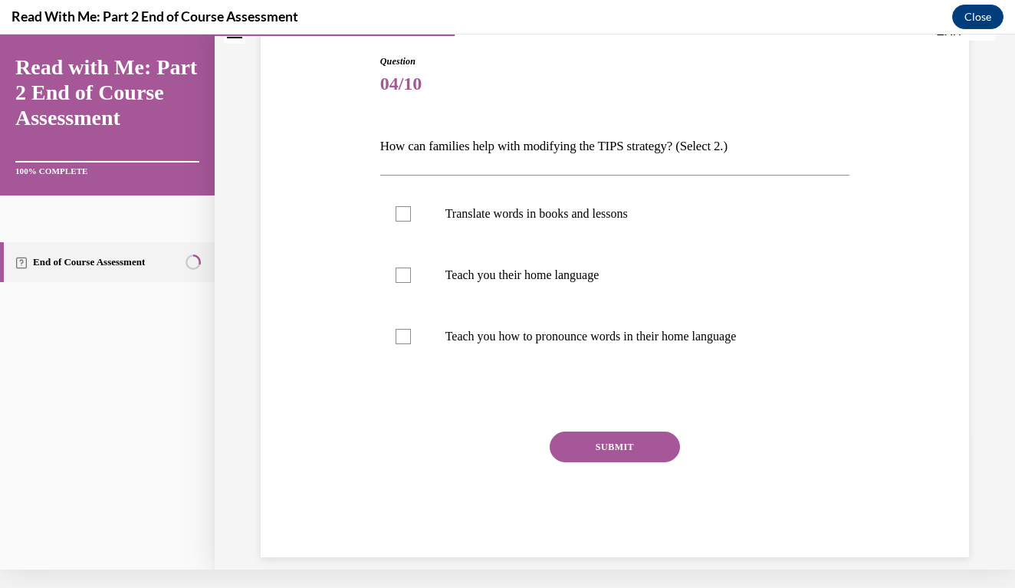
click at [893, 247] on div "Question 04/10 How can families help with modifying the TIPS strategy? (Select …" at bounding box center [615, 282] width 716 height 549
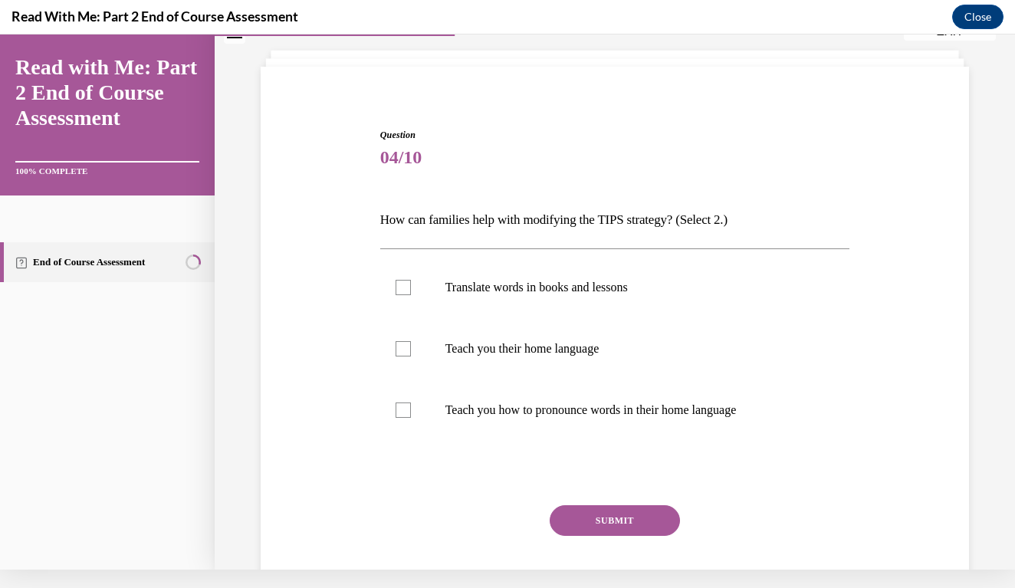
scroll to position [66, 0]
click at [403, 288] on div at bounding box center [403, 288] width 15 height 15
click at [403, 288] on input "Translate words in books and lessons" at bounding box center [403, 288] width 15 height 15
checkbox input "true"
click at [402, 326] on label "Teach you their home language" at bounding box center [615, 349] width 470 height 61
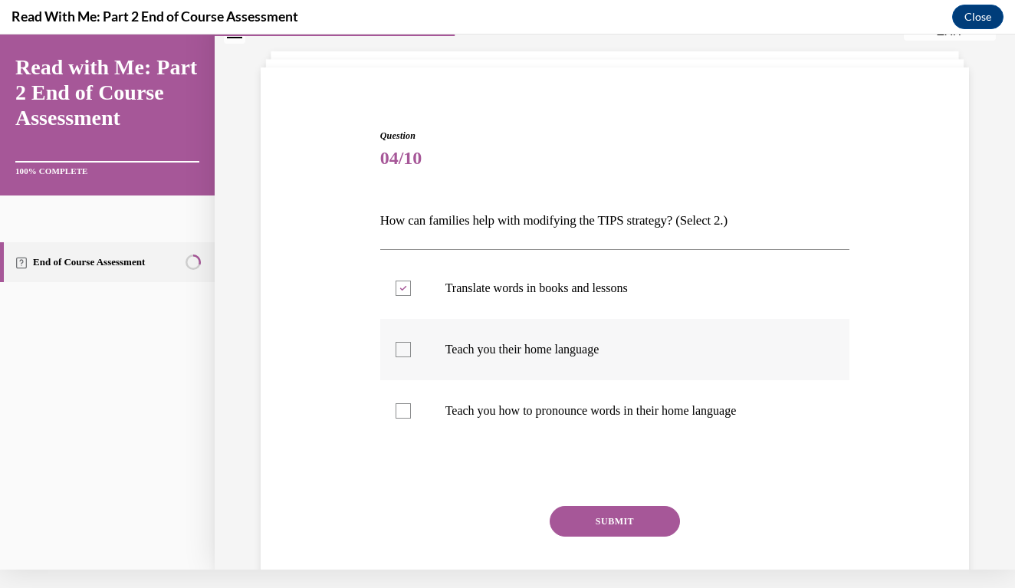
click at [402, 342] on input "Teach you their home language" at bounding box center [403, 349] width 15 height 15
checkbox input "true"
click at [400, 408] on div at bounding box center [403, 410] width 15 height 15
click at [400, 408] on input "Teach you how to pronounce words in their home language" at bounding box center [403, 410] width 15 height 15
checkbox input "true"
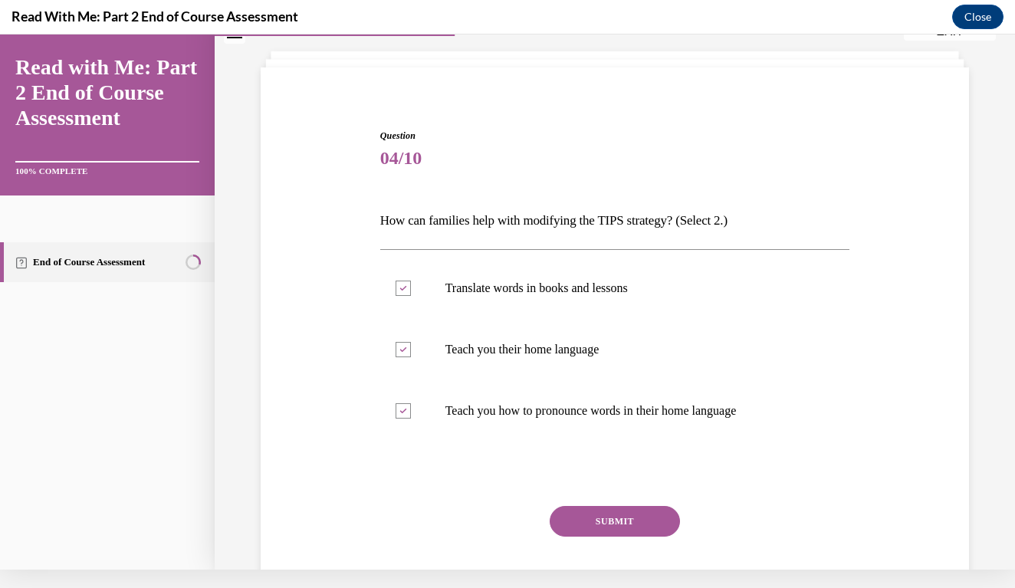
click at [648, 524] on button "SUBMIT" at bounding box center [615, 521] width 130 height 31
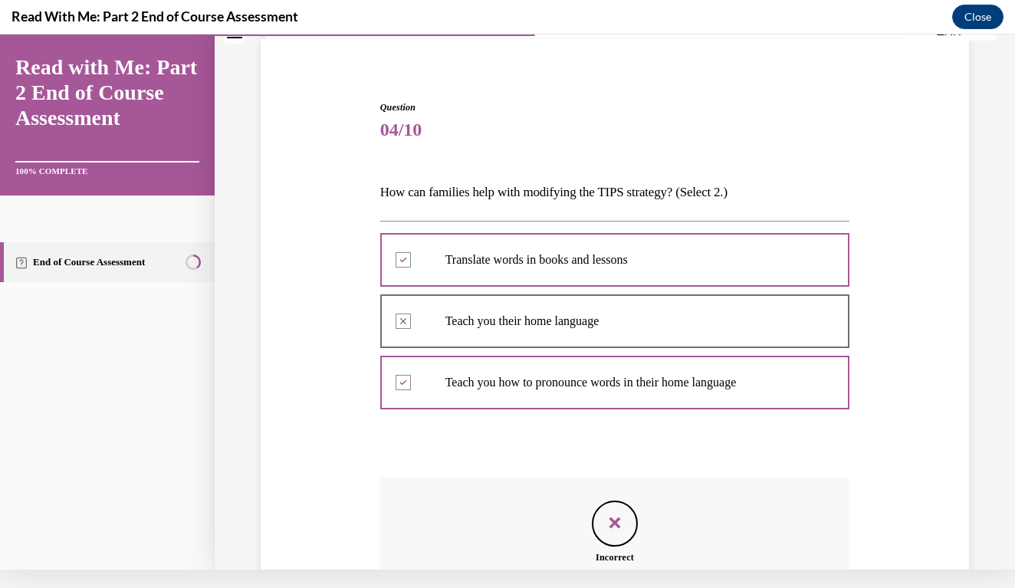
scroll to position [281, 0]
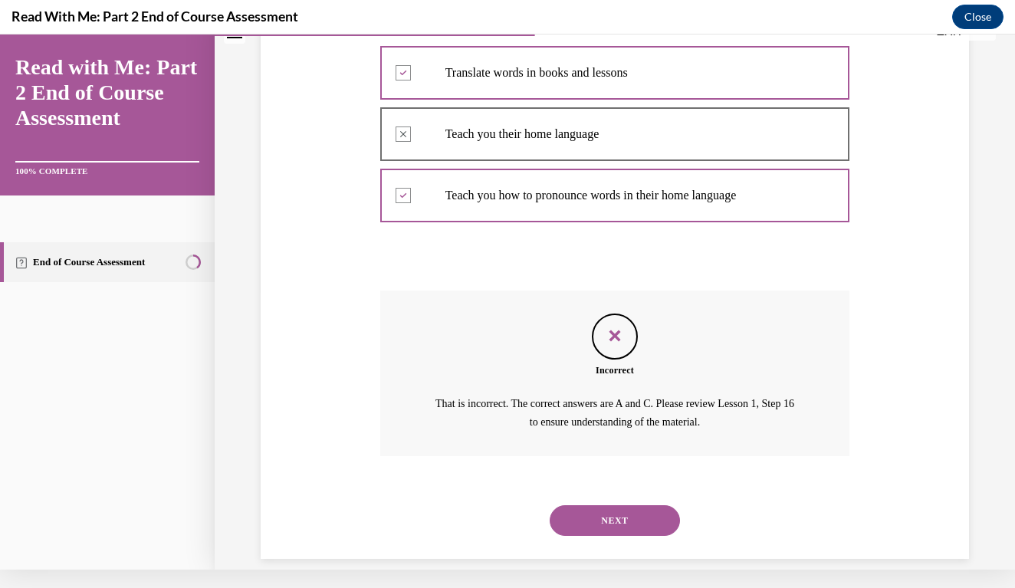
click at [629, 505] on button "NEXT" at bounding box center [615, 520] width 130 height 31
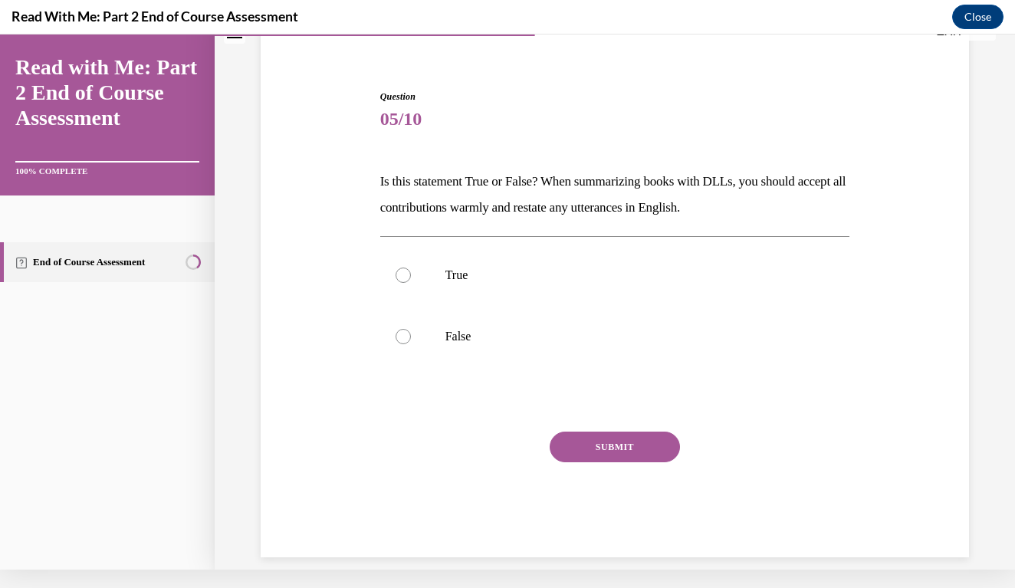
click at [862, 269] on div "Question 05/10 Is this statement True or False? When summarizing books with DLL…" at bounding box center [615, 301] width 716 height 514
click at [407, 272] on div at bounding box center [403, 275] width 15 height 15
click at [407, 272] on input "True" at bounding box center [403, 275] width 15 height 15
radio input "true"
click at [641, 445] on button "SUBMIT" at bounding box center [615, 447] width 130 height 31
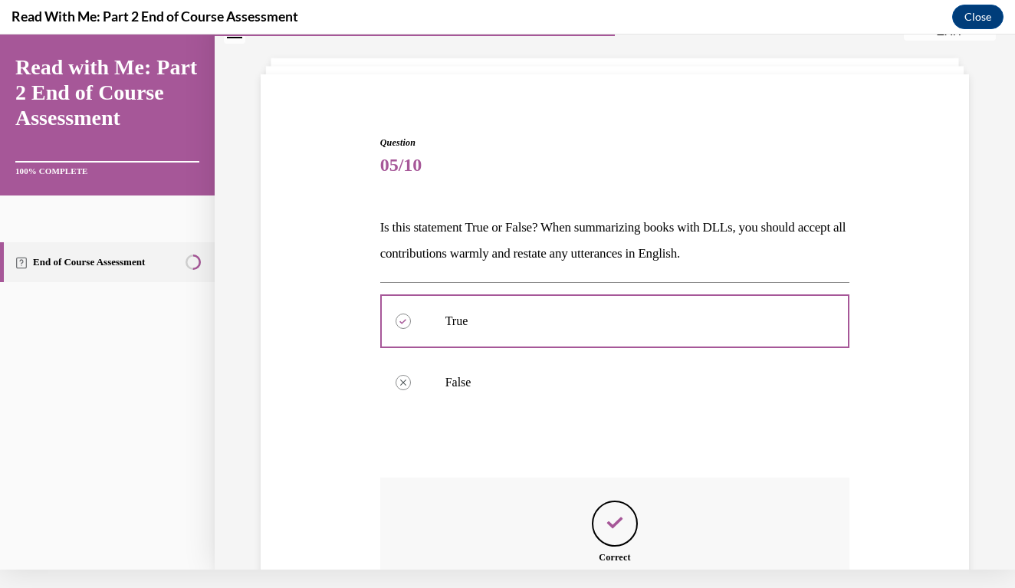
scroll to position [228, 0]
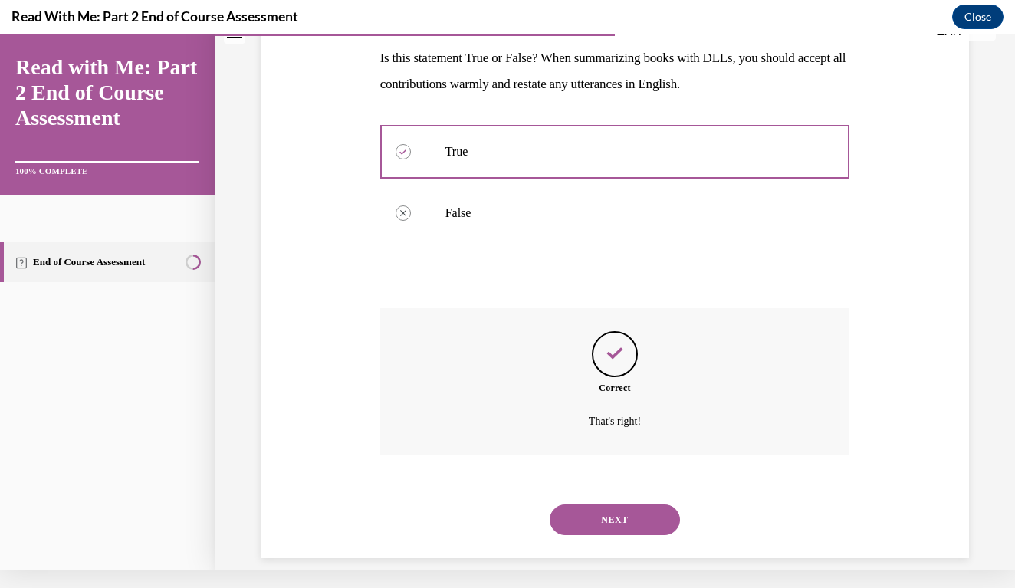
click at [618, 504] on button "NEXT" at bounding box center [615, 519] width 130 height 31
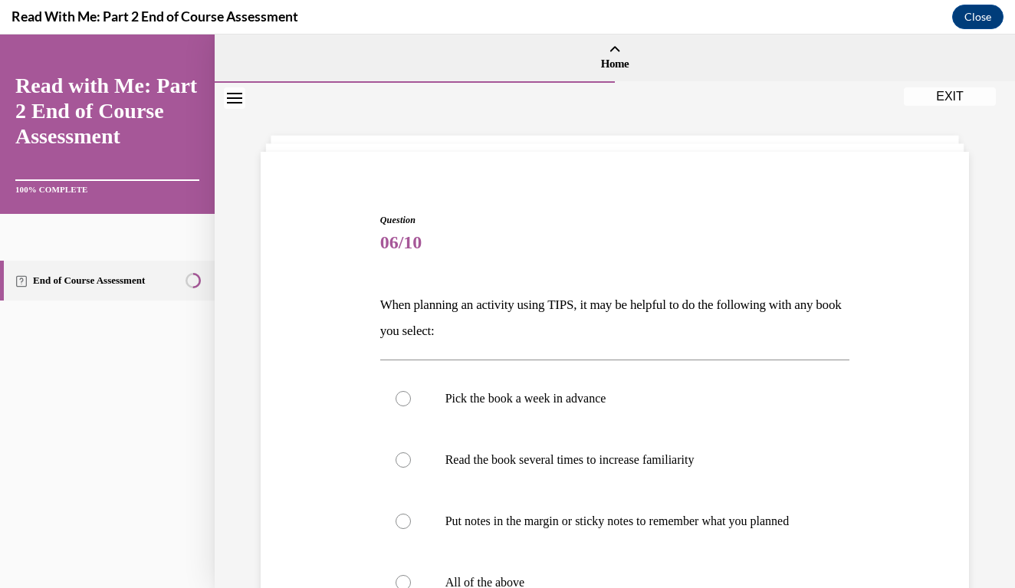
click at [934, 354] on div "Question 06/10 When planning an activity using TIPS, it may be helpful to do th…" at bounding box center [615, 485] width 716 height 636
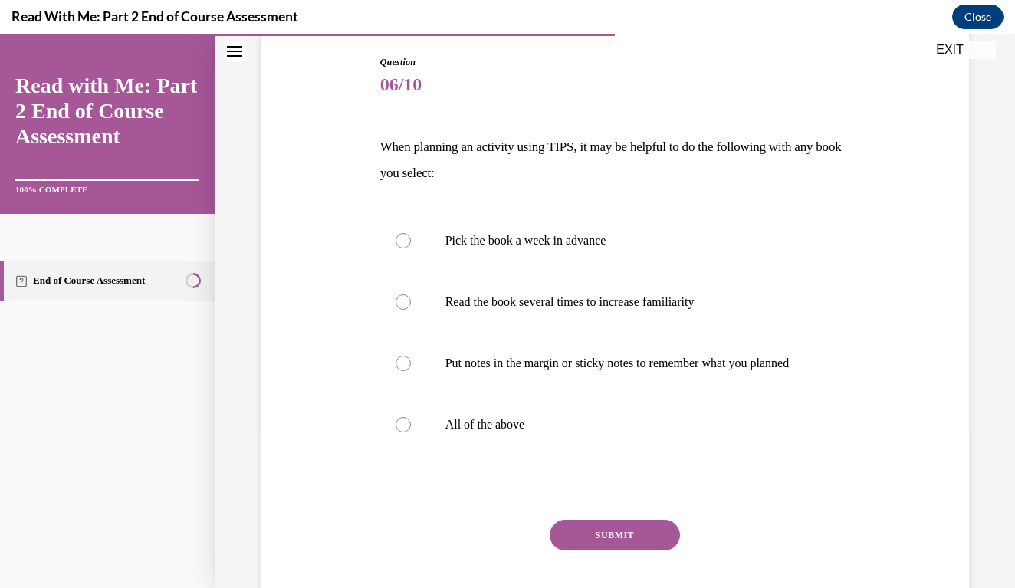
scroll to position [166, 0]
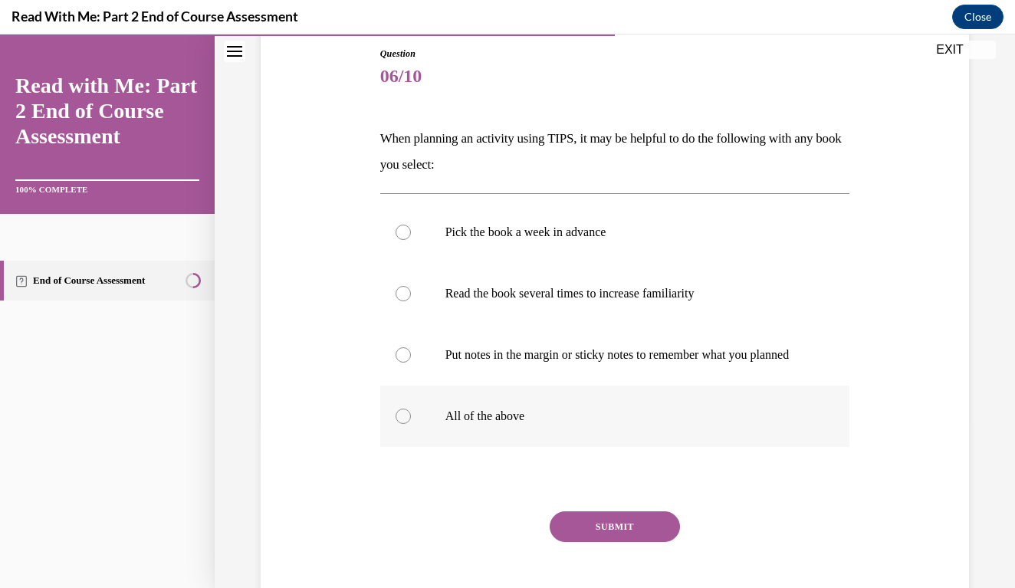
click at [409, 424] on div at bounding box center [403, 416] width 15 height 15
click at [409, 424] on input "All of the above" at bounding box center [403, 416] width 15 height 15
radio input "true"
click at [647, 540] on button "SUBMIT" at bounding box center [615, 526] width 130 height 31
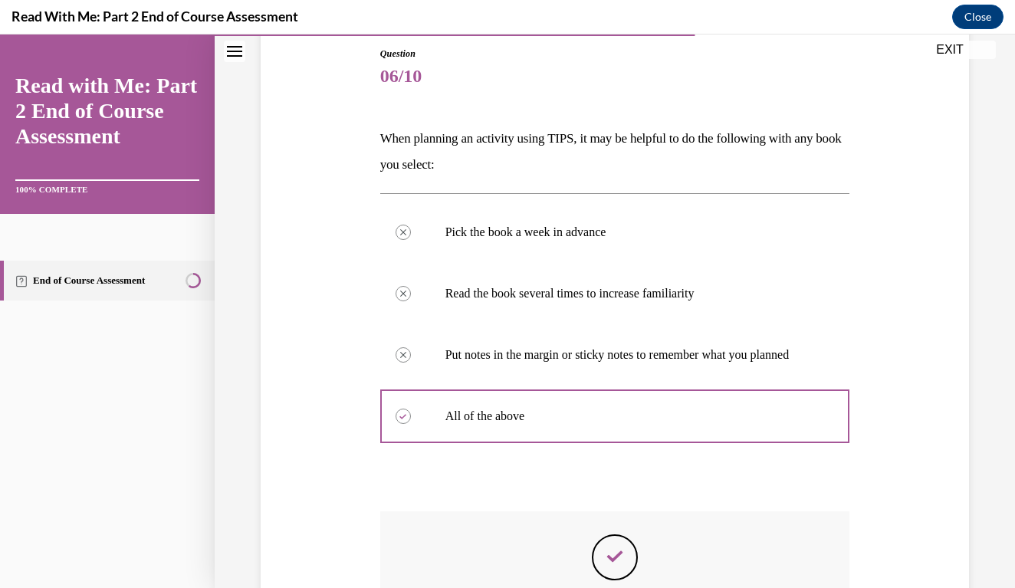
scroll to position [18, 0]
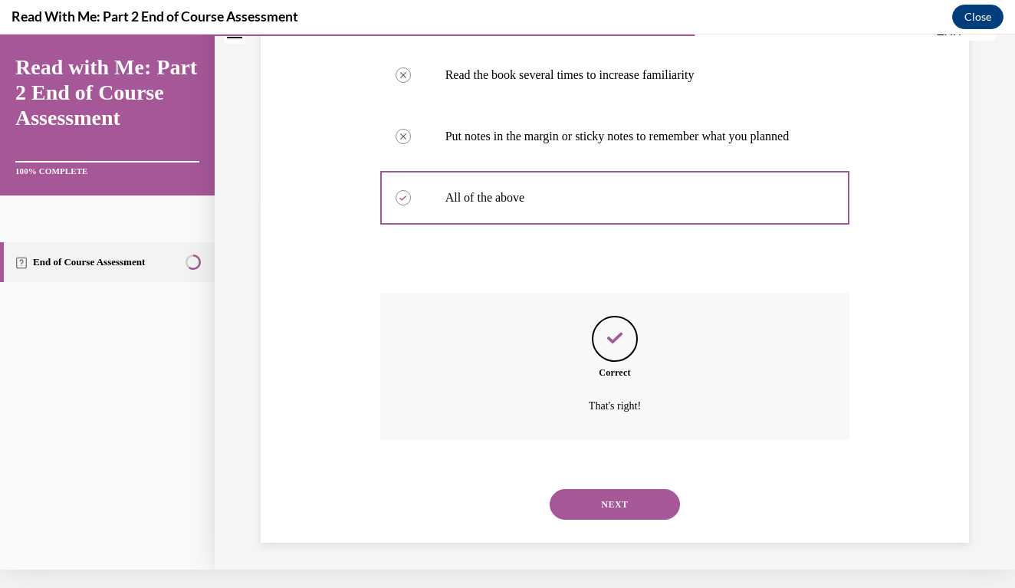
click at [613, 490] on button "NEXT" at bounding box center [615, 504] width 130 height 31
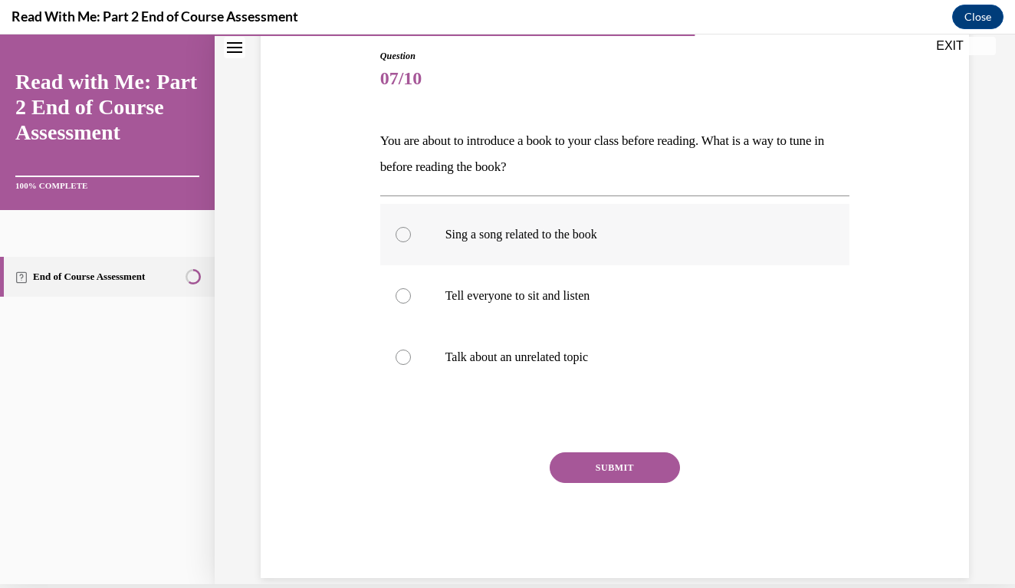
click at [405, 238] on div at bounding box center [403, 234] width 15 height 15
click at [405, 238] on input "Sing a song related to the book" at bounding box center [403, 234] width 15 height 15
radio input "true"
click at [629, 463] on button "SUBMIT" at bounding box center [615, 467] width 130 height 31
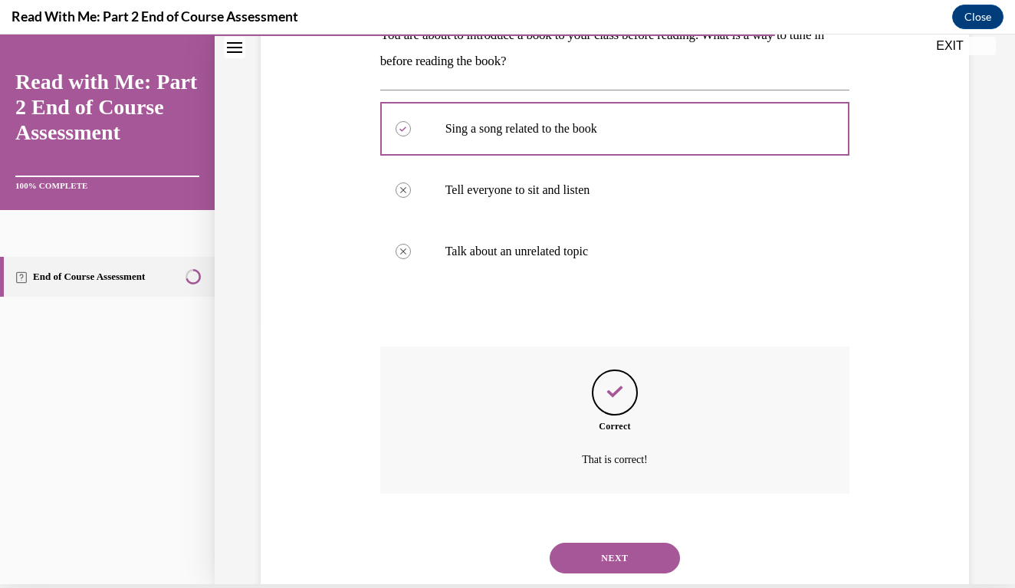
scroll to position [290, 0]
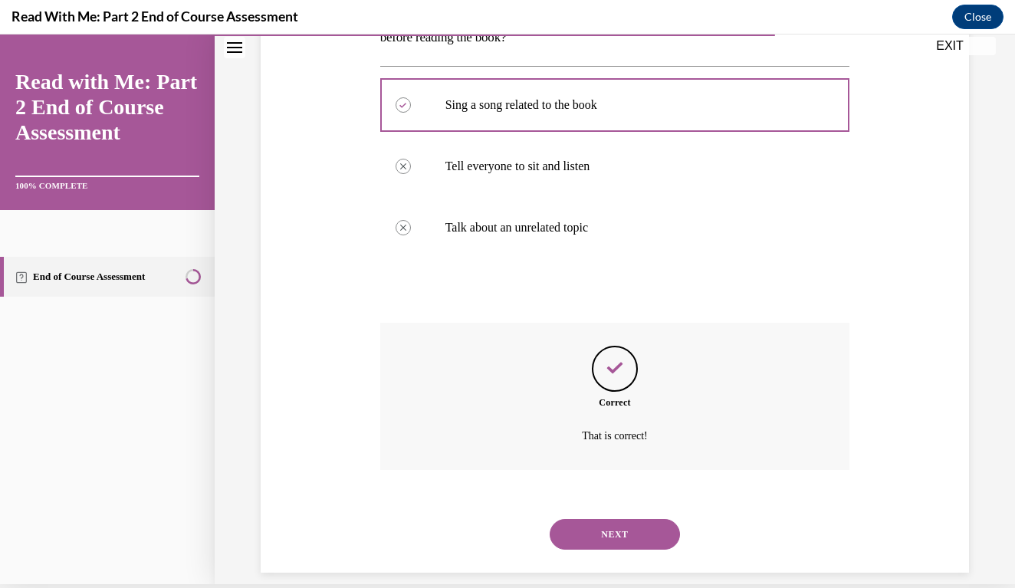
click at [619, 519] on button "NEXT" at bounding box center [615, 534] width 130 height 31
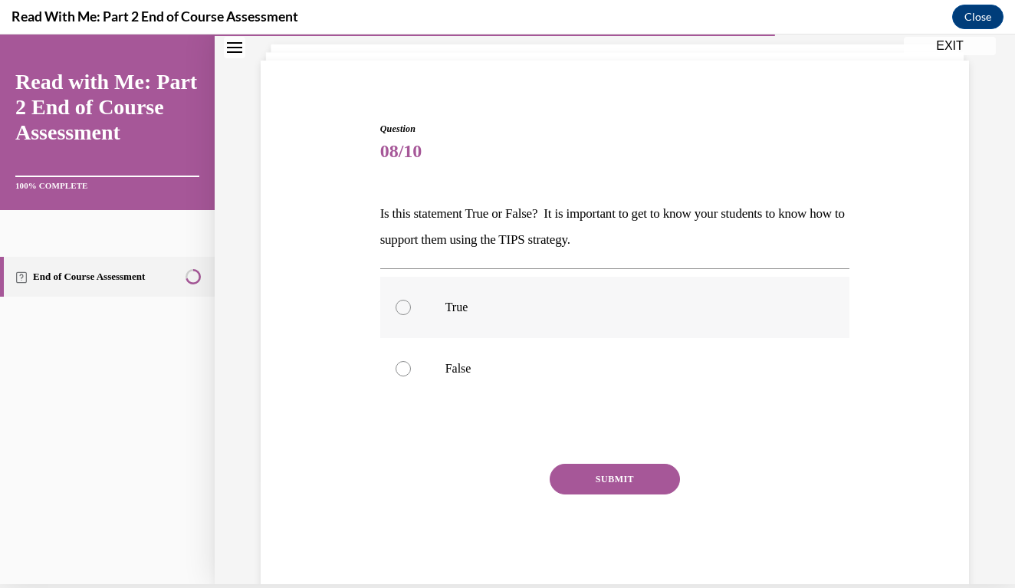
click at [417, 312] on label "True" at bounding box center [615, 307] width 470 height 61
click at [411, 312] on input "True" at bounding box center [403, 307] width 15 height 15
radio input "true"
click at [573, 468] on button "SUBMIT" at bounding box center [615, 479] width 130 height 31
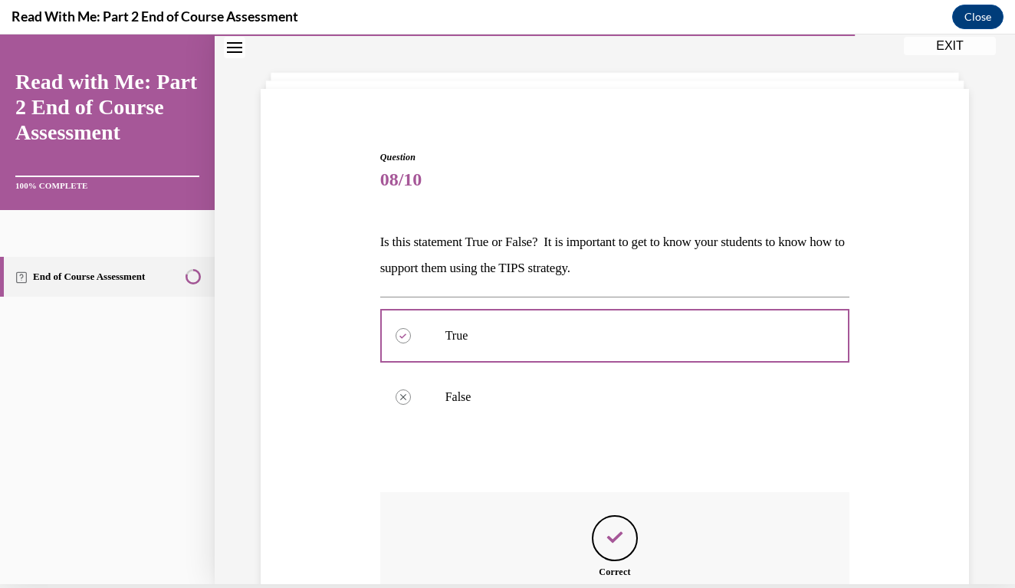
scroll to position [228, 0]
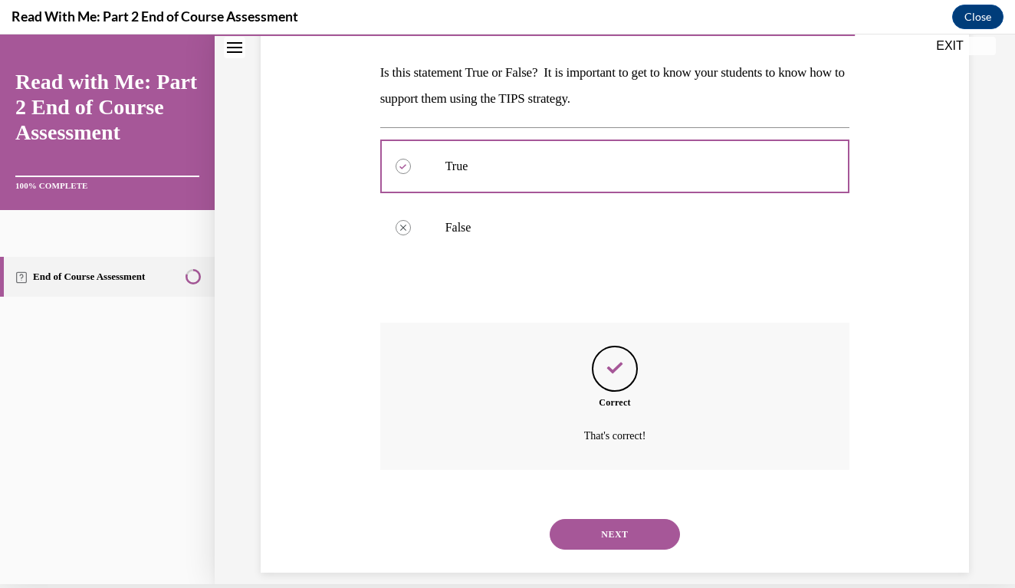
click at [615, 519] on button "NEXT" at bounding box center [615, 534] width 130 height 31
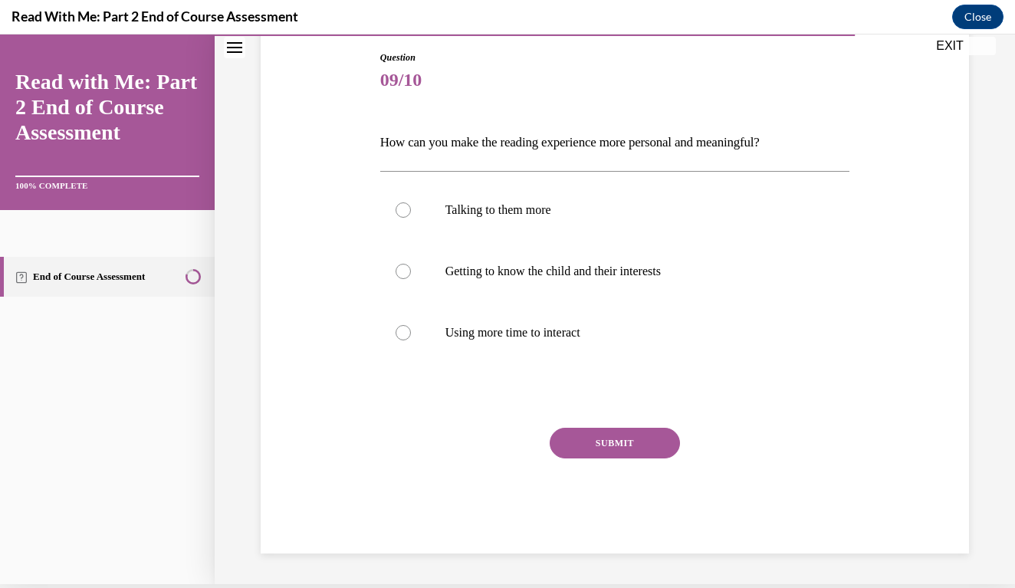
scroll to position [136, 0]
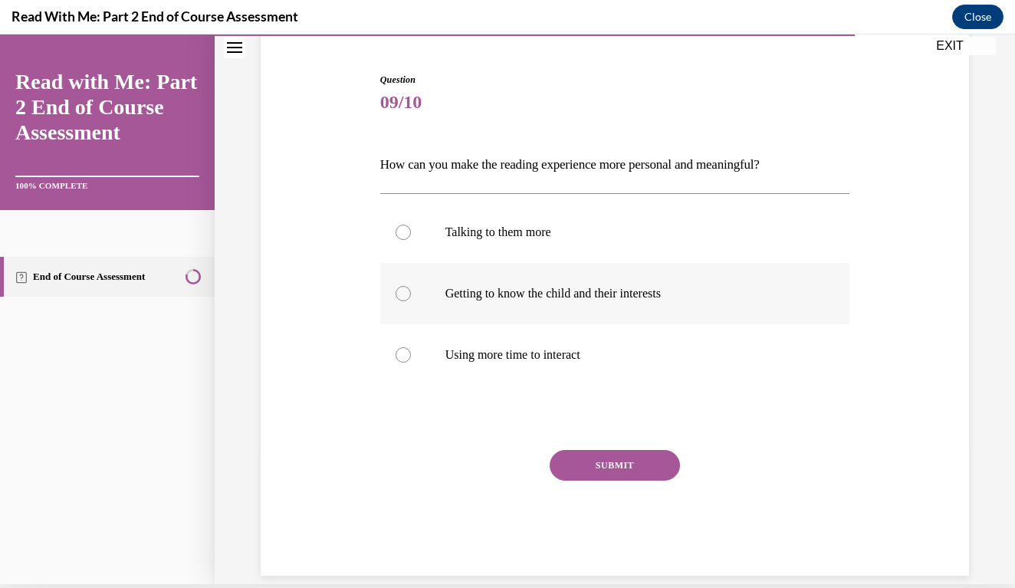
click at [416, 294] on label "Getting to know the child and their interests" at bounding box center [615, 293] width 470 height 61
click at [411, 294] on input "Getting to know the child and their interests" at bounding box center [403, 293] width 15 height 15
radio input "true"
click at [605, 469] on button "SUBMIT" at bounding box center [615, 465] width 130 height 31
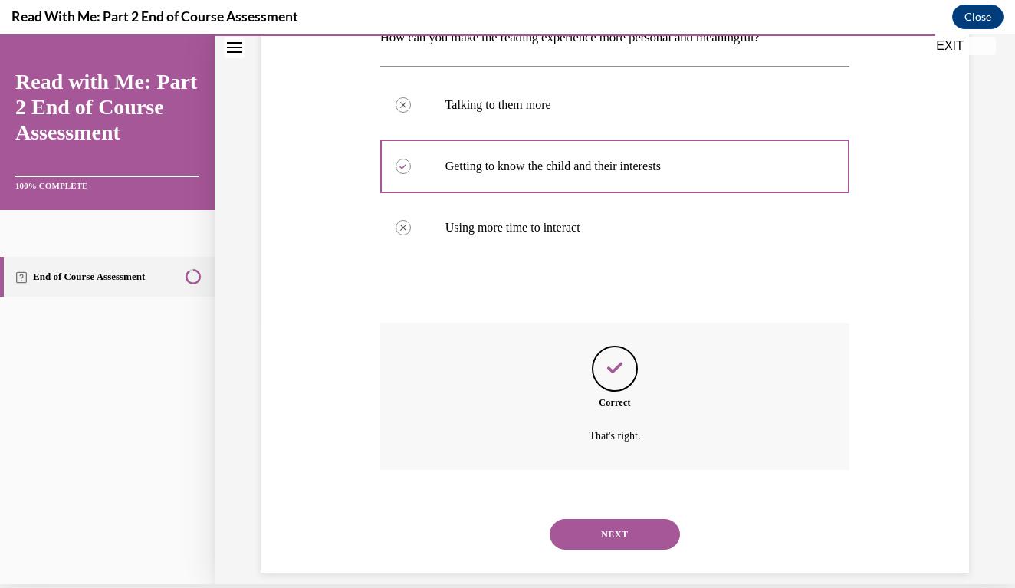
click at [603, 519] on button "NEXT" at bounding box center [615, 534] width 130 height 31
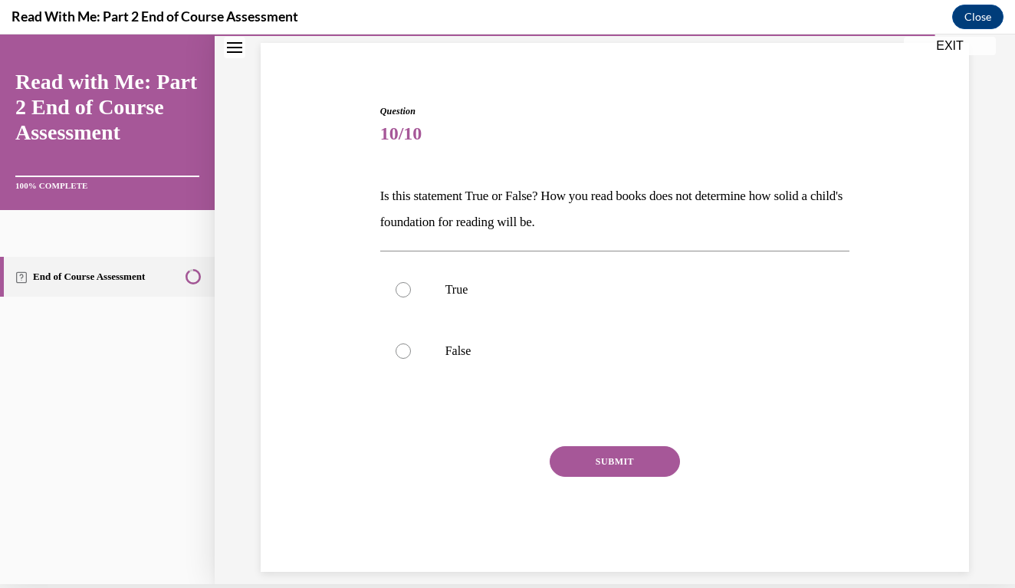
click at [903, 294] on div "Question 10/10 Is this statement True or False? How you read books does not det…" at bounding box center [615, 315] width 716 height 514
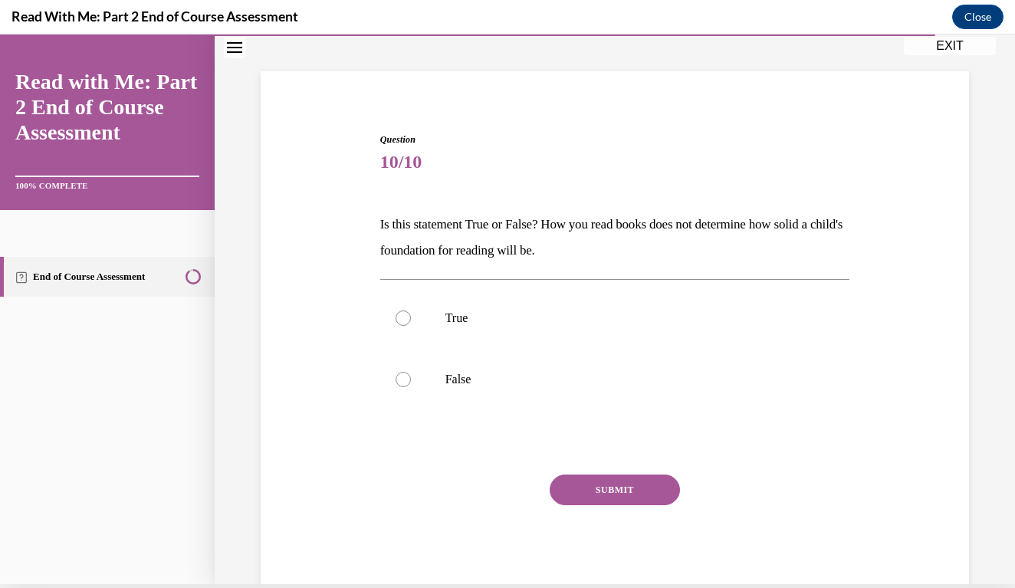
scroll to position [73, 0]
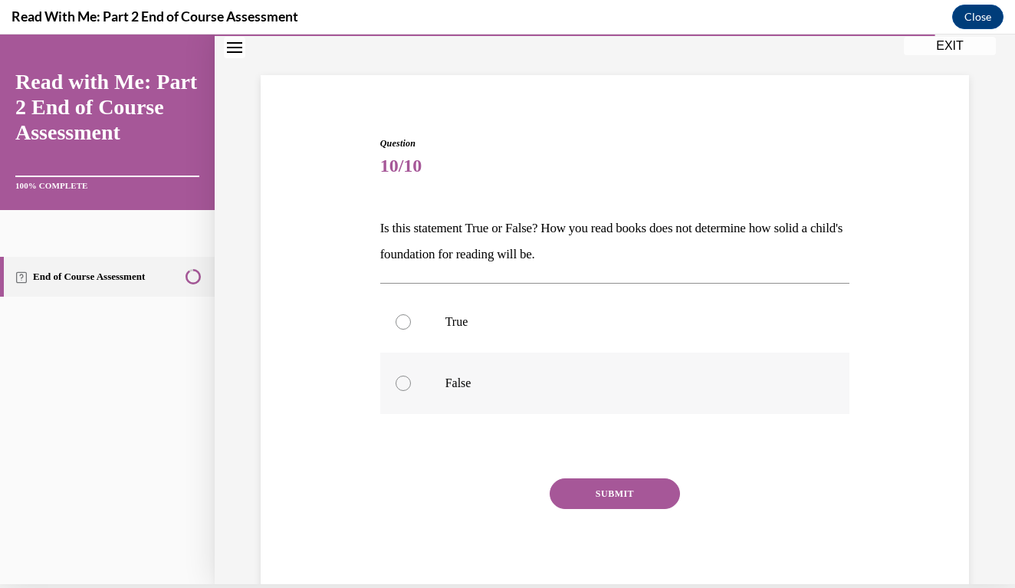
click at [403, 382] on div at bounding box center [403, 383] width 15 height 15
click at [403, 382] on input "False" at bounding box center [403, 383] width 15 height 15
radio input "true"
click at [596, 504] on button "SUBMIT" at bounding box center [615, 493] width 130 height 31
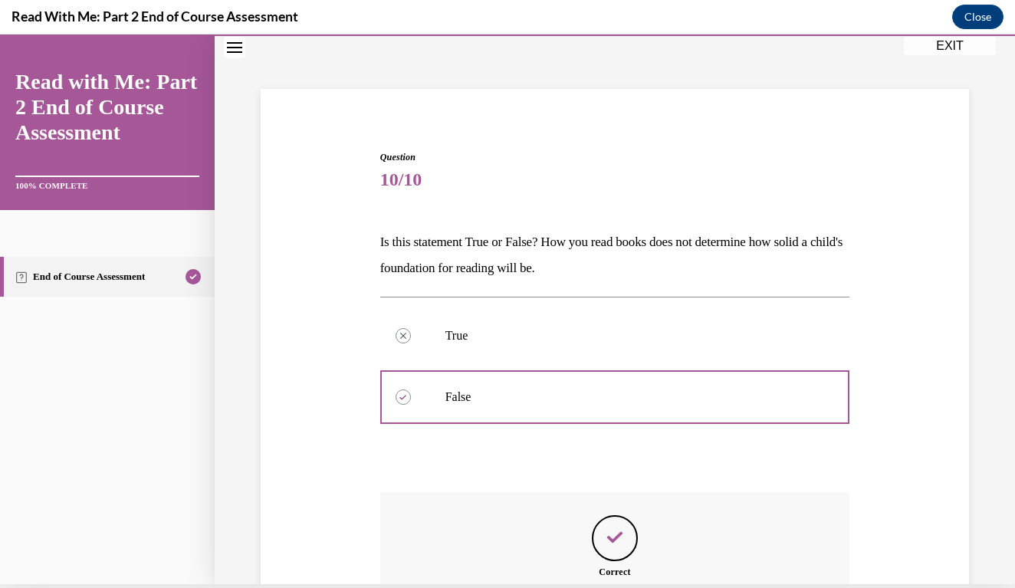
scroll to position [228, 0]
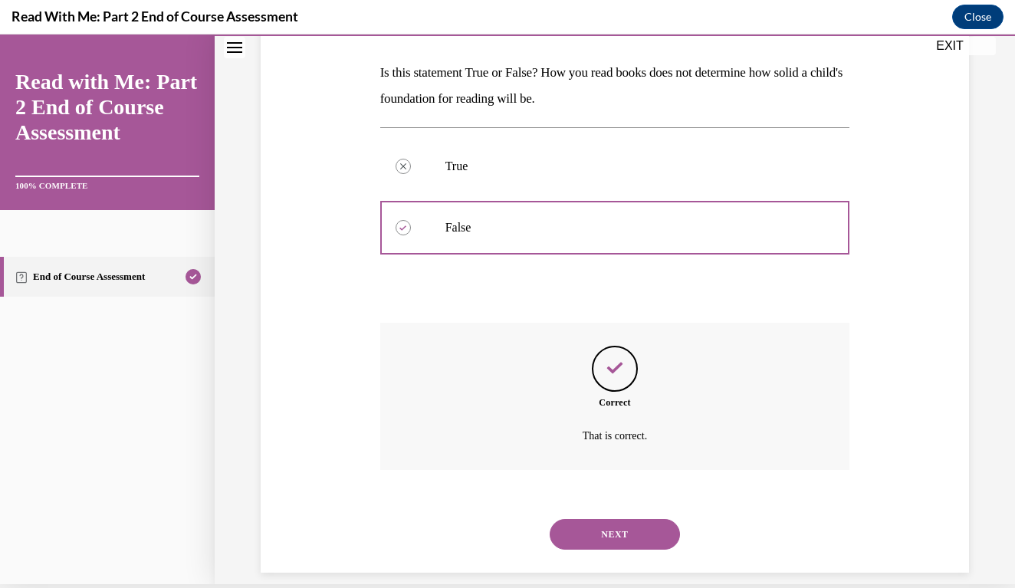
click at [619, 519] on button "NEXT" at bounding box center [615, 534] width 130 height 31
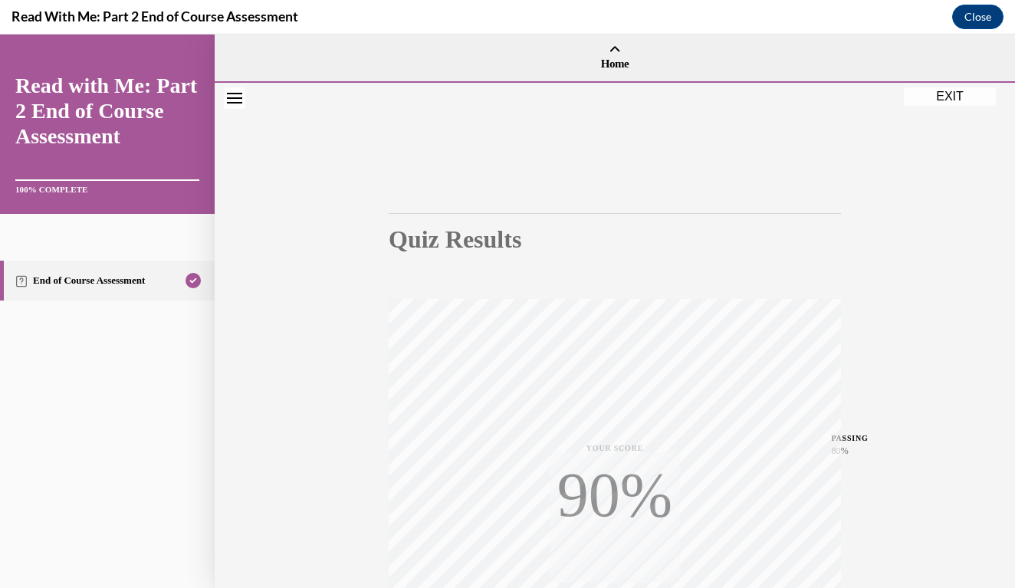
click at [888, 371] on div "Quiz Results PASSING 80% Your score 90% Passed PASSING 80% Your score Your scor…" at bounding box center [615, 452] width 800 height 738
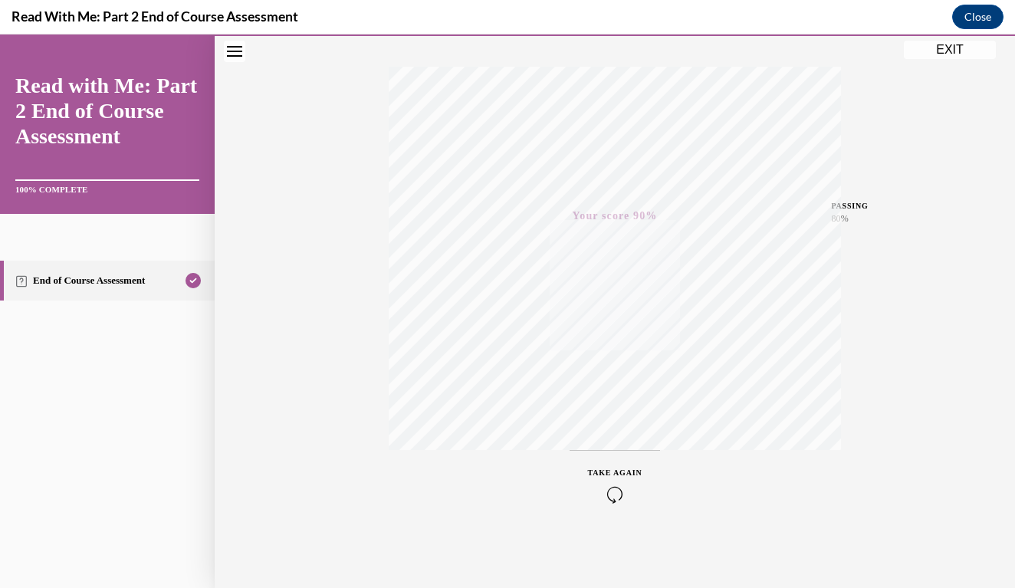
scroll to position [232, 0]
click at [953, 55] on button "EXIT" at bounding box center [950, 50] width 92 height 18
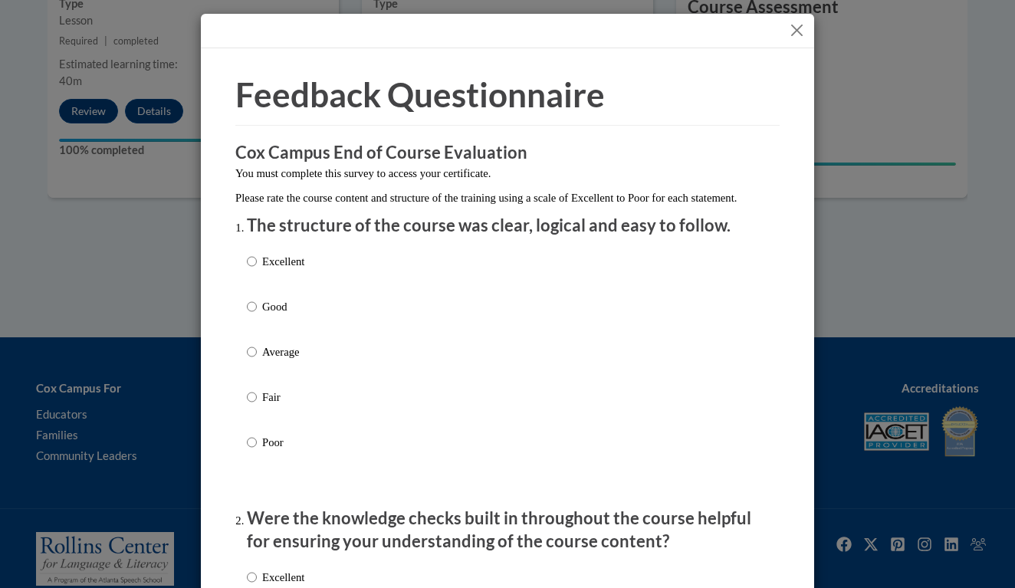
click at [255, 270] on input "Excellent" at bounding box center [252, 261] width 10 height 17
radio input "true"
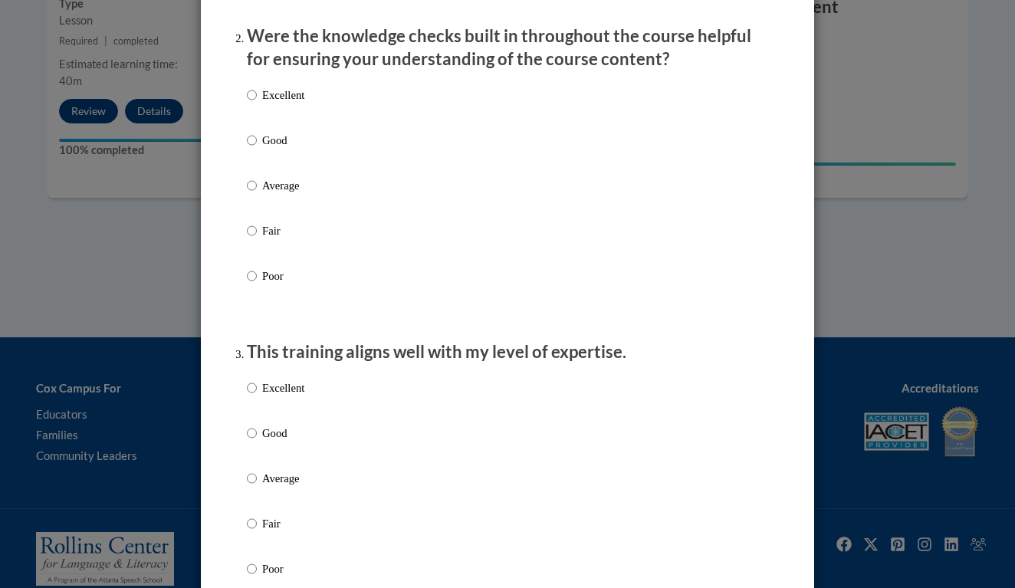
scroll to position [557, 0]
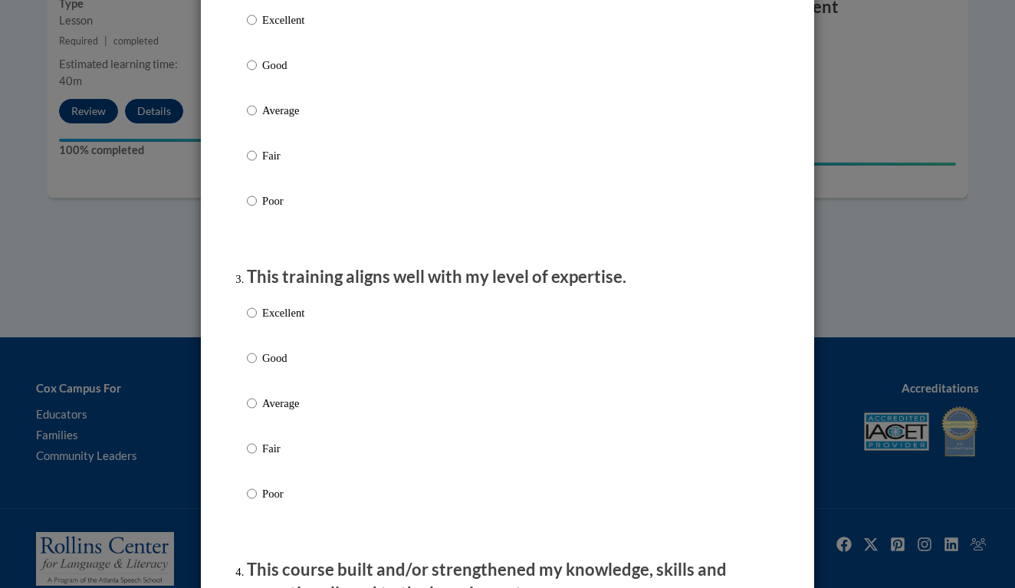
click at [253, 44] on label "Excellent" at bounding box center [276, 32] width 58 height 41
click at [253, 28] on input "Excellent" at bounding box center [252, 20] width 10 height 17
radio input "true"
click at [257, 326] on label "Excellent" at bounding box center [276, 324] width 58 height 41
click at [257, 321] on input "Excellent" at bounding box center [252, 312] width 10 height 17
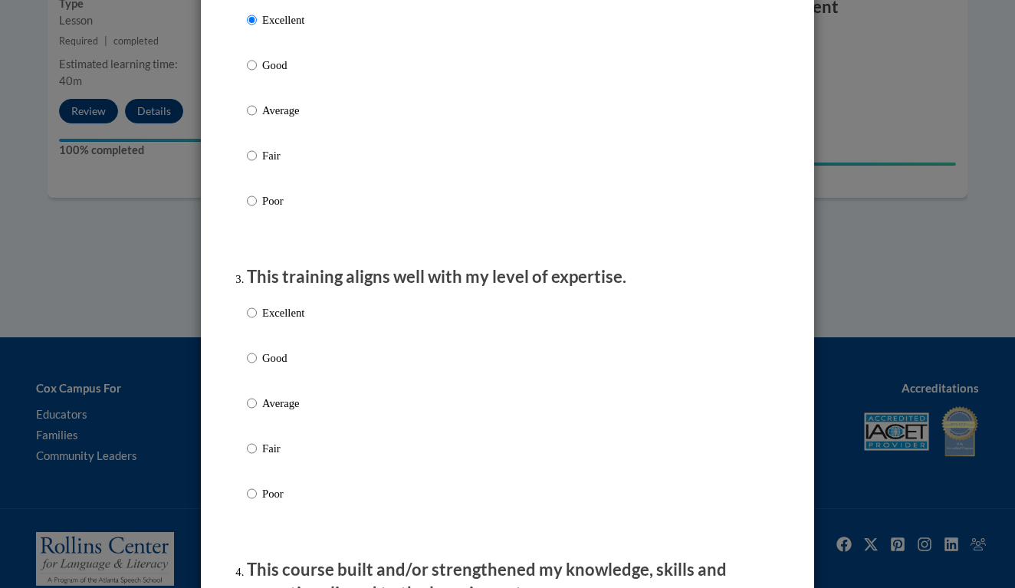
radio input "true"
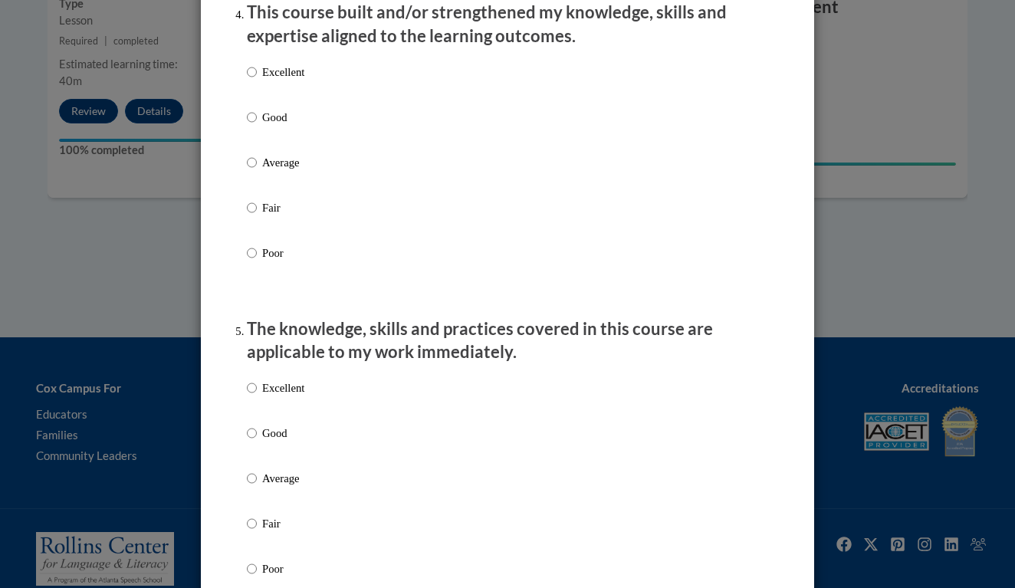
click at [251, 81] on input "Excellent" at bounding box center [252, 72] width 10 height 17
radio input "true"
click at [255, 396] on input "Excellent" at bounding box center [252, 388] width 10 height 17
radio input "true"
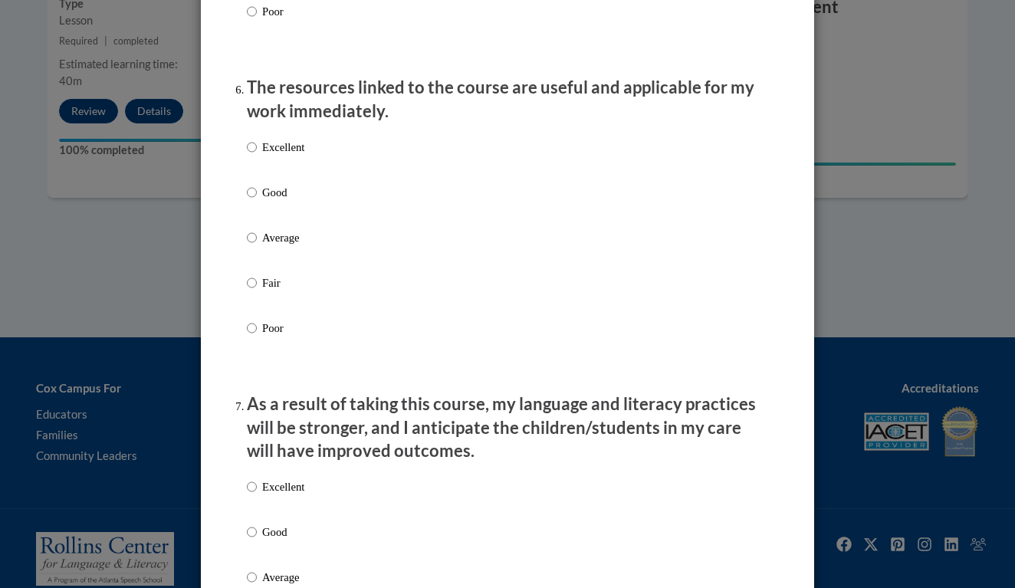
click at [248, 147] on input "Excellent" at bounding box center [252, 147] width 10 height 17
radio input "true"
click at [248, 504] on label "Excellent" at bounding box center [276, 498] width 58 height 41
click at [248, 495] on input "Excellent" at bounding box center [252, 486] width 10 height 17
radio input "true"
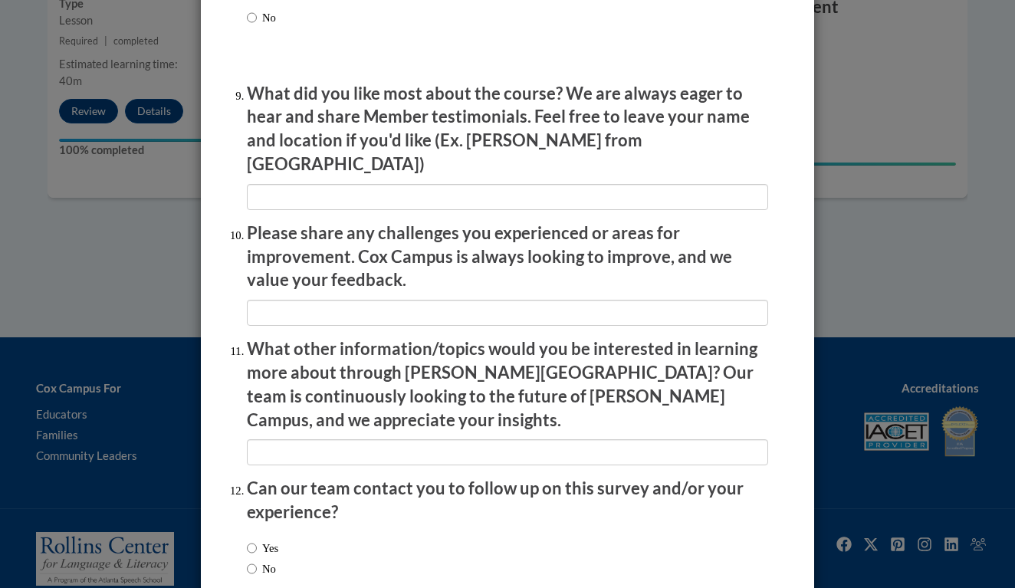
scroll to position [2580, 0]
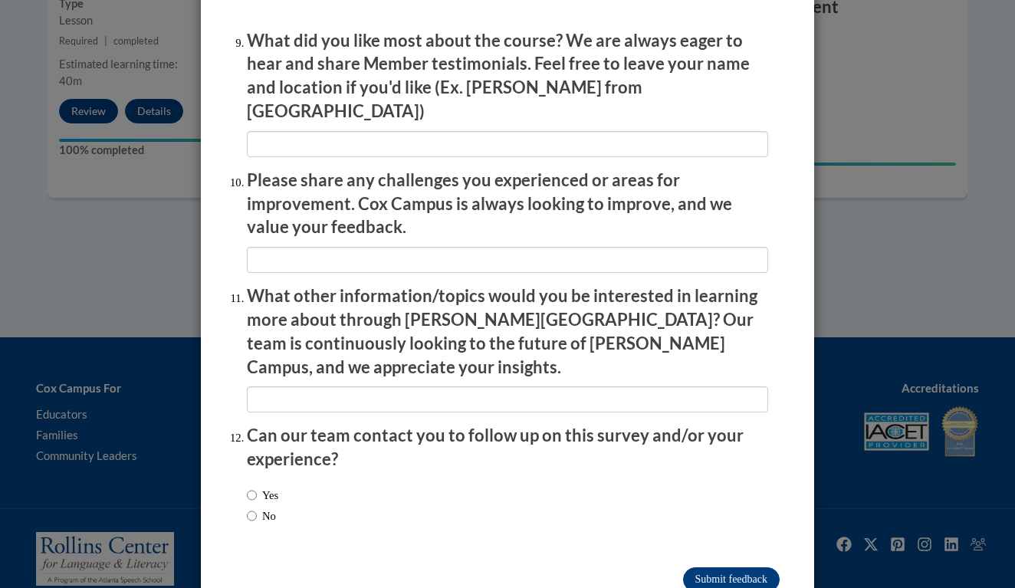
click at [731, 567] on input "Submit feedback" at bounding box center [731, 579] width 97 height 25
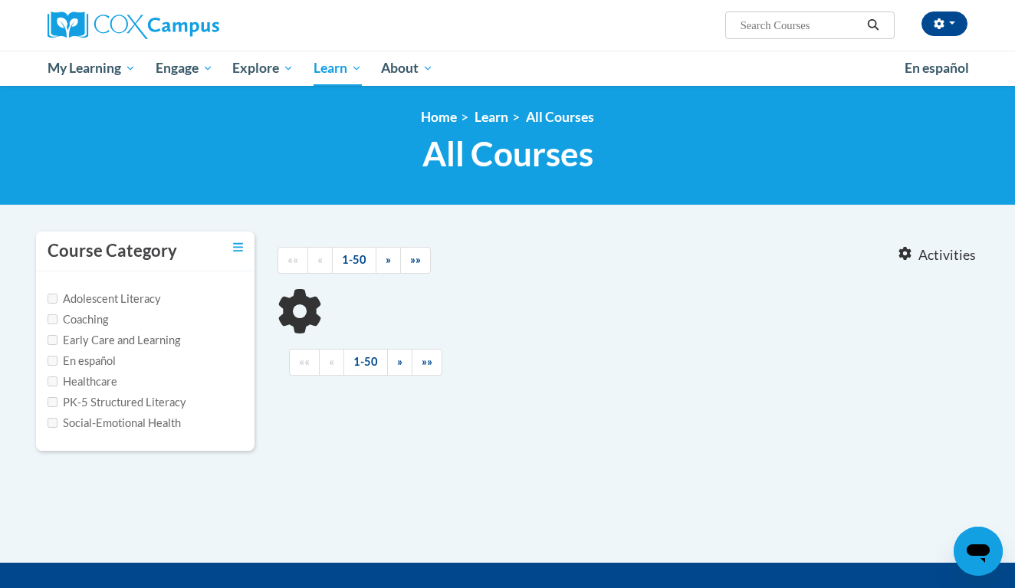
type input "rhyme with me"
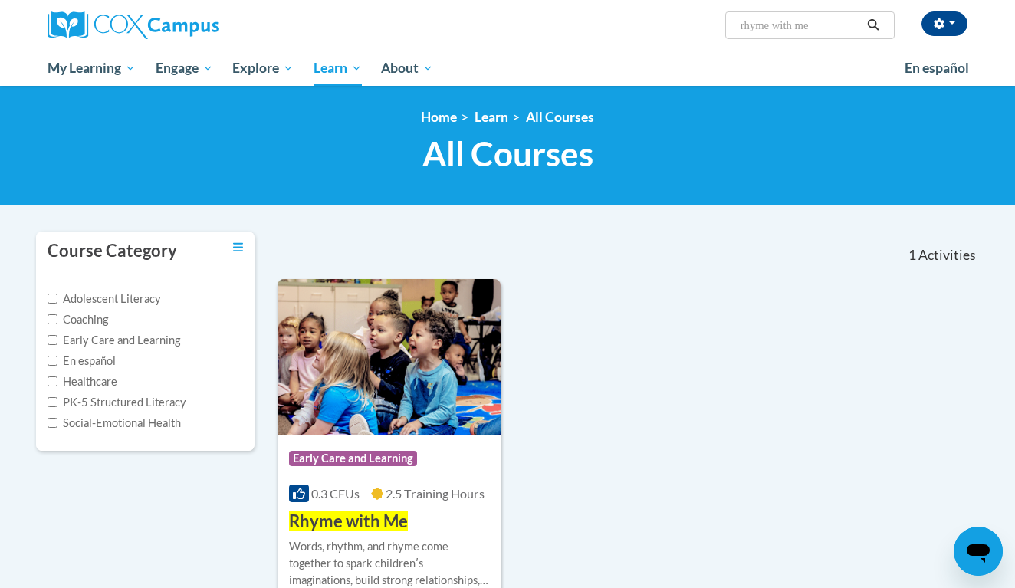
click at [680, 242] on div at bounding box center [658, 249] width 181 height 35
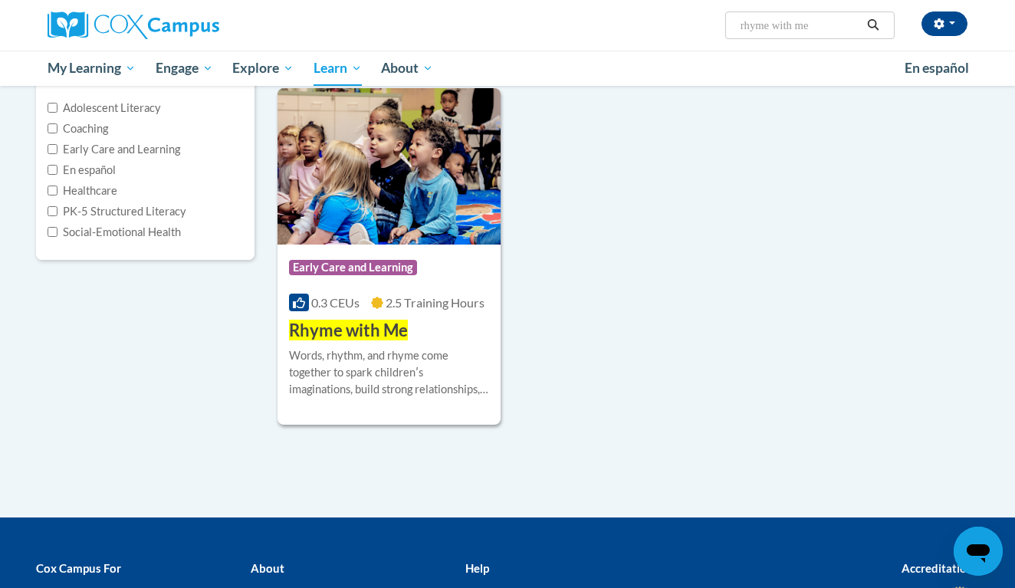
scroll to position [194, 0]
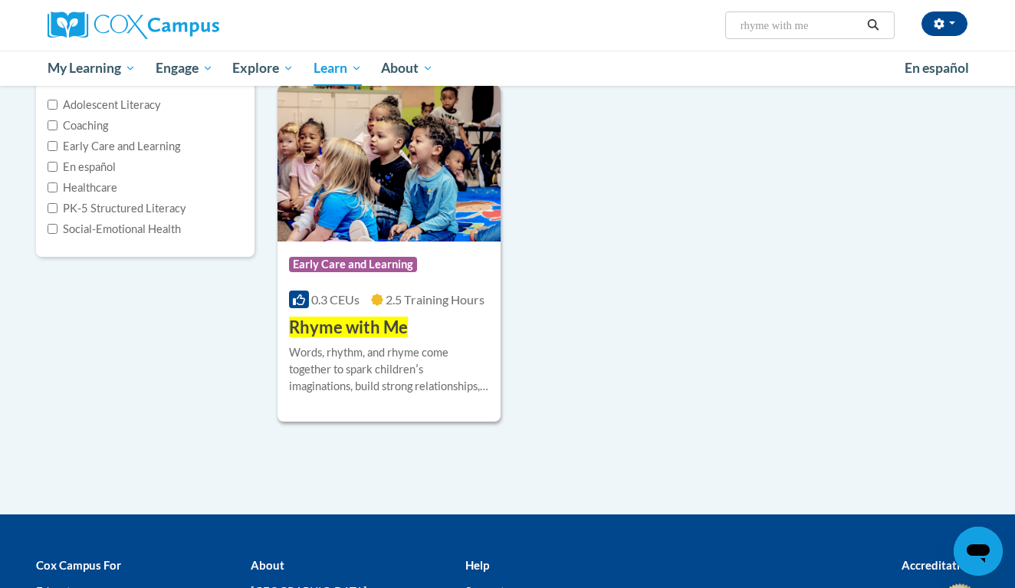
click at [411, 213] on img at bounding box center [389, 163] width 223 height 156
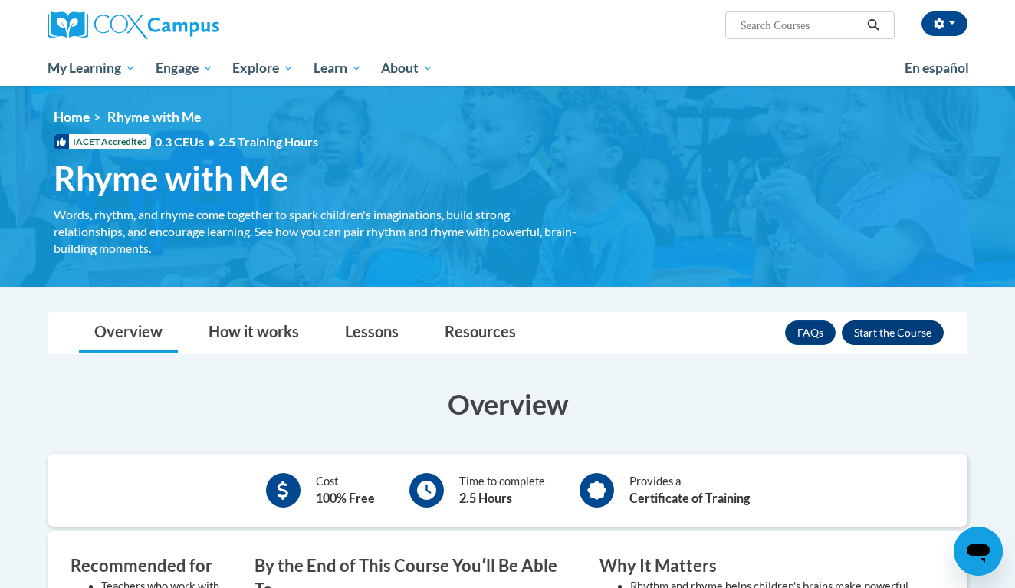
click at [888, 336] on button "Enroll" at bounding box center [893, 332] width 102 height 25
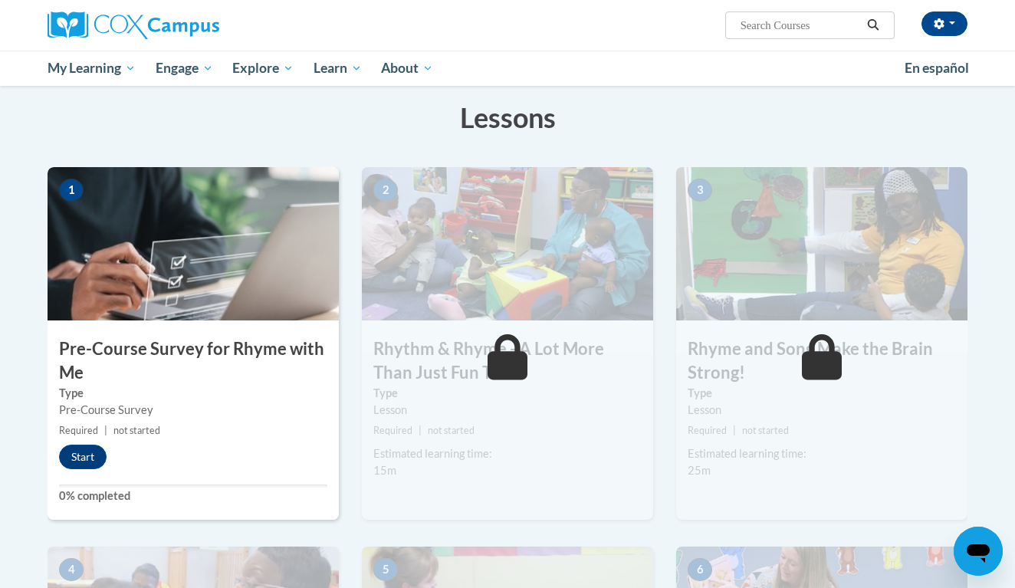
scroll to position [239, 0]
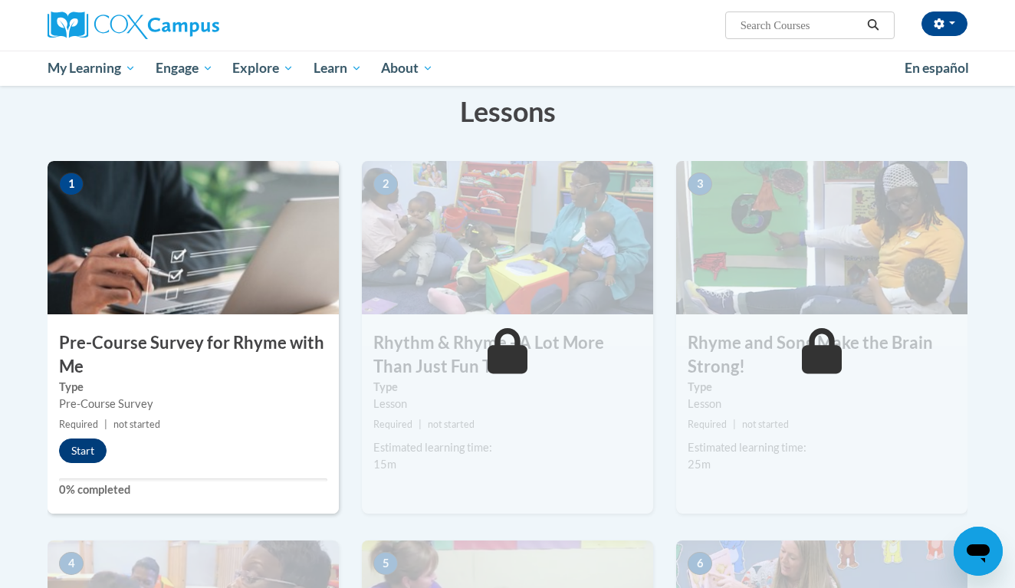
click at [77, 446] on button "Start" at bounding box center [83, 451] width 48 height 25
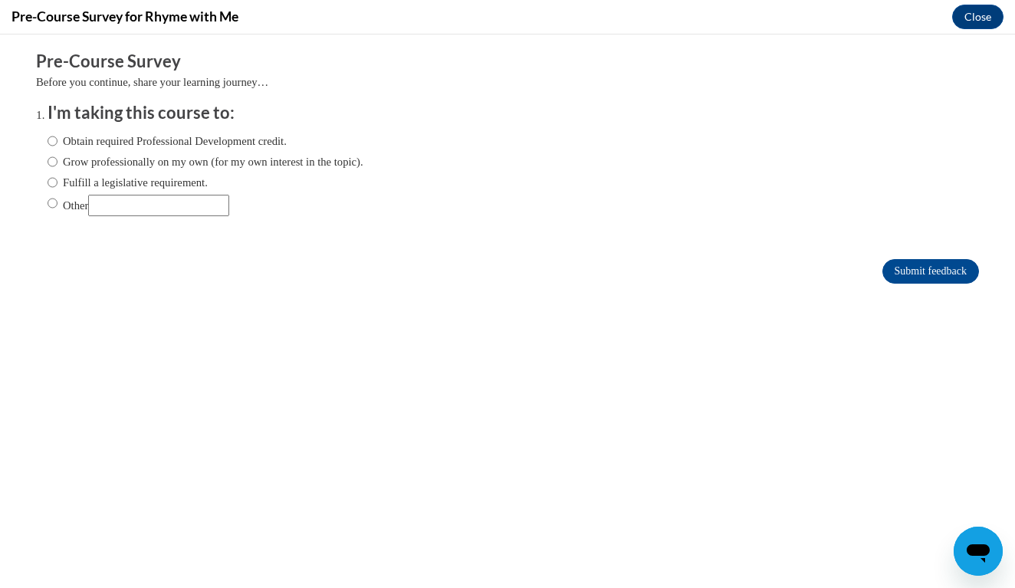
scroll to position [0, 0]
click at [60, 141] on label "Obtain required Professional Development credit." at bounding box center [167, 141] width 239 height 17
click at [58, 141] on input "Obtain required Professional Development credit." at bounding box center [53, 141] width 10 height 17
radio input "true"
click at [938, 266] on input "Submit feedback" at bounding box center [930, 271] width 97 height 25
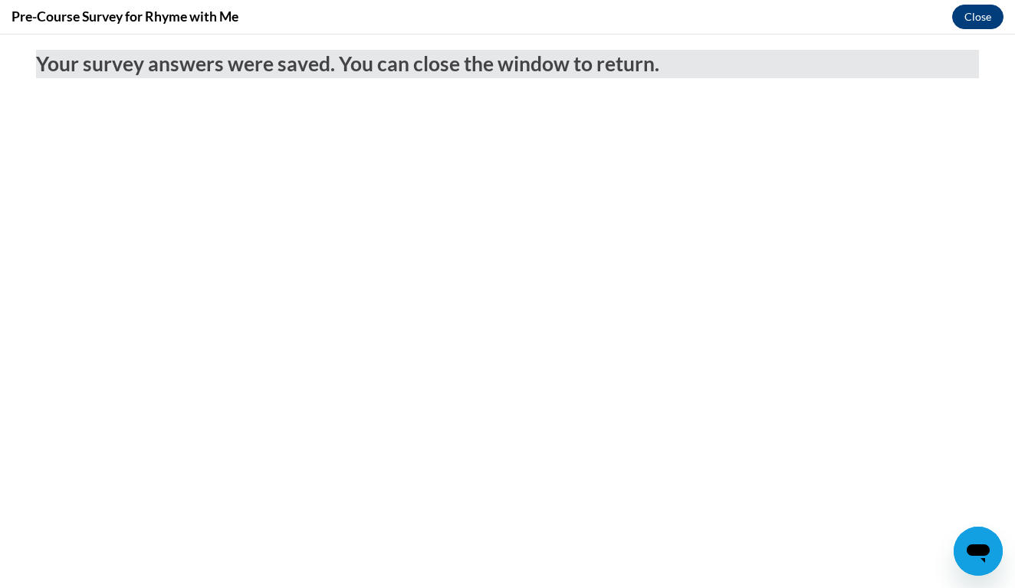
click at [971, 21] on button "Close" at bounding box center [977, 17] width 51 height 25
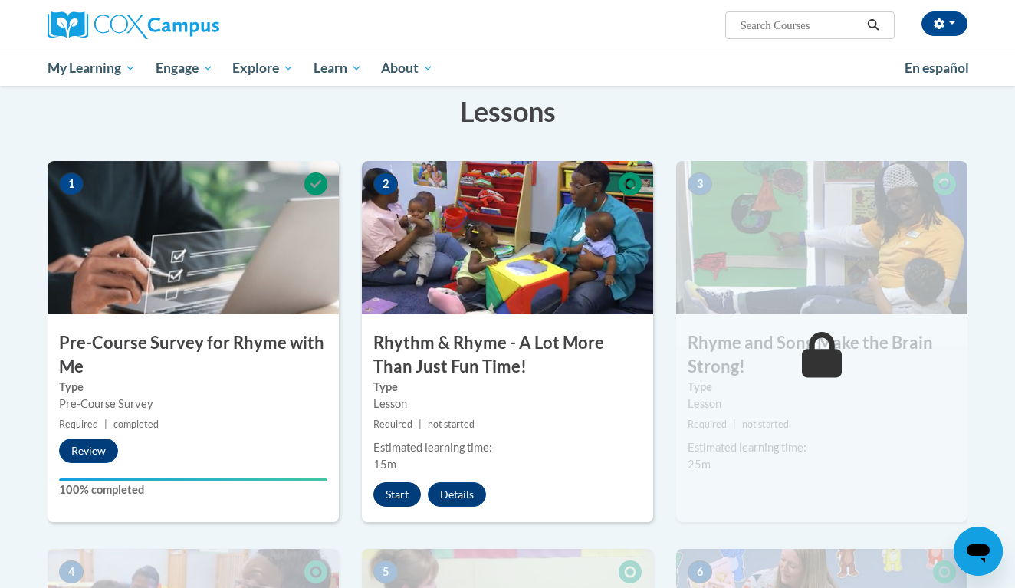
click at [410, 488] on button "Start" at bounding box center [397, 494] width 48 height 25
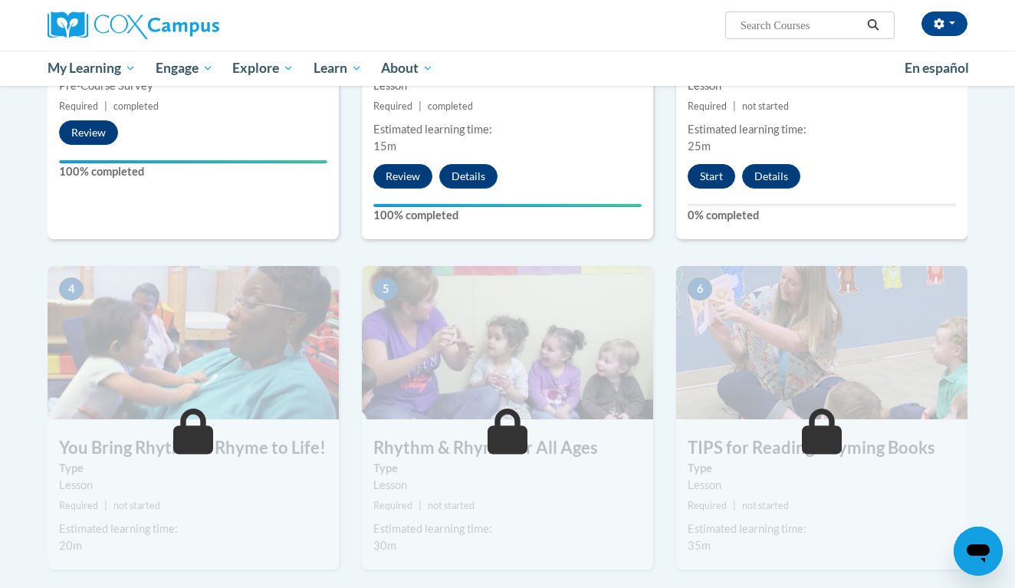
click at [718, 176] on button "Start" at bounding box center [712, 176] width 48 height 25
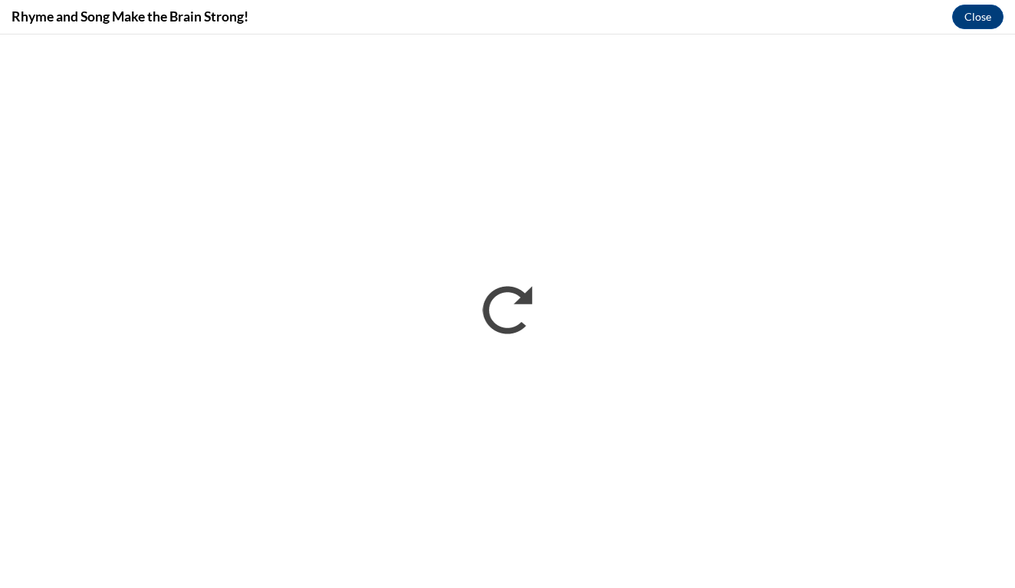
scroll to position [0, 0]
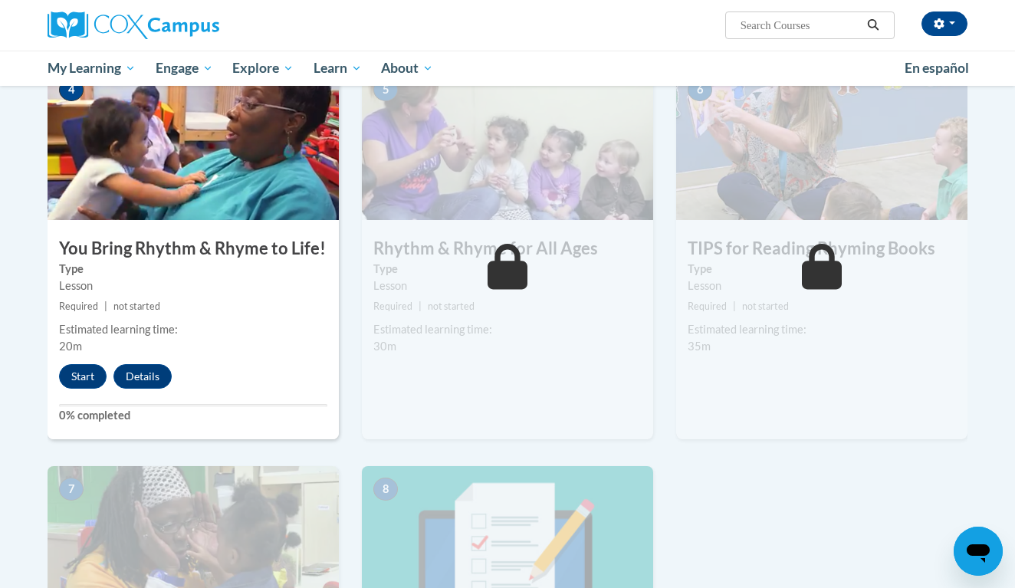
scroll to position [733, 0]
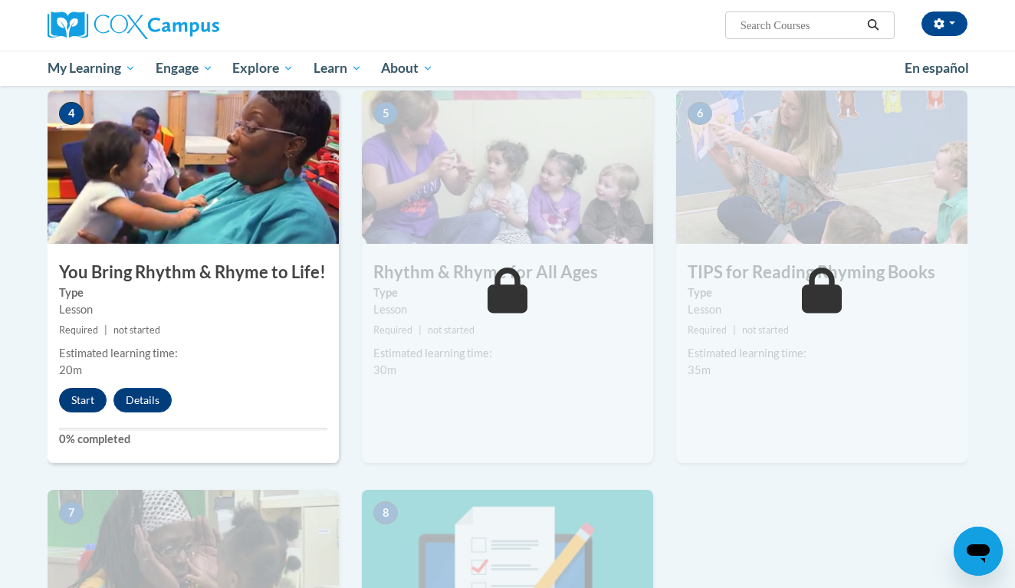
click at [72, 396] on button "Start" at bounding box center [83, 400] width 48 height 25
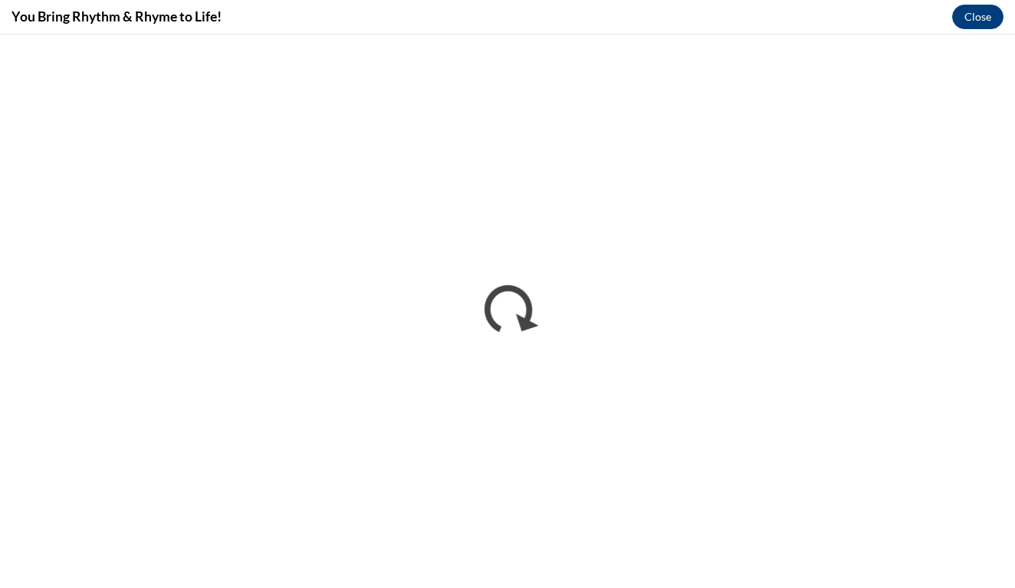
scroll to position [0, 0]
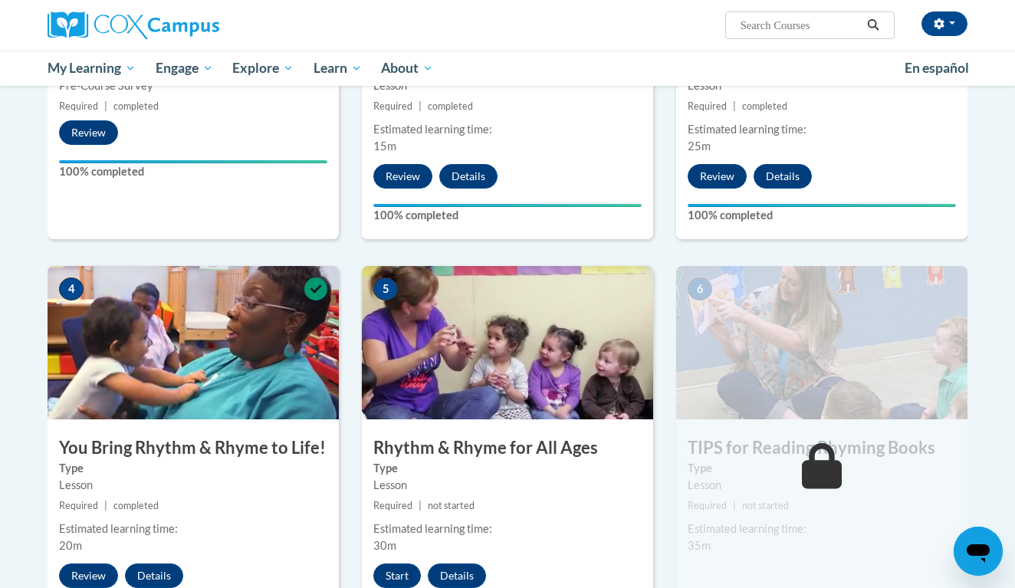
click at [979, 297] on div "Toggle navigation Overview Lessons Resources Feedback Transcript Overview Recom…" at bounding box center [508, 416] width 966 height 1432
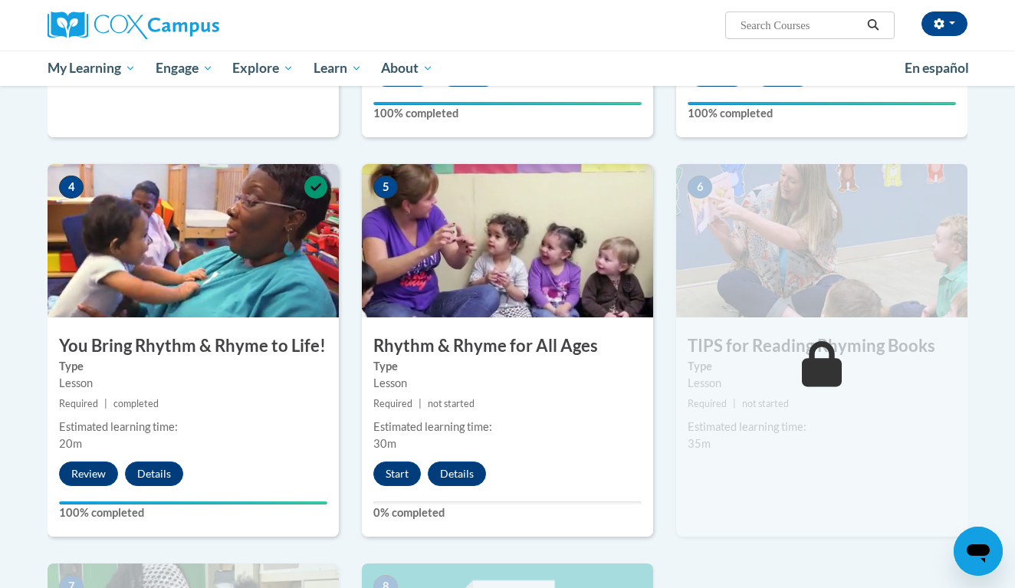
scroll to position [662, 0]
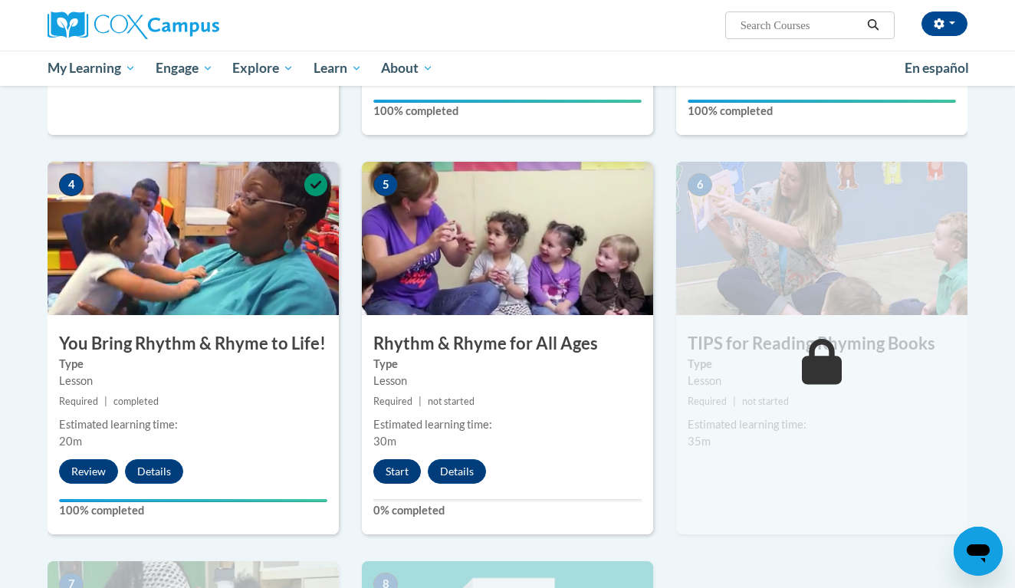
click at [397, 467] on button "Start" at bounding box center [397, 471] width 48 height 25
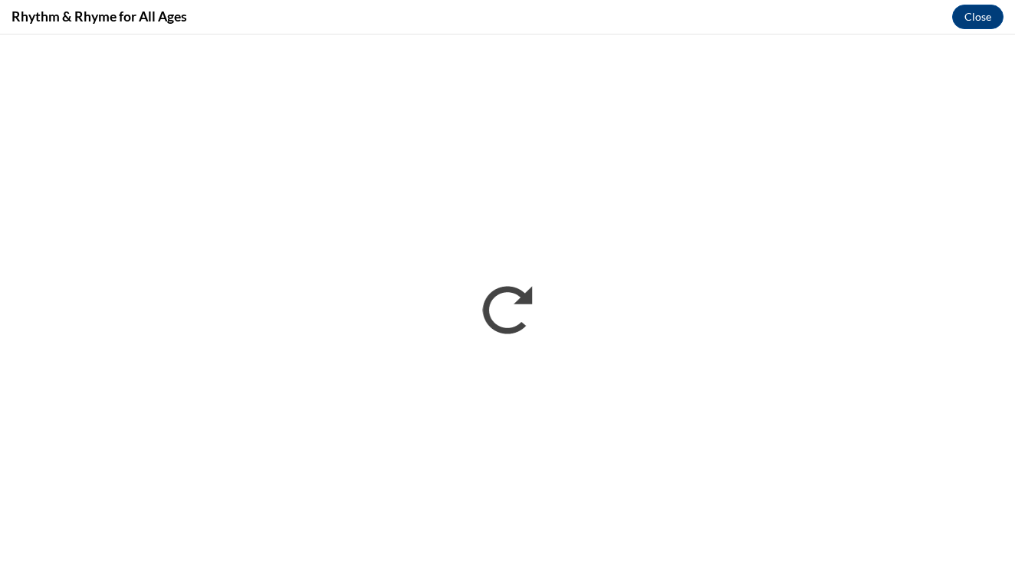
scroll to position [0, 0]
